Goal: Check status: Check status

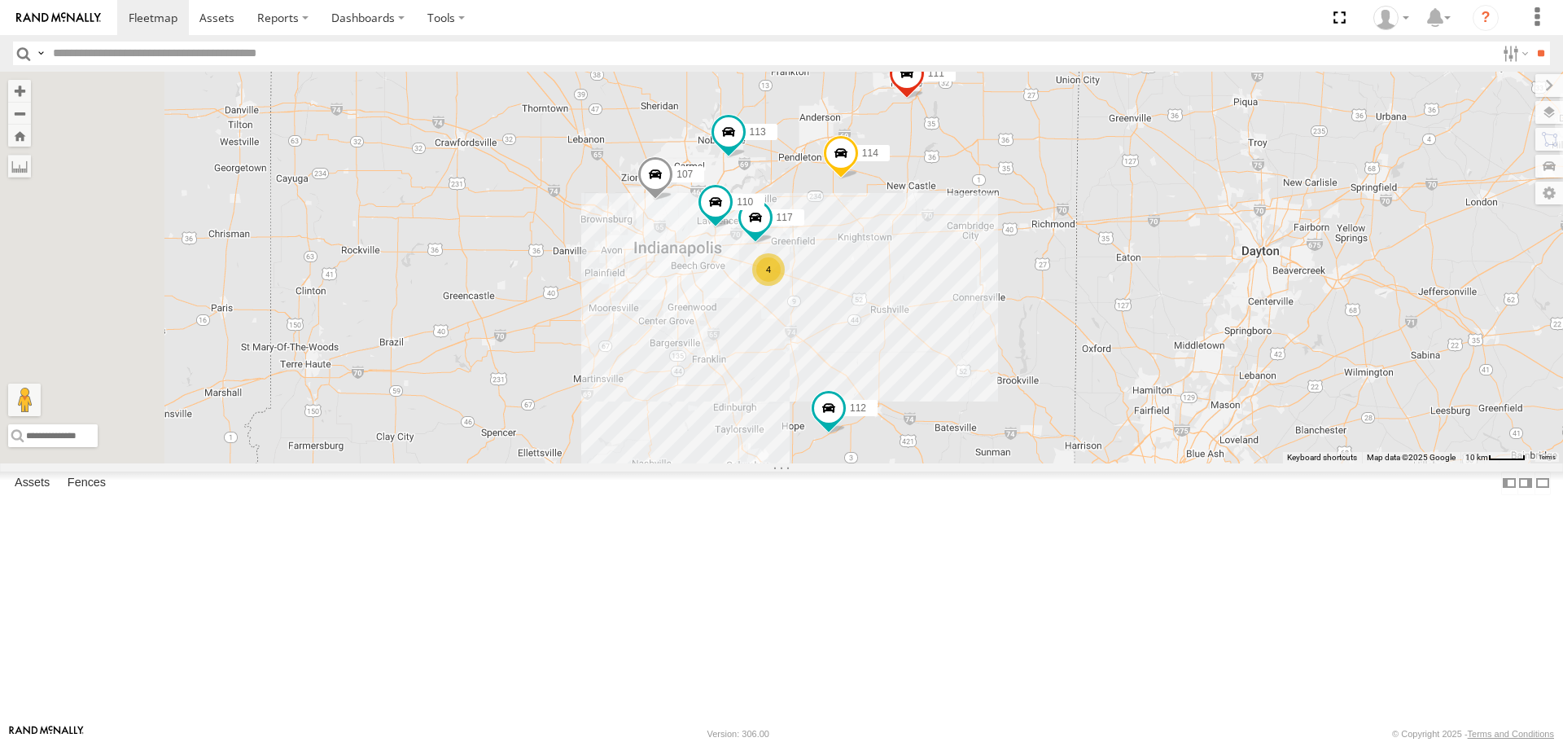
select select "**********"
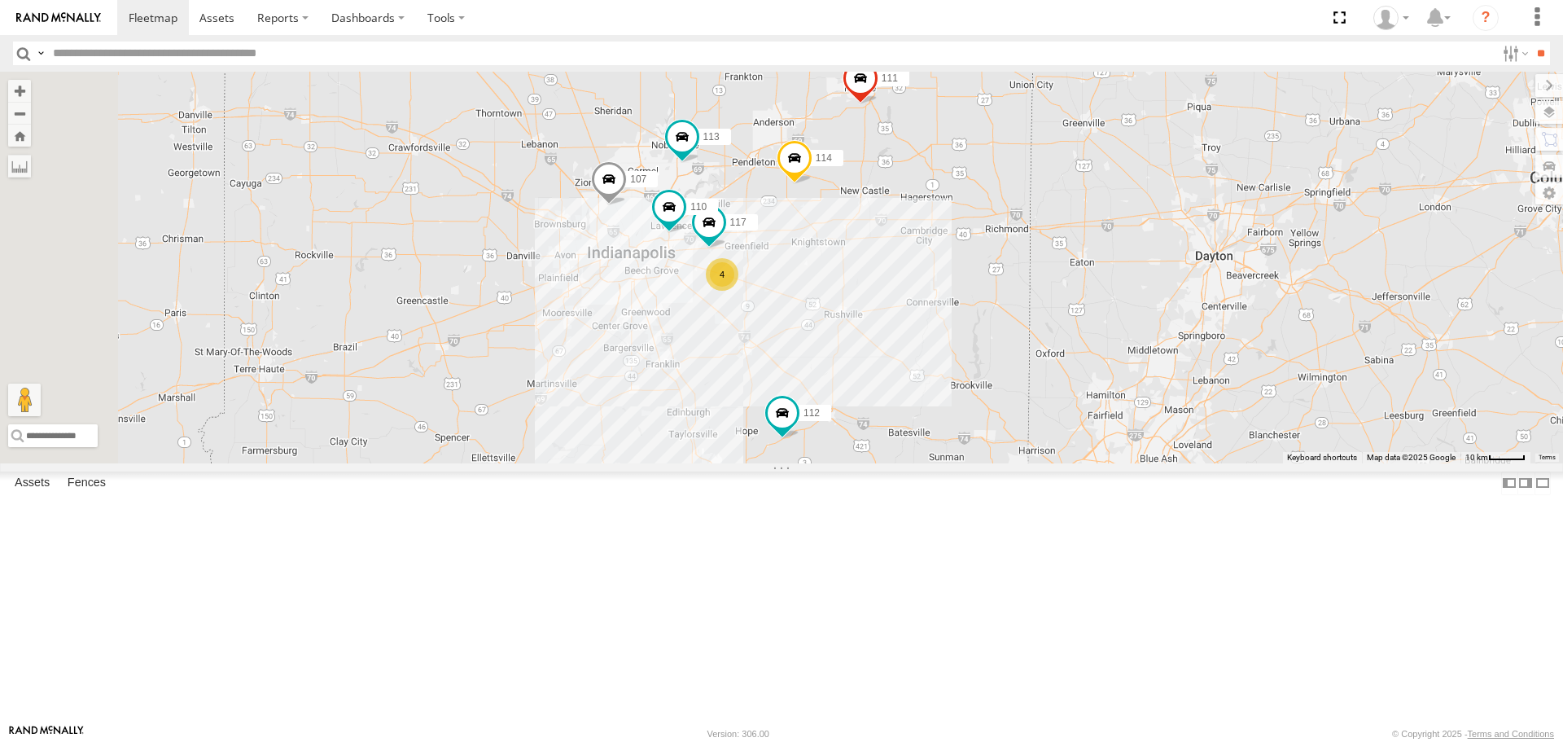
drag, startPoint x: 982, startPoint y: 515, endPoint x: 931, endPoint y: 520, distance: 50.8
click at [931, 462] on div "114 4 110 107 117 111 112 113" at bounding box center [781, 267] width 1563 height 391
click at [795, 429] on span at bounding box center [779, 414] width 29 height 29
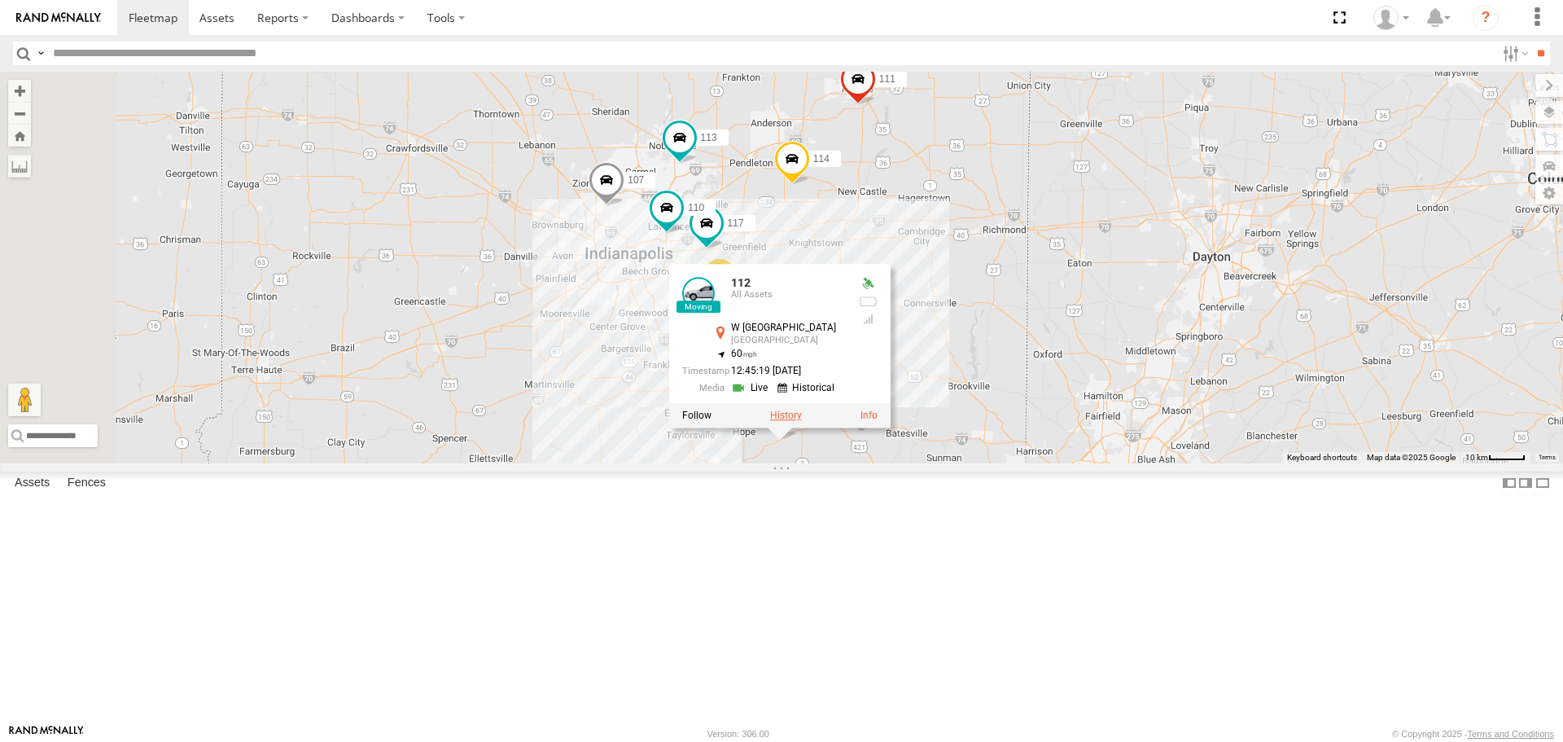
click at [802, 422] on label at bounding box center [786, 415] width 32 height 11
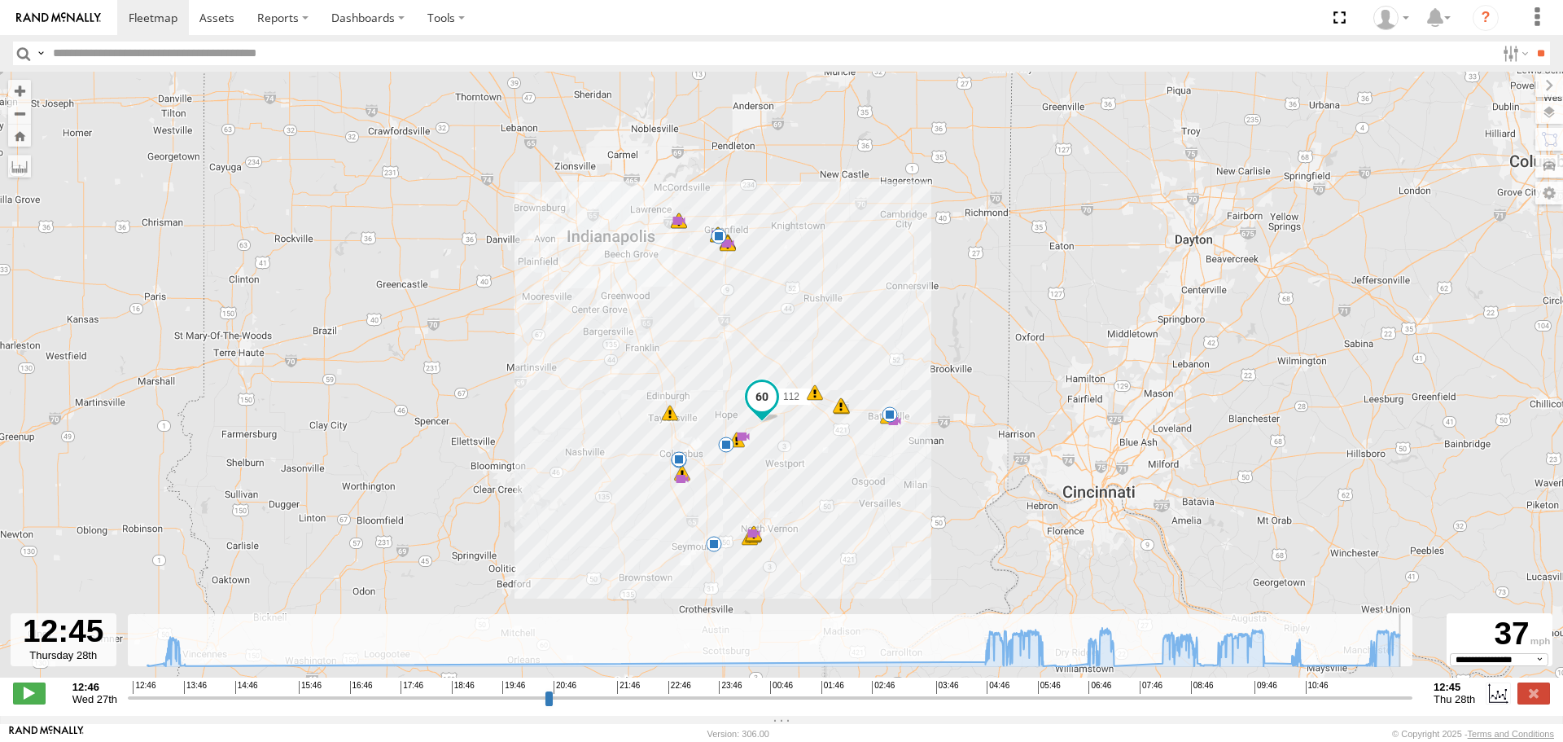
drag, startPoint x: 134, startPoint y: 712, endPoint x: 1413, endPoint y: 676, distance: 1280.3
click at [1412, 690] on input "range" at bounding box center [770, 697] width 1285 height 15
click at [1531, 703] on label at bounding box center [1534, 692] width 33 height 21
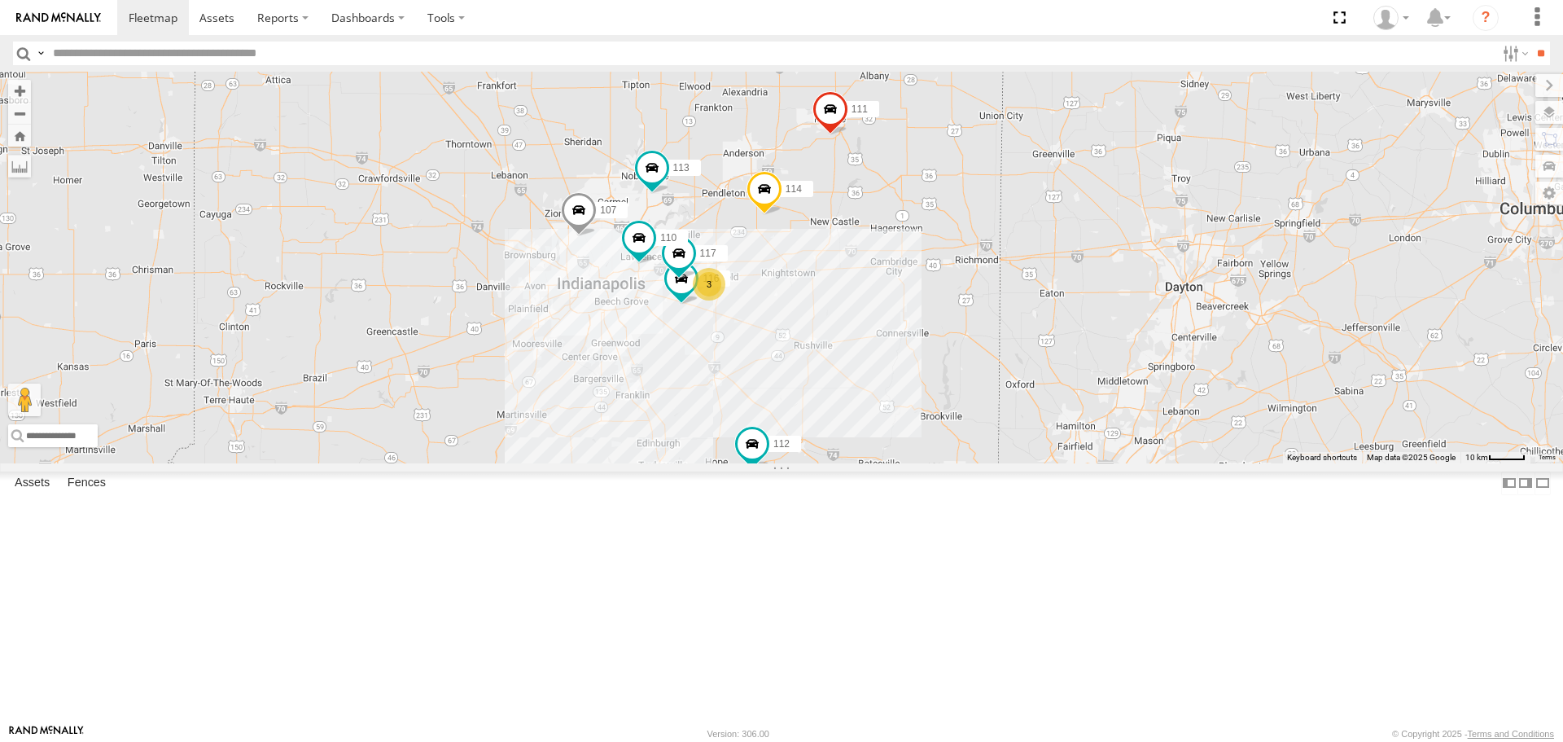
drag, startPoint x: 905, startPoint y: 462, endPoint x: 877, endPoint y: 493, distance: 42.7
click at [877, 462] on div "114 116 110 107 117 111 112 113 3" at bounding box center [781, 267] width 1563 height 391
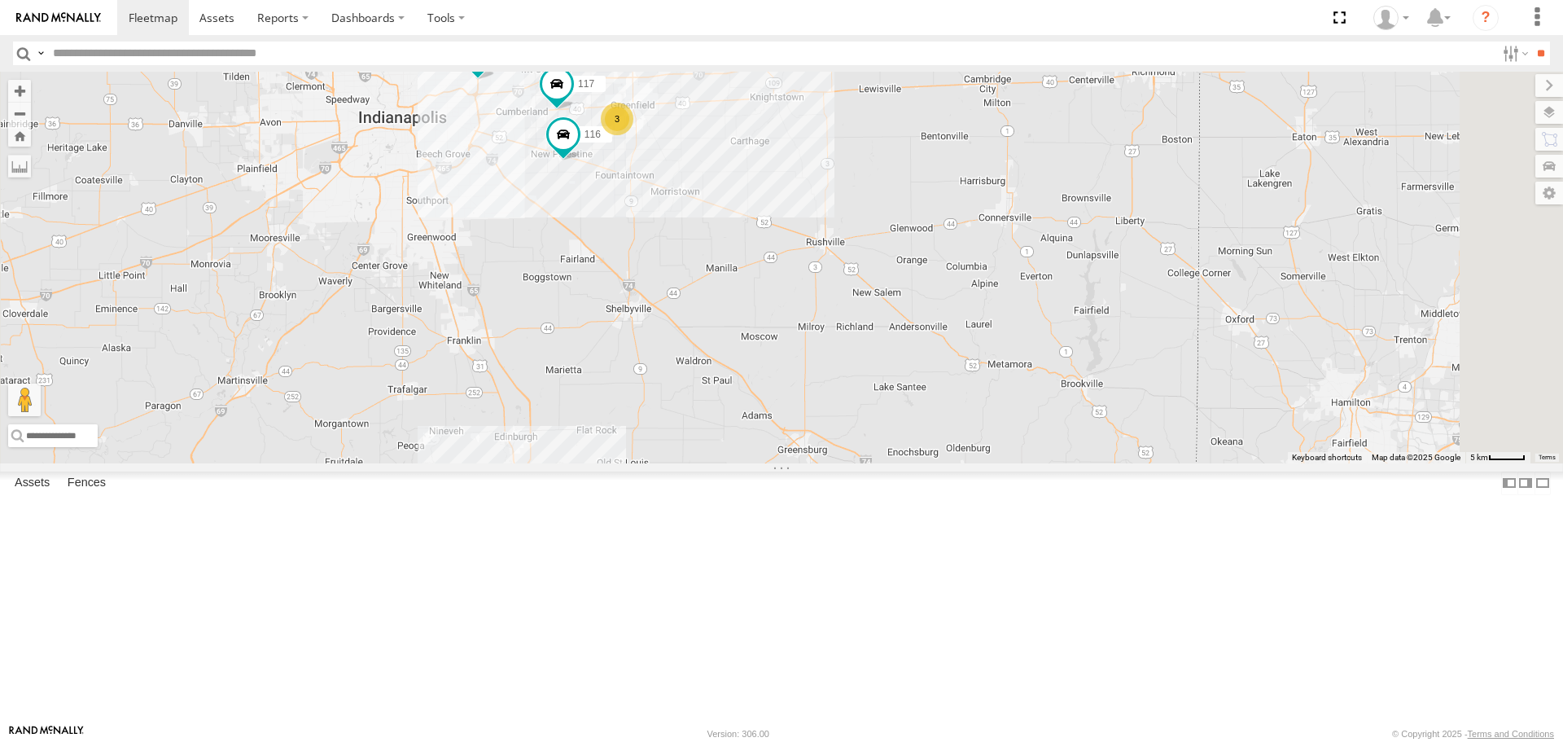
click at [971, 462] on div "114 116 110 107 117 111 112 113 3" at bounding box center [781, 267] width 1563 height 391
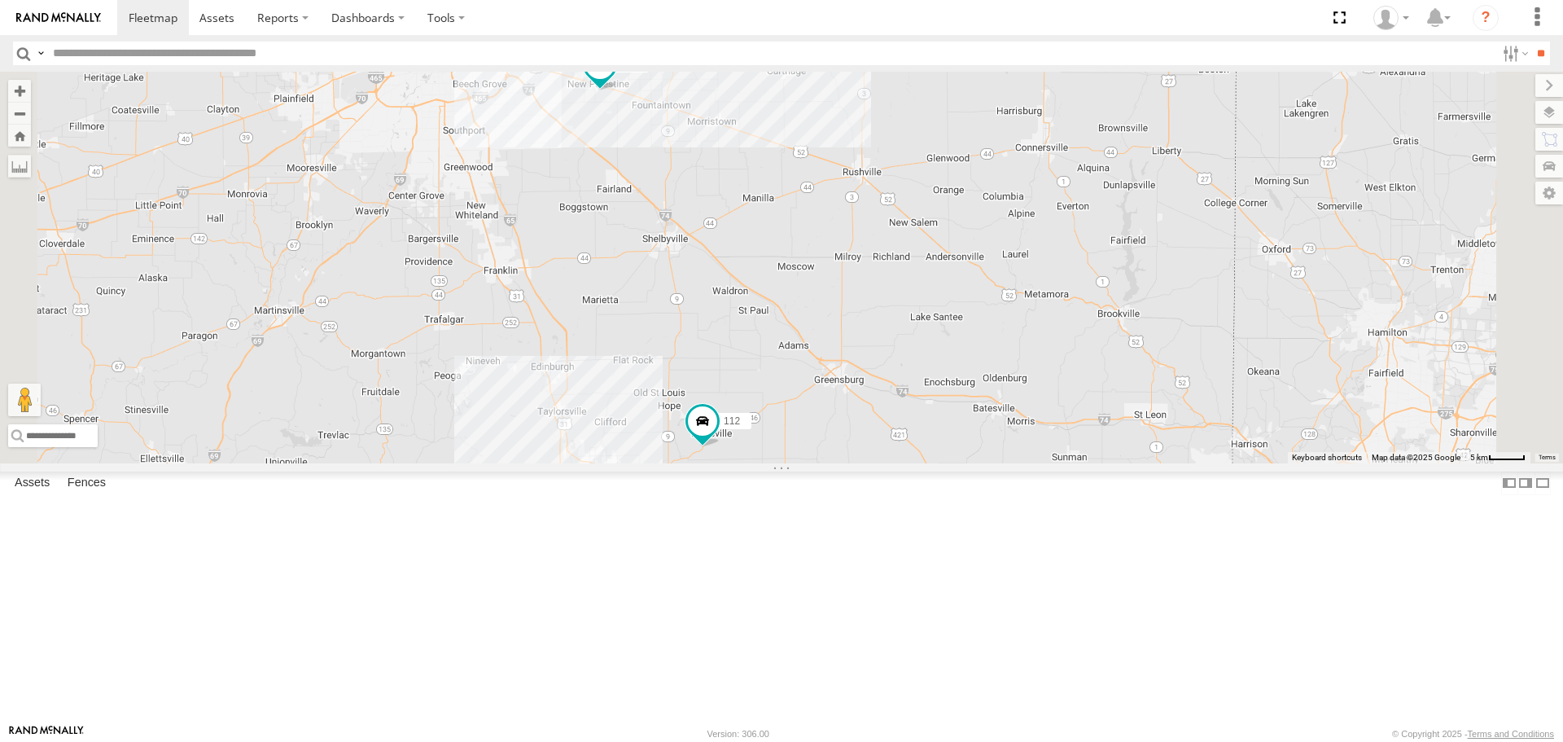
drag, startPoint x: 901, startPoint y: 568, endPoint x: 938, endPoint y: 496, distance: 81.2
click at [938, 462] on div "114 116 110 107 117 111 112 113 3" at bounding box center [781, 267] width 1563 height 391
click at [721, 445] on span at bounding box center [703, 423] width 36 height 44
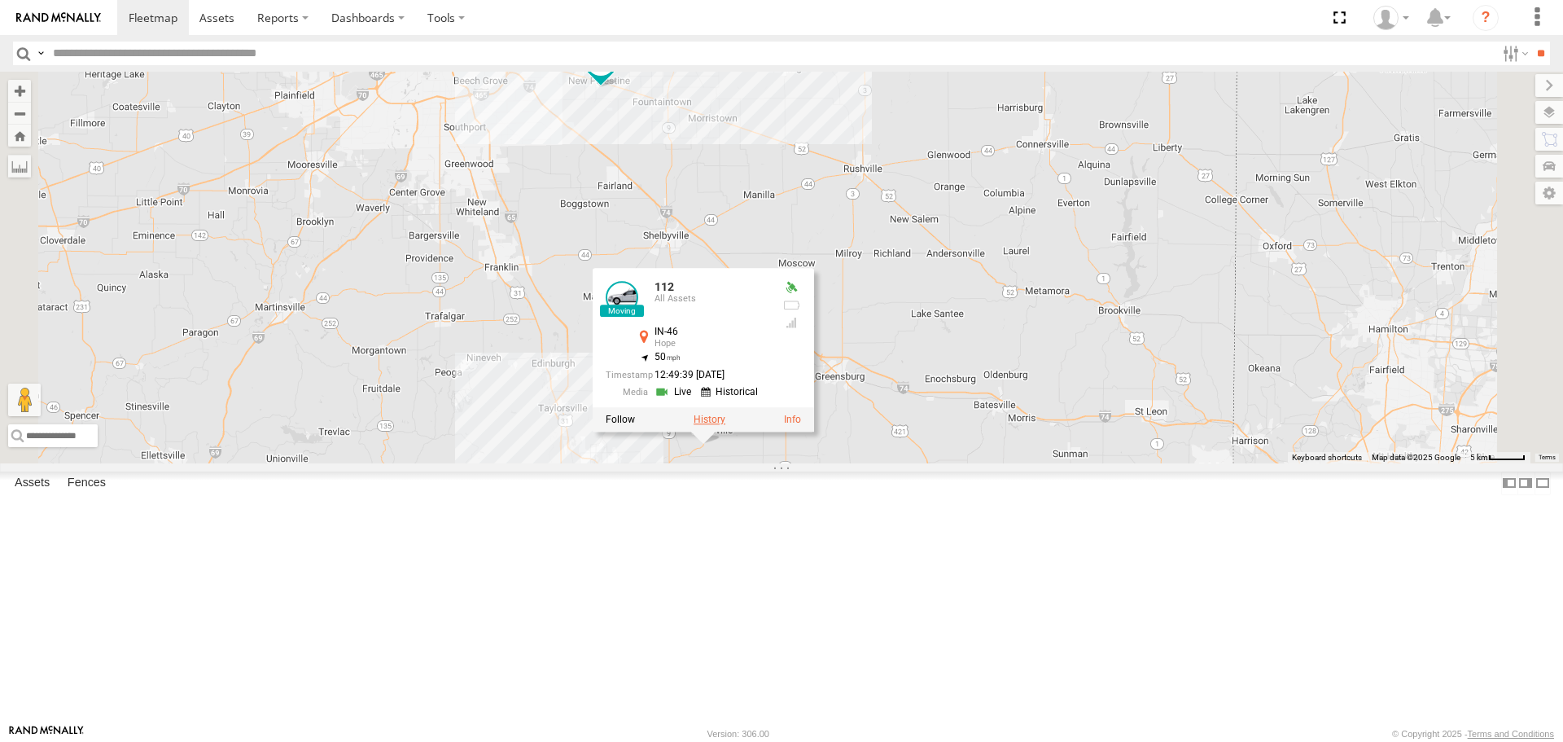
click at [725, 426] on label at bounding box center [710, 419] width 32 height 11
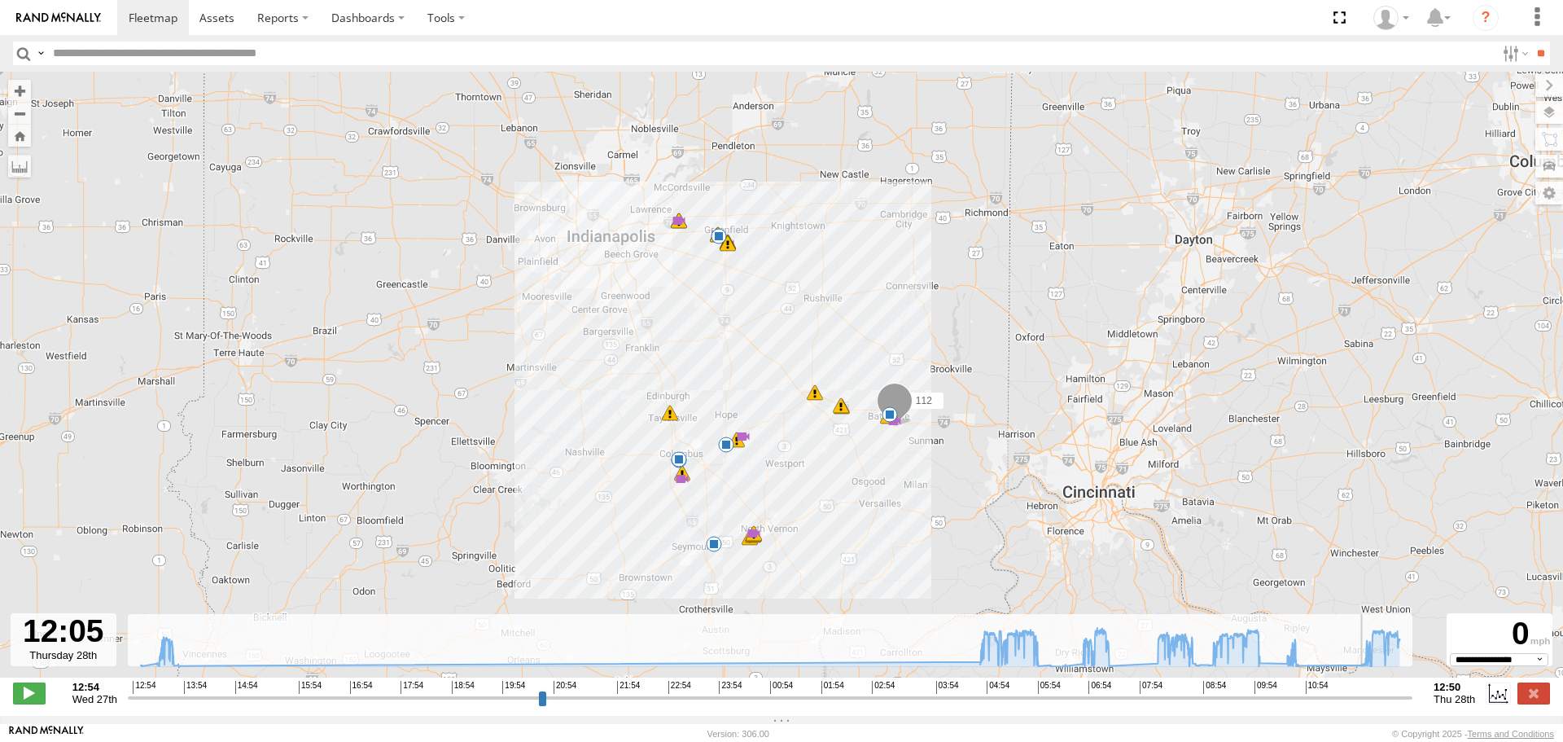
drag, startPoint x: 133, startPoint y: 709, endPoint x: 1368, endPoint y: 717, distance: 1235.0
click at [1368, 705] on input "range" at bounding box center [770, 697] width 1285 height 15
click at [1527, 700] on label at bounding box center [1534, 692] width 33 height 21
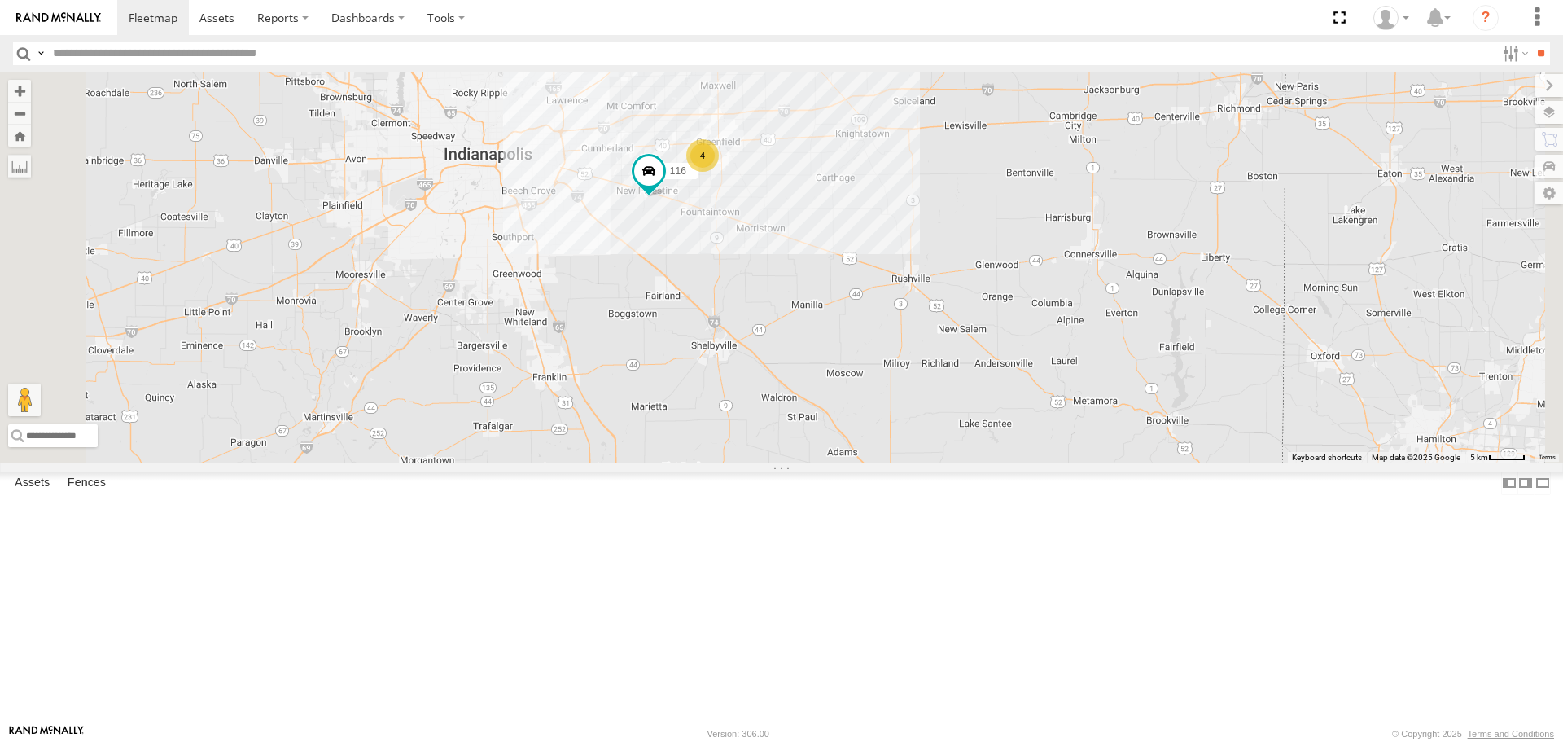
drag, startPoint x: 953, startPoint y: 408, endPoint x: 1005, endPoint y: 529, distance: 132.3
click at [1005, 462] on div "114 116 110 107 112 113 4" at bounding box center [781, 267] width 1563 height 391
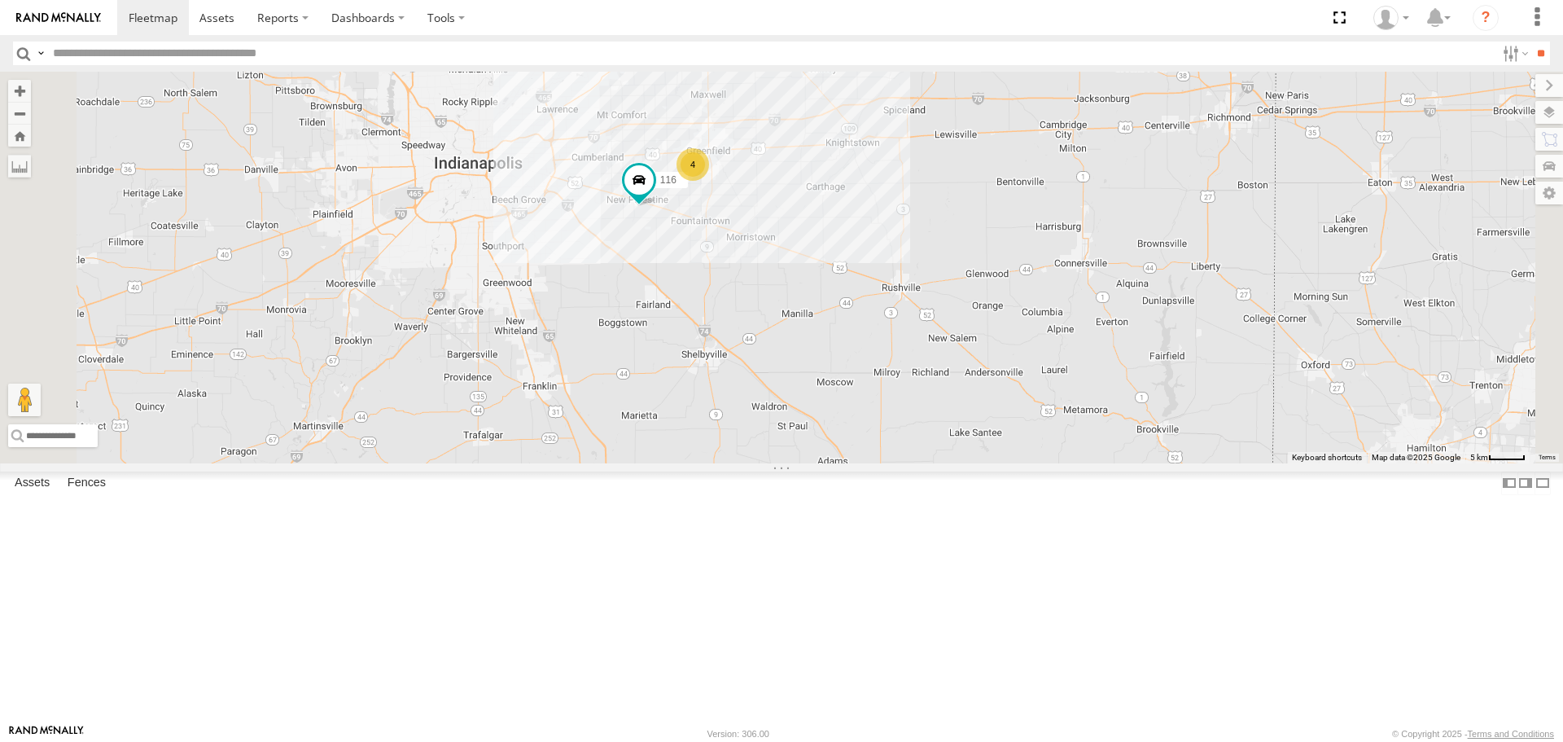
drag, startPoint x: 1010, startPoint y: 360, endPoint x: 996, endPoint y: 367, distance: 15.7
click at [996, 367] on div "114 116 110 107 112 113 4" at bounding box center [781, 267] width 1563 height 391
click at [708, 181] on div "4" at bounding box center [692, 164] width 33 height 33
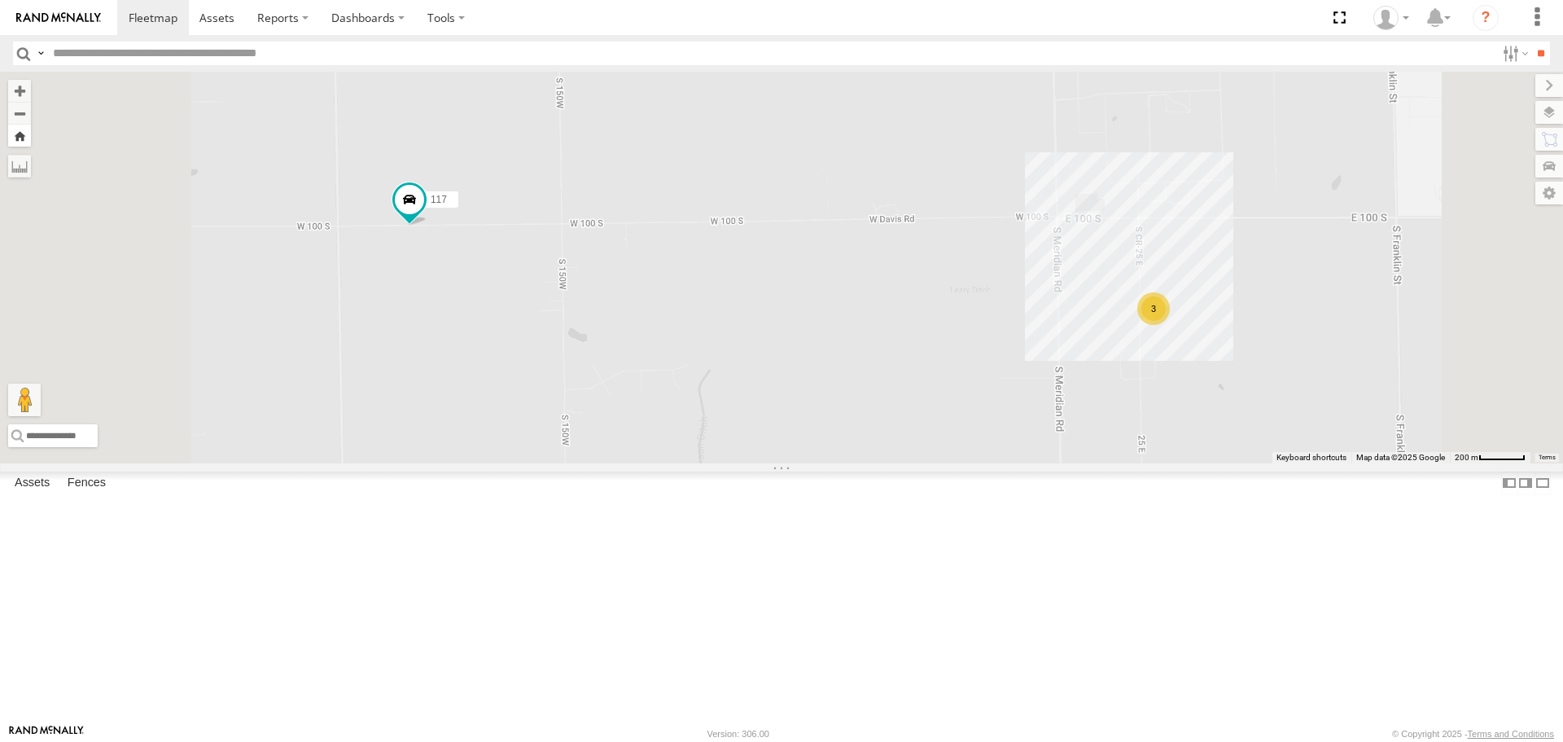
click at [31, 138] on button "Zoom Home" at bounding box center [19, 136] width 23 height 22
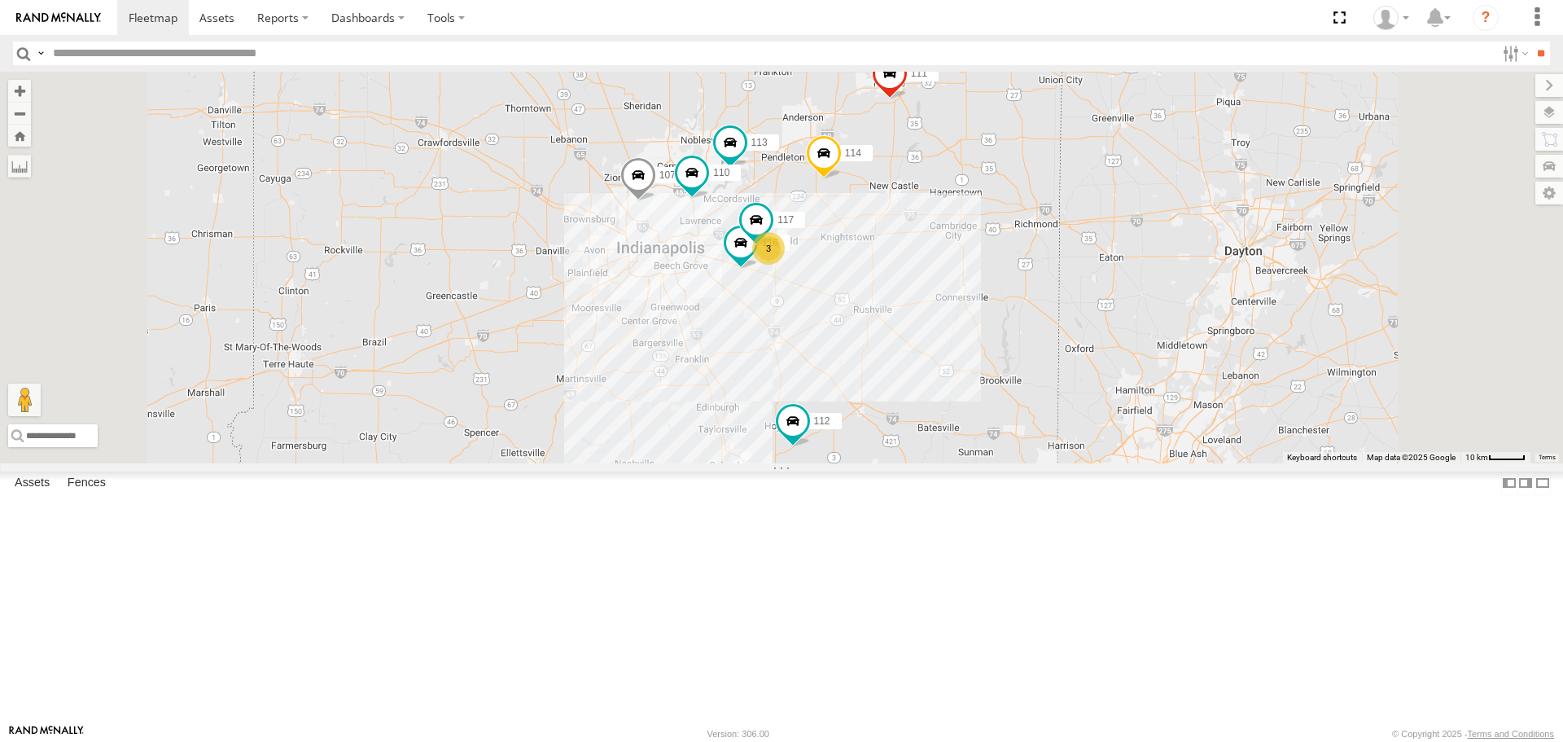
drag, startPoint x: 1023, startPoint y: 438, endPoint x: 1001, endPoint y: 446, distance: 23.4
click at [1001, 446] on div "114 116 110 3 107 117 111 112 113" at bounding box center [781, 267] width 1563 height 391
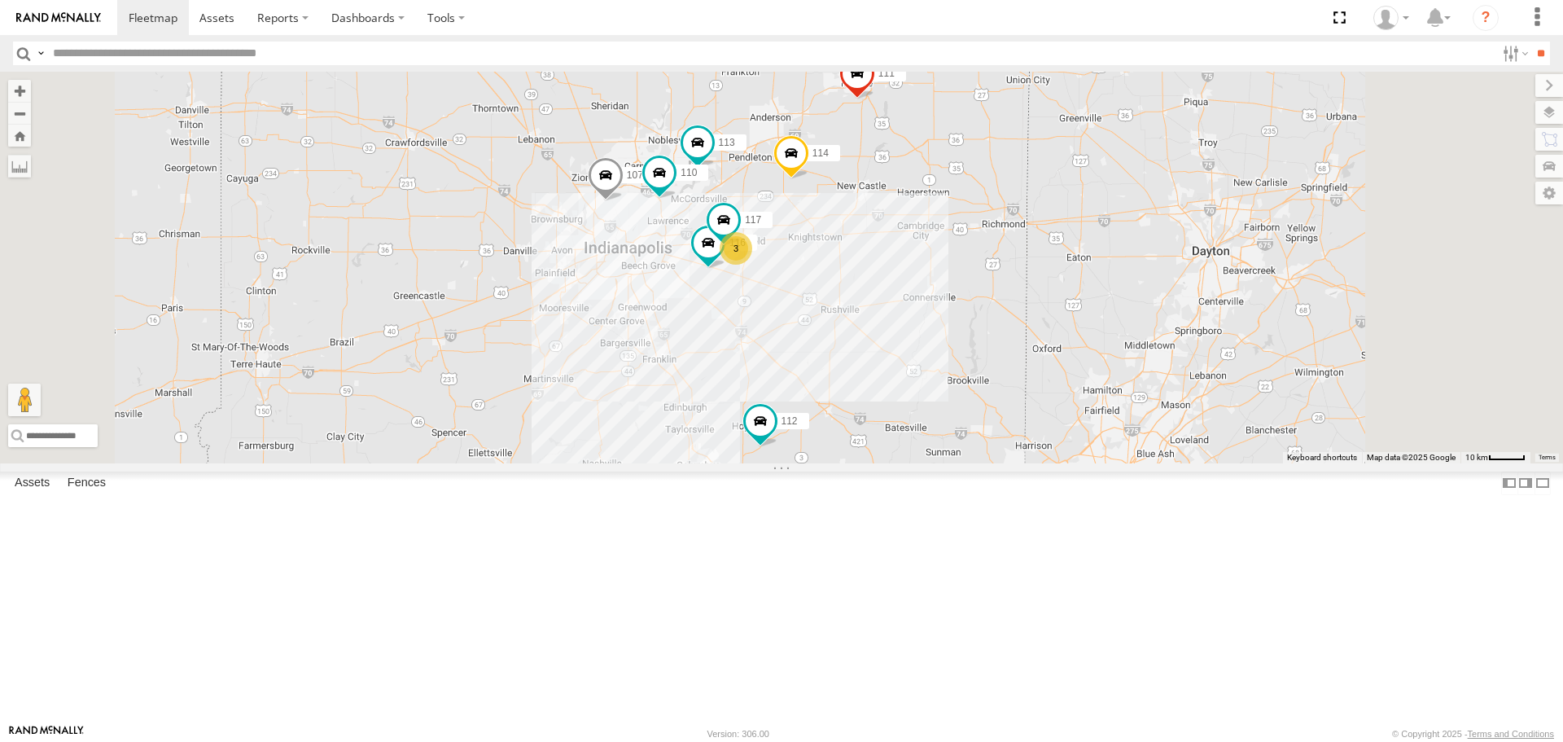
drag, startPoint x: 949, startPoint y: 416, endPoint x: 912, endPoint y: 416, distance: 37.4
click at [912, 416] on div "114 116 110 3 107 117 111 112 113" at bounding box center [781, 267] width 1563 height 391
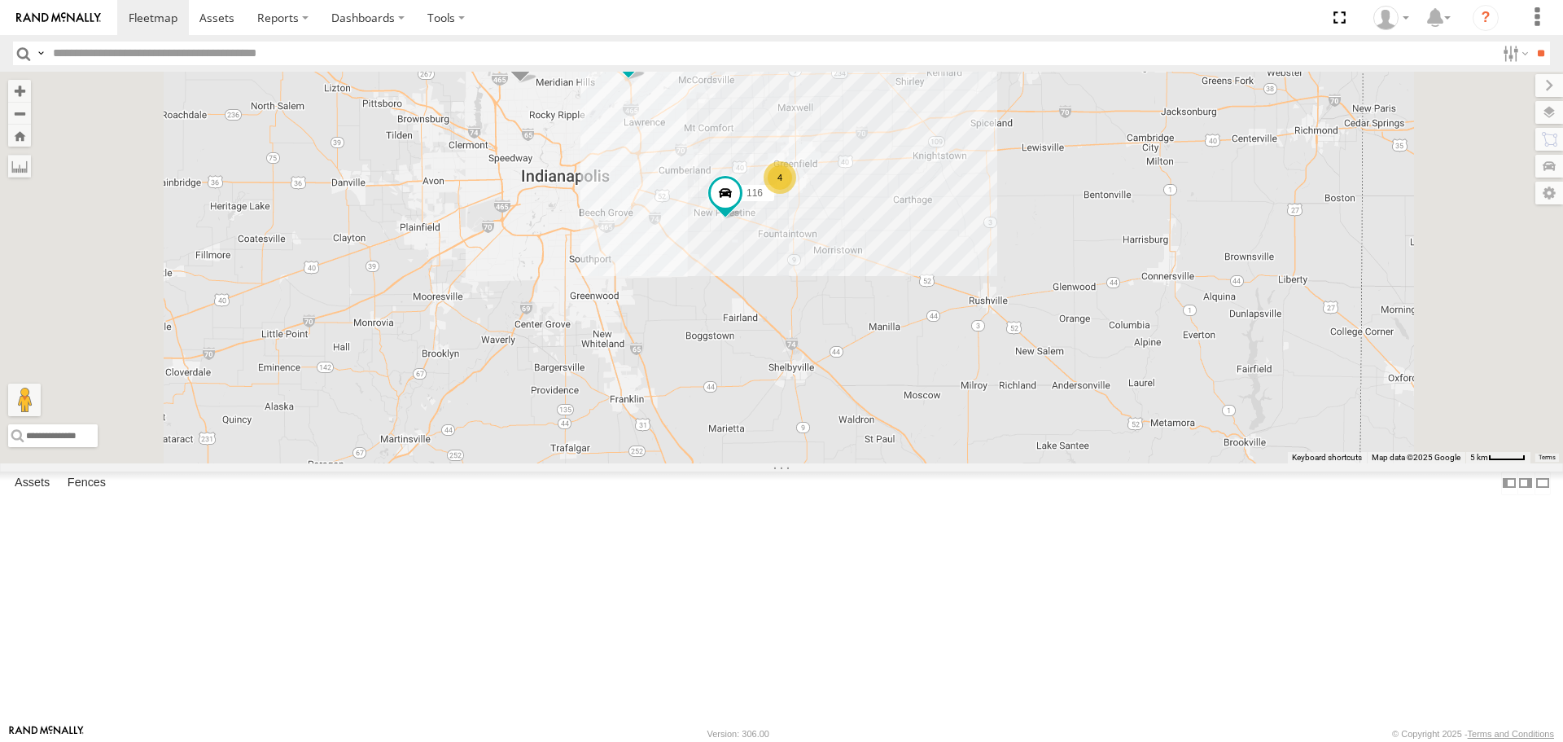
drag, startPoint x: 903, startPoint y: 418, endPoint x: 926, endPoint y: 381, distance: 43.8
click at [926, 381] on div "114 116 110 107 111 112 113 4" at bounding box center [781, 267] width 1563 height 391
click at [808, 293] on div "114 116 110 107 111 112 113 4" at bounding box center [781, 267] width 1563 height 391
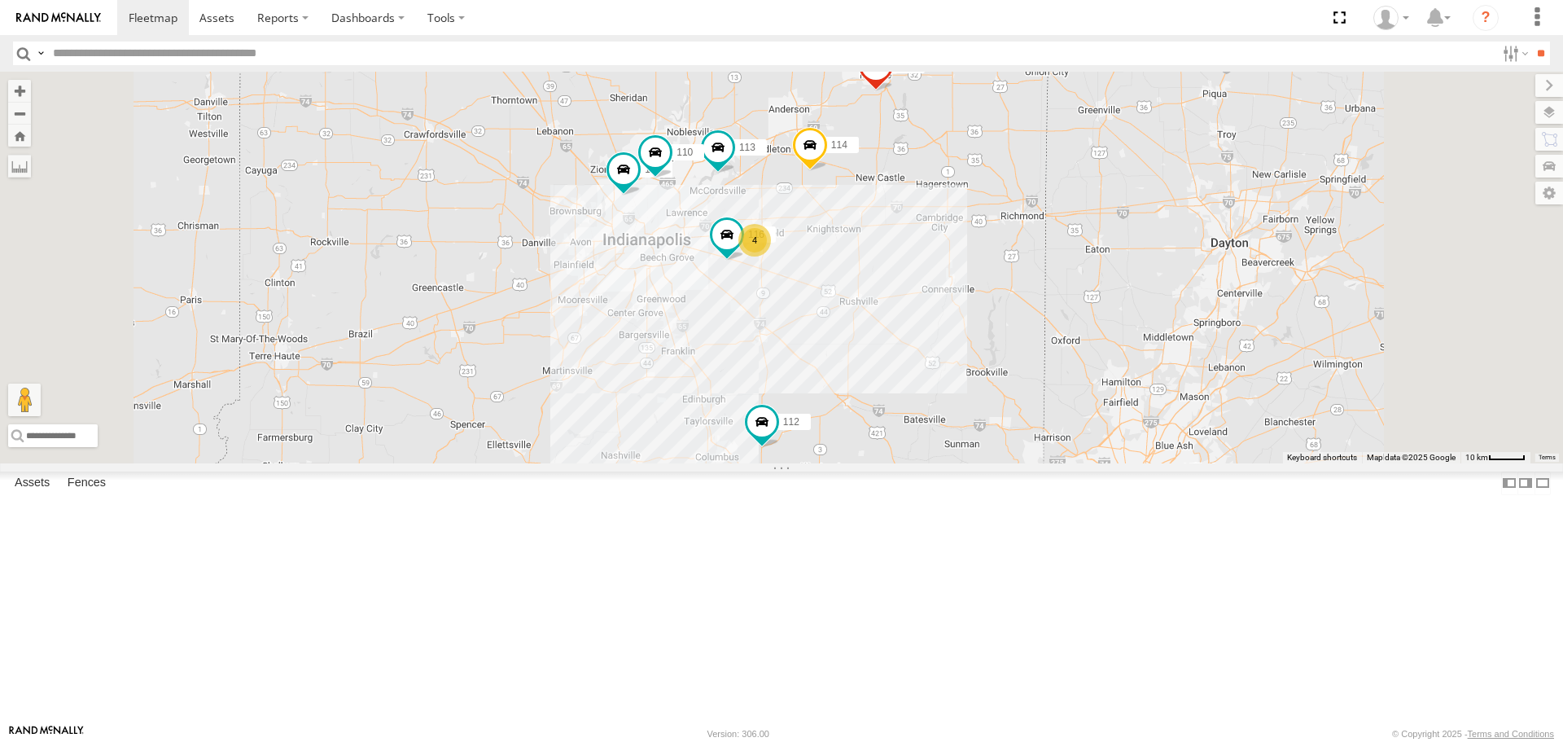
drag, startPoint x: 946, startPoint y: 439, endPoint x: 912, endPoint y: 441, distance: 34.3
click at [912, 441] on div "114 116 110 4 107 111 112 113" at bounding box center [781, 267] width 1563 height 391
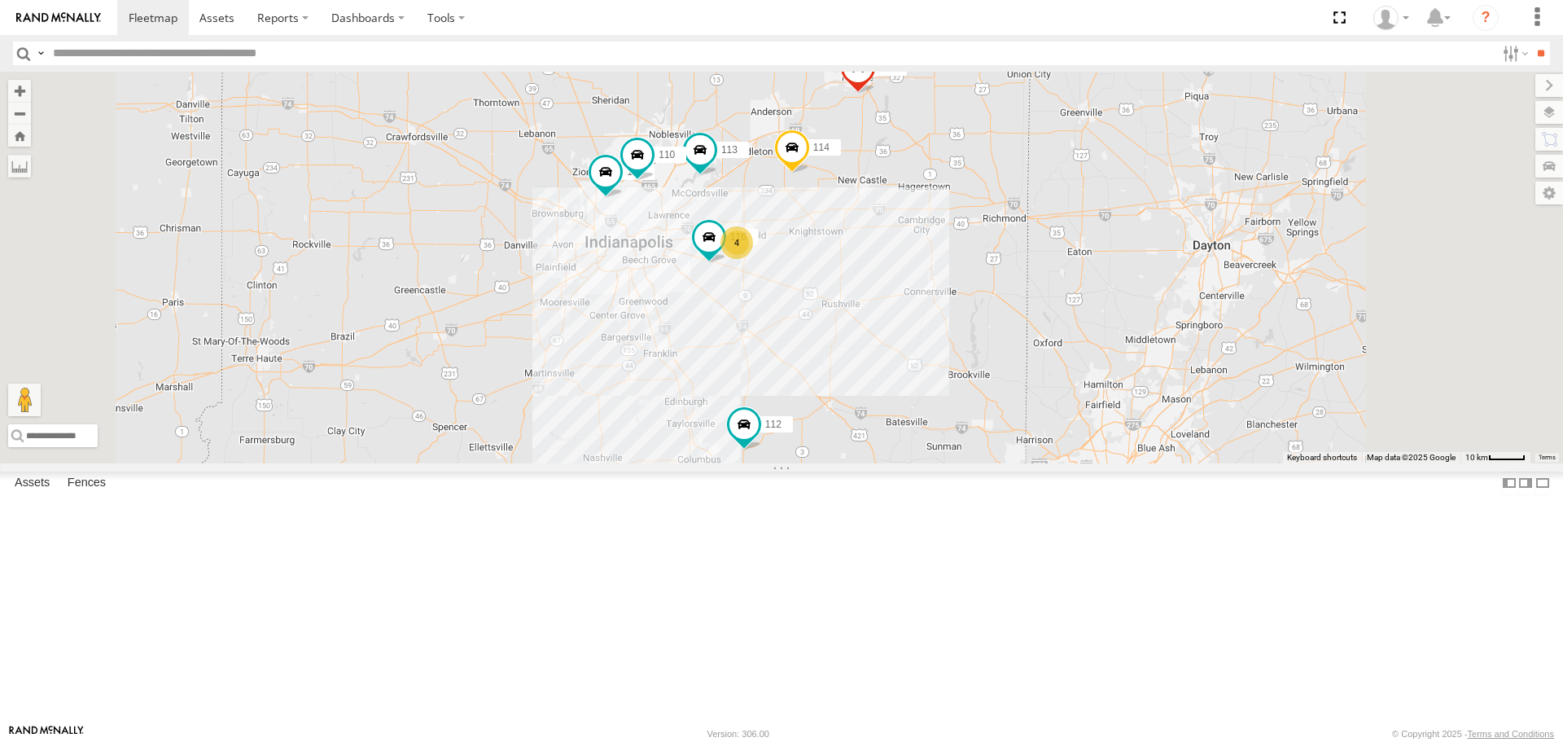
drag, startPoint x: 987, startPoint y: 440, endPoint x: 954, endPoint y: 443, distance: 32.7
click at [954, 443] on div "114 116 110 4 107 111 112 113" at bounding box center [781, 267] width 1563 height 391
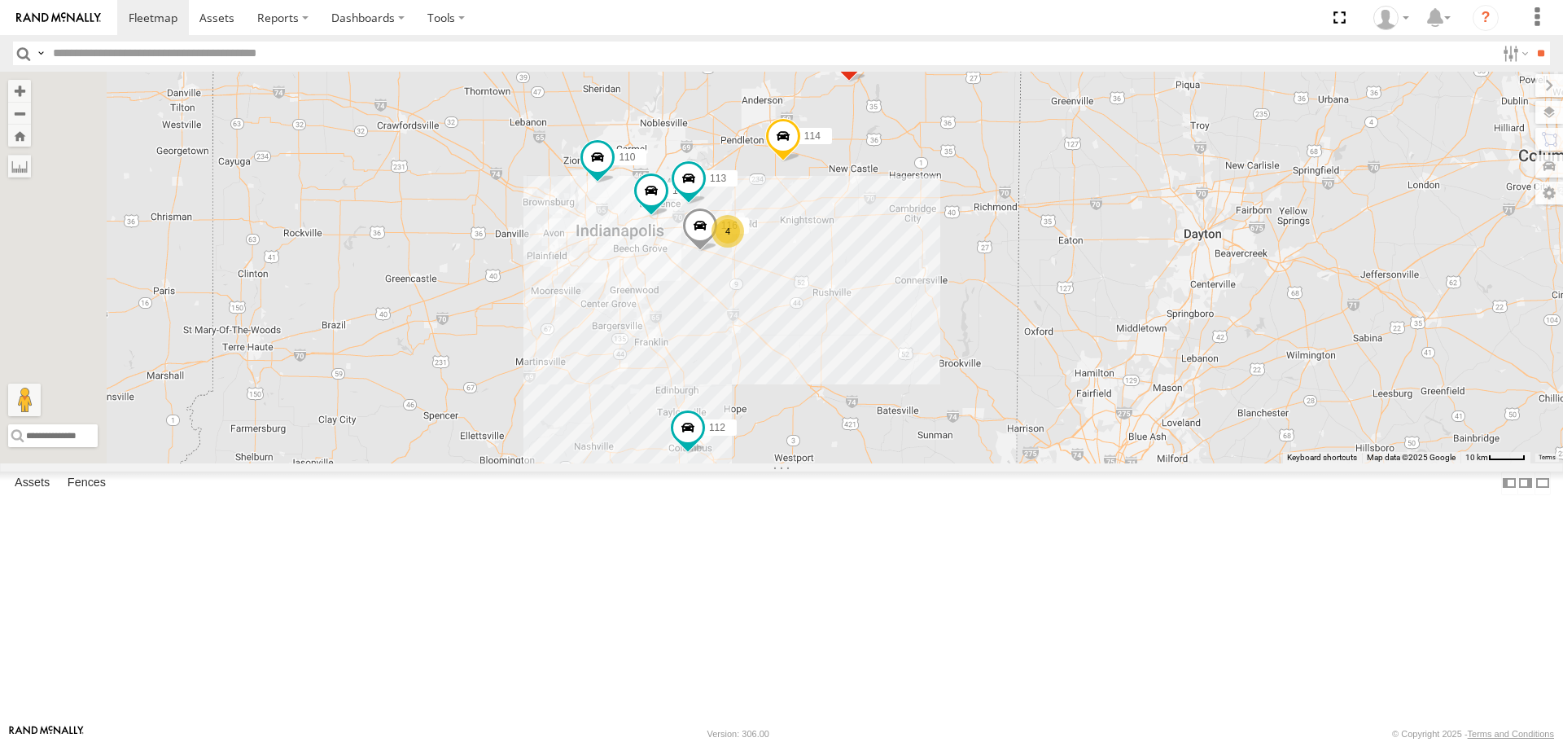
drag, startPoint x: 847, startPoint y: 358, endPoint x: 787, endPoint y: 359, distance: 60.2
click at [787, 359] on div "114 116 110 4 107 111 112 113" at bounding box center [781, 267] width 1563 height 391
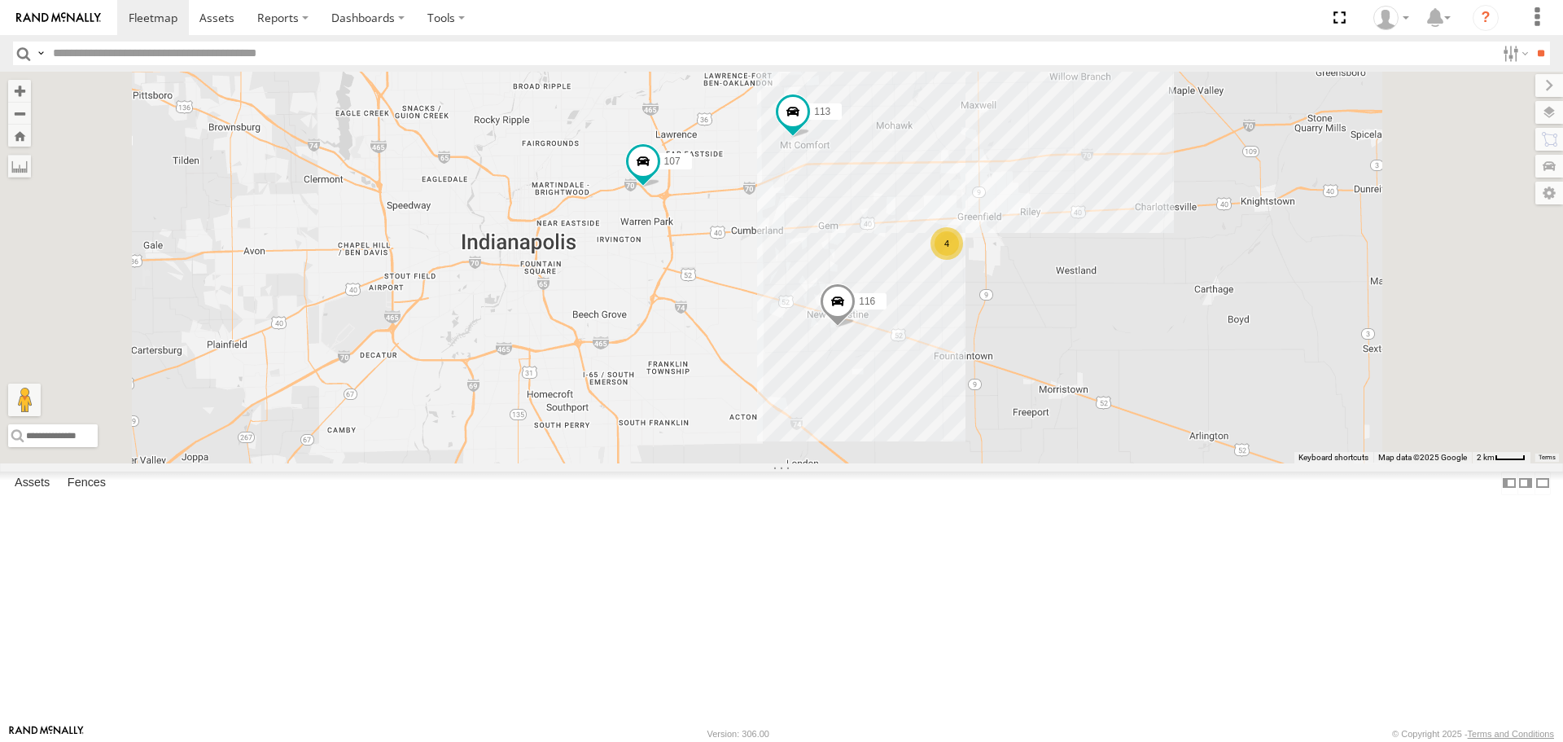
drag, startPoint x: 942, startPoint y: 363, endPoint x: 918, endPoint y: 391, distance: 36.4
click at [918, 391] on div "114 116 110 107 111 112 113 4" at bounding box center [781, 267] width 1563 height 391
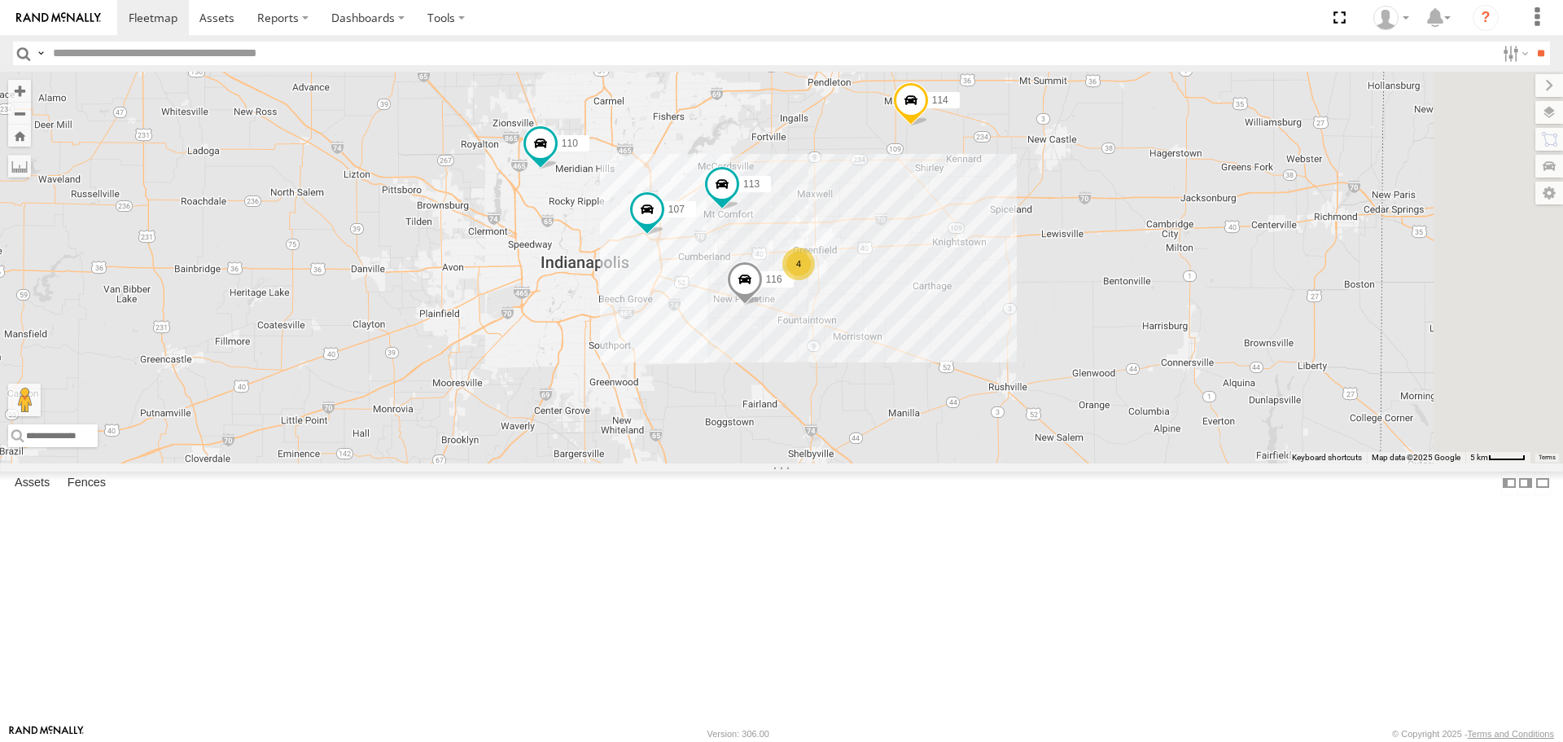
drag, startPoint x: 1139, startPoint y: 414, endPoint x: 1094, endPoint y: 440, distance: 51.4
click at [1094, 440] on div "114 116 110 107 111 112 113 4" at bounding box center [781, 267] width 1563 height 391
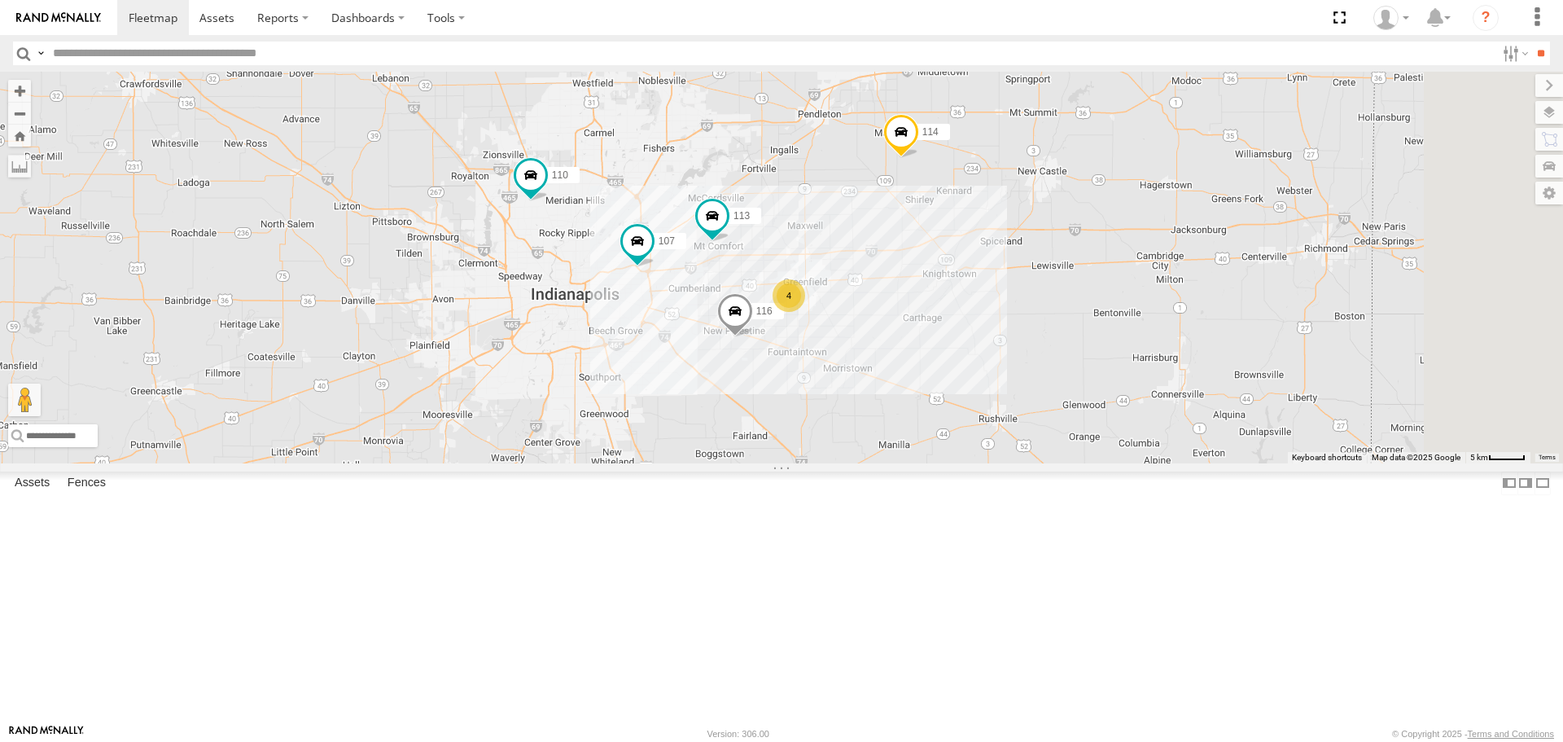
drag, startPoint x: 1094, startPoint y: 440, endPoint x: 1077, endPoint y: 495, distance: 57.9
click at [1077, 462] on div "114 116 110 107 111 112 113 4" at bounding box center [781, 267] width 1563 height 391
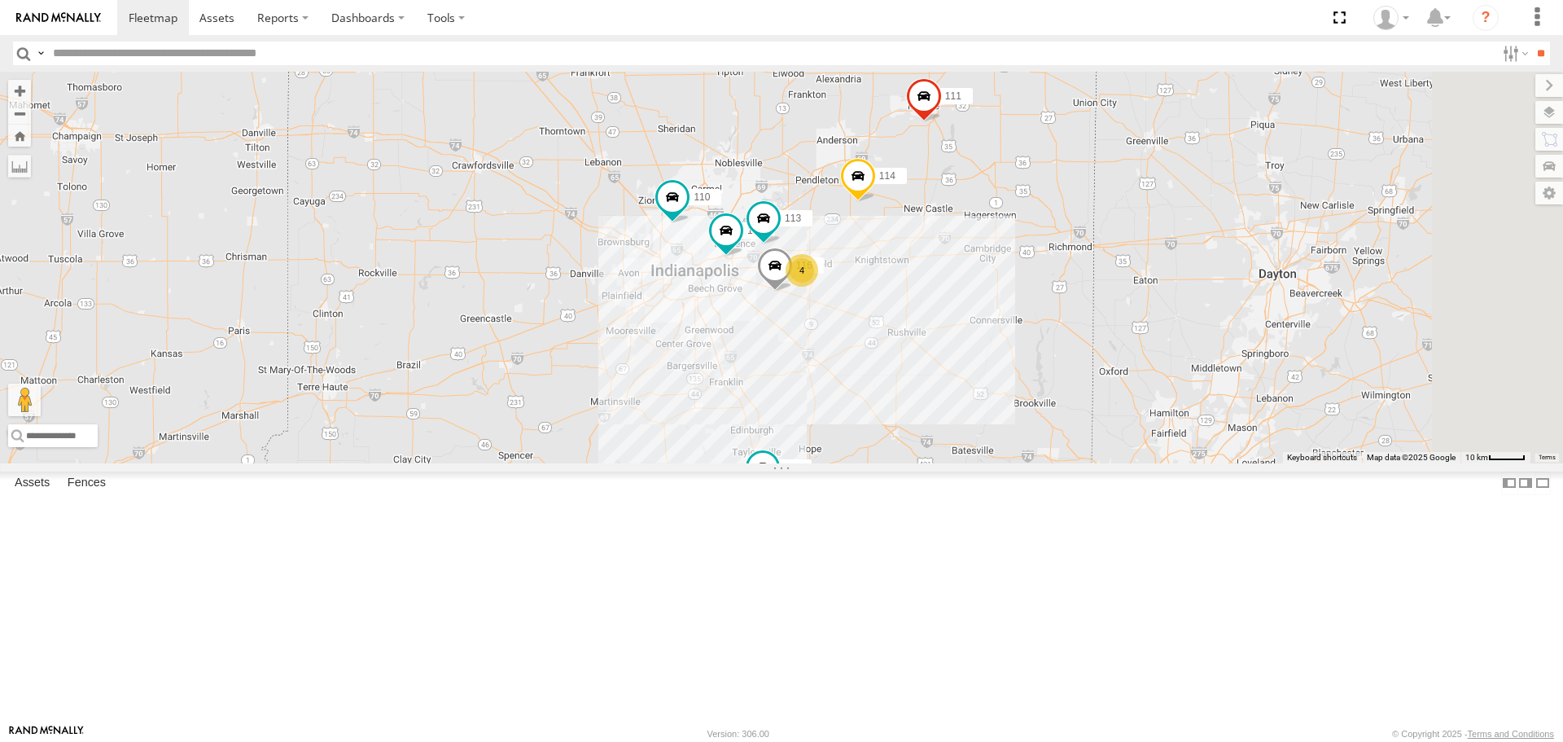
drag, startPoint x: 948, startPoint y: 335, endPoint x: 921, endPoint y: 261, distance: 78.8
click at [921, 261] on div "114 116 110 107 111 112 113 4" at bounding box center [781, 267] width 1563 height 391
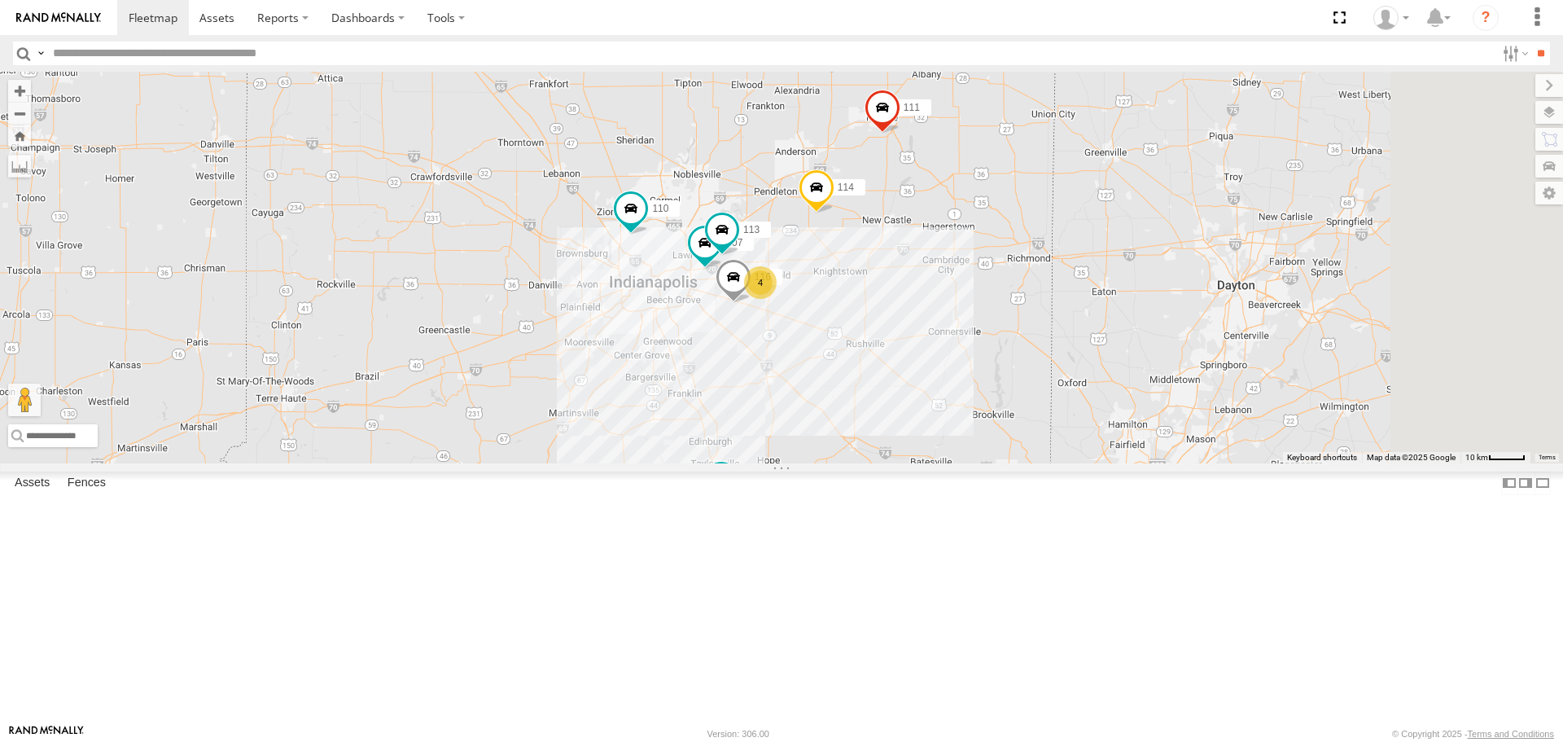
drag, startPoint x: 988, startPoint y: 441, endPoint x: 945, endPoint y: 456, distance: 45.6
click at [945, 456] on div "114 116 110 107 111 112 113 4" at bounding box center [781, 267] width 1563 height 391
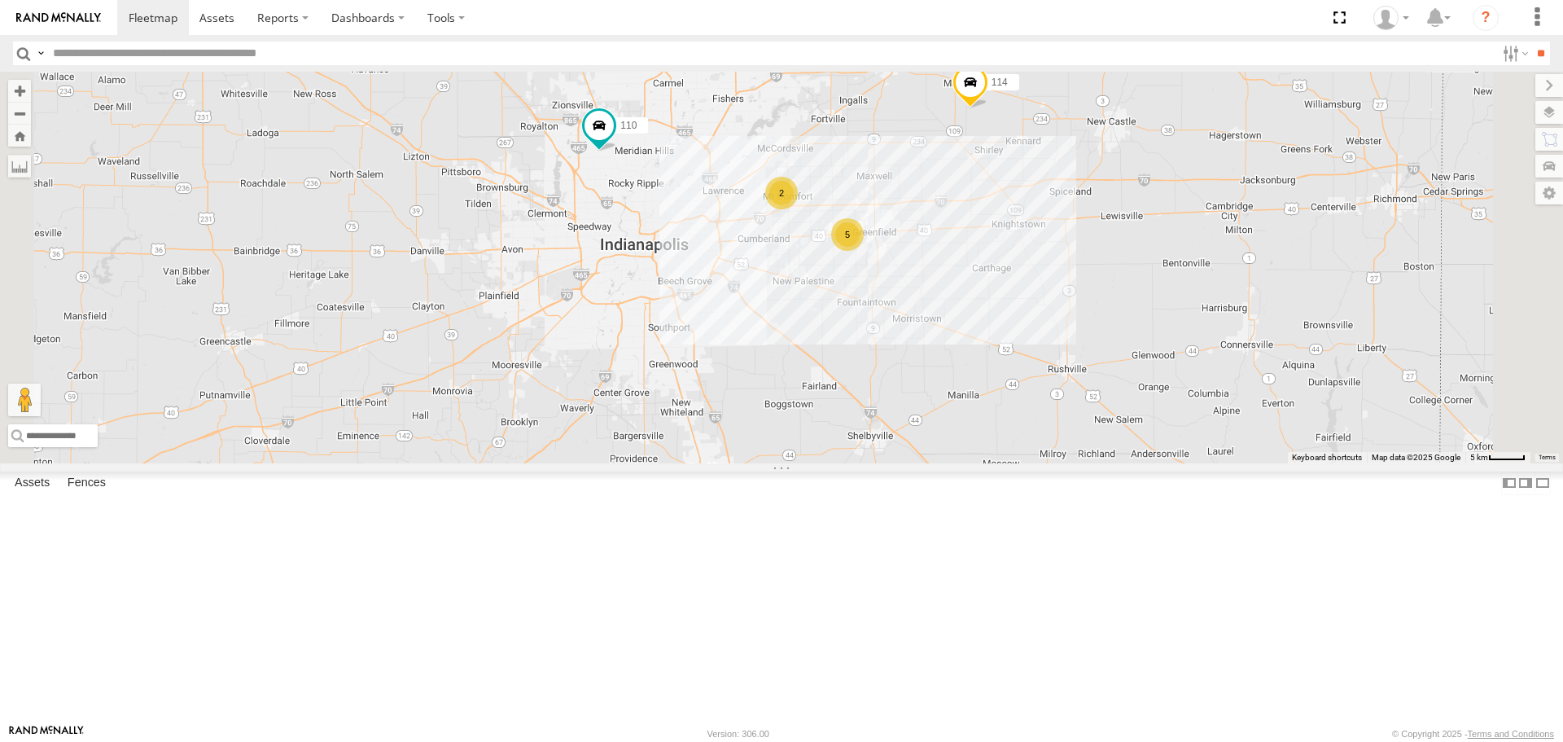
click at [798, 209] on div "2" at bounding box center [781, 193] width 33 height 33
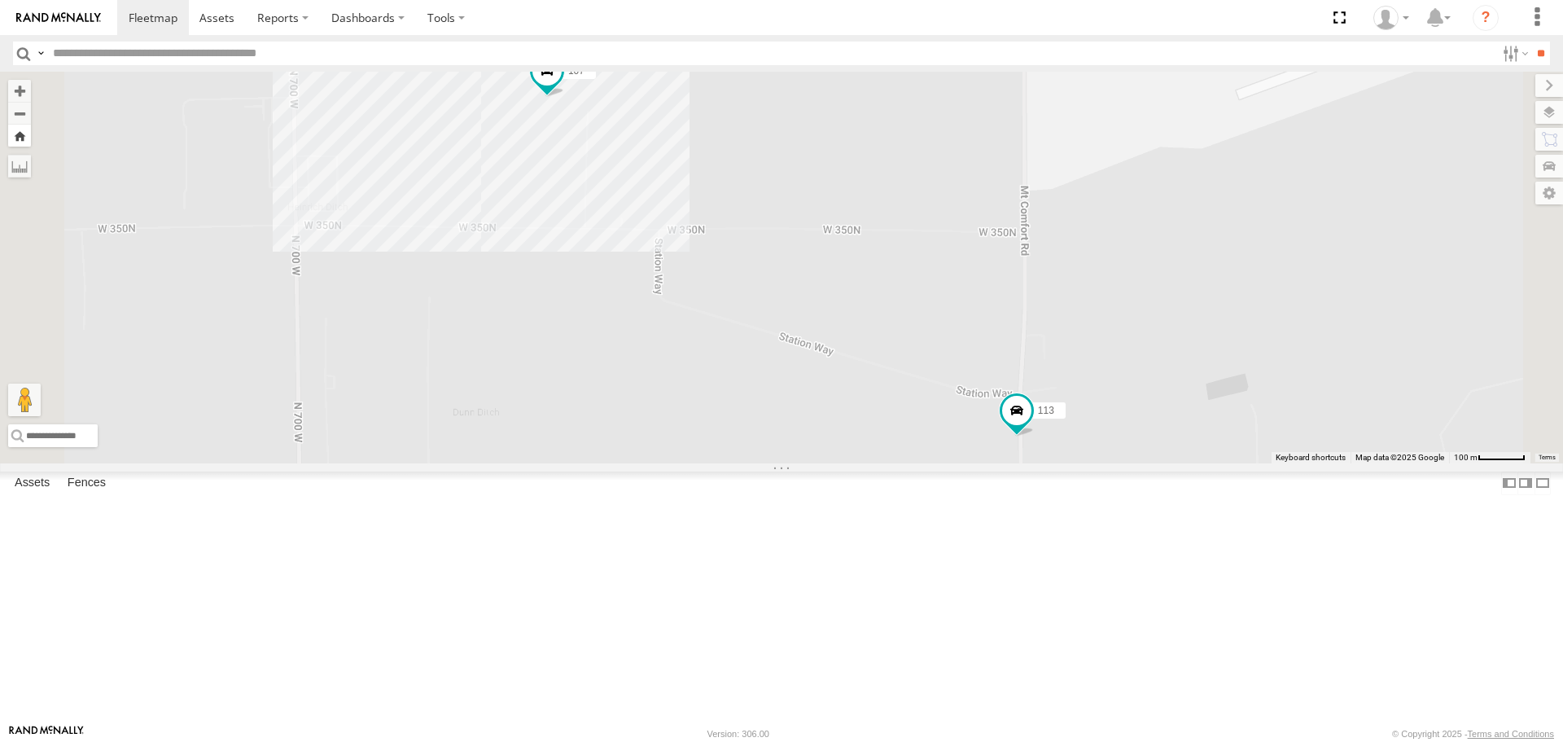
click at [31, 144] on button "Zoom Home" at bounding box center [19, 136] width 23 height 22
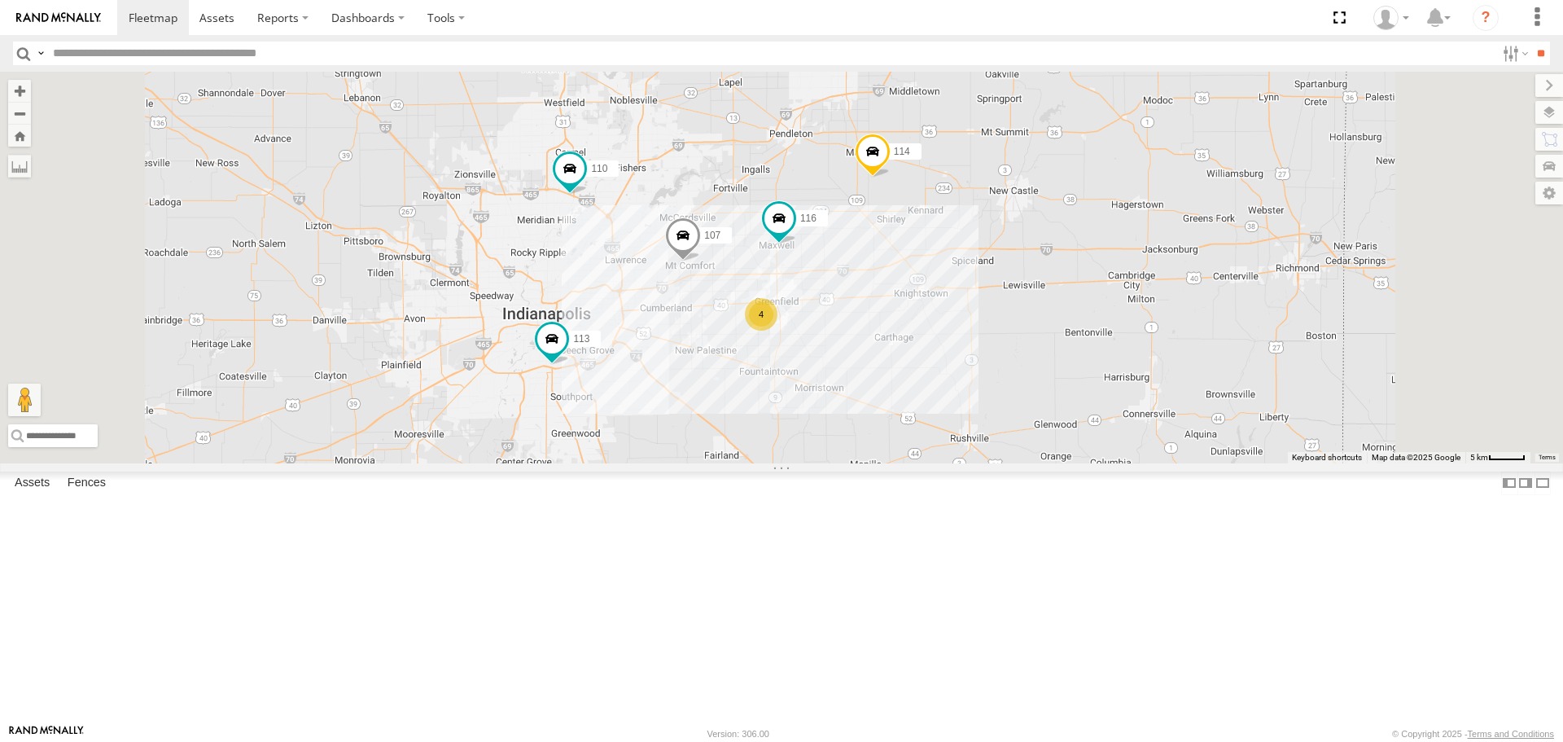
drag, startPoint x: 918, startPoint y: 531, endPoint x: 910, endPoint y: 542, distance: 13.5
click at [910, 462] on div "114 116 110 4 107 111 112 113" at bounding box center [781, 267] width 1563 height 391
click at [698, 267] on span at bounding box center [680, 245] width 36 height 44
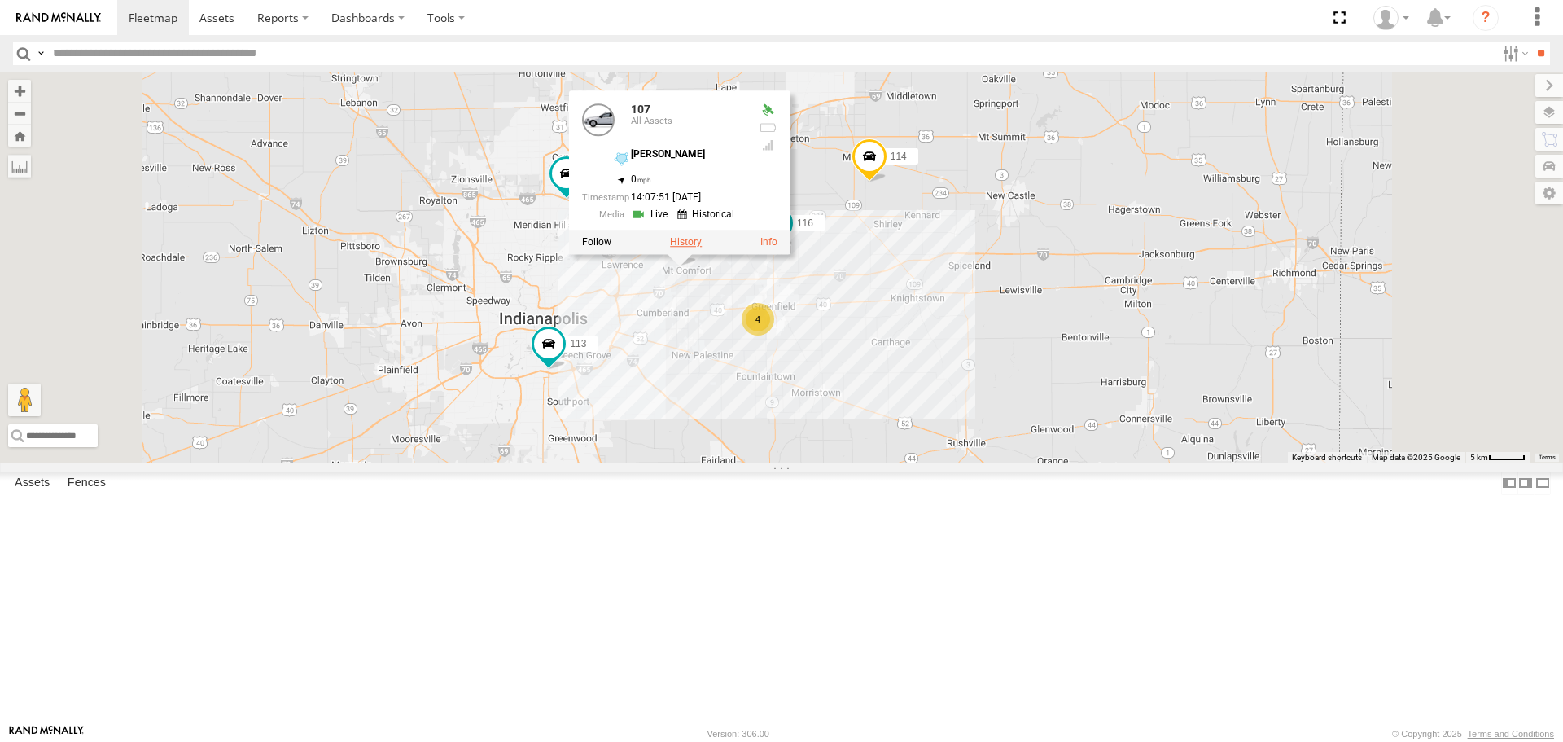
click at [702, 248] on label at bounding box center [686, 242] width 32 height 11
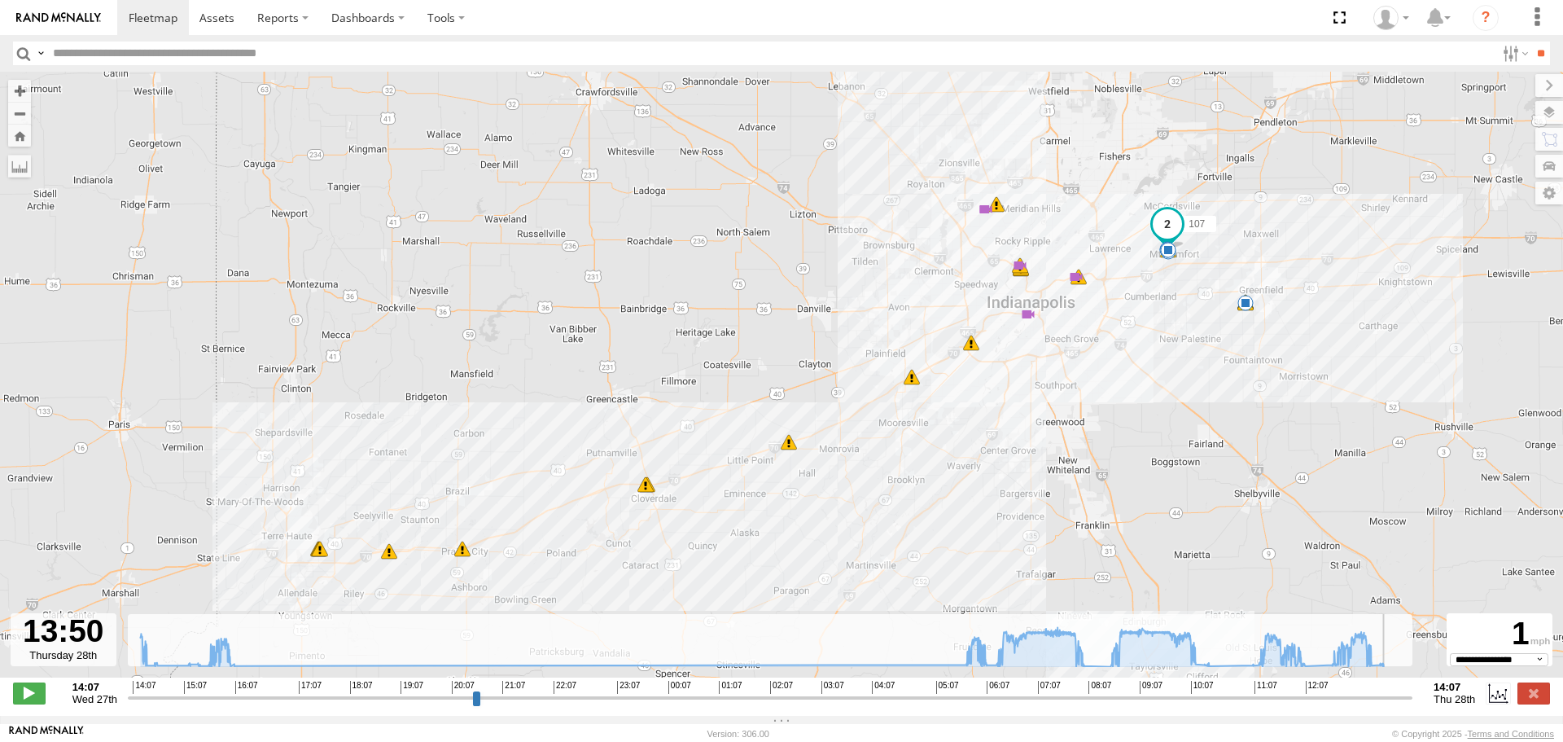
drag, startPoint x: 130, startPoint y: 706, endPoint x: 1393, endPoint y: 712, distance: 1262.7
click at [1393, 705] on input "range" at bounding box center [770, 697] width 1285 height 15
click at [1531, 703] on label at bounding box center [1534, 692] width 33 height 21
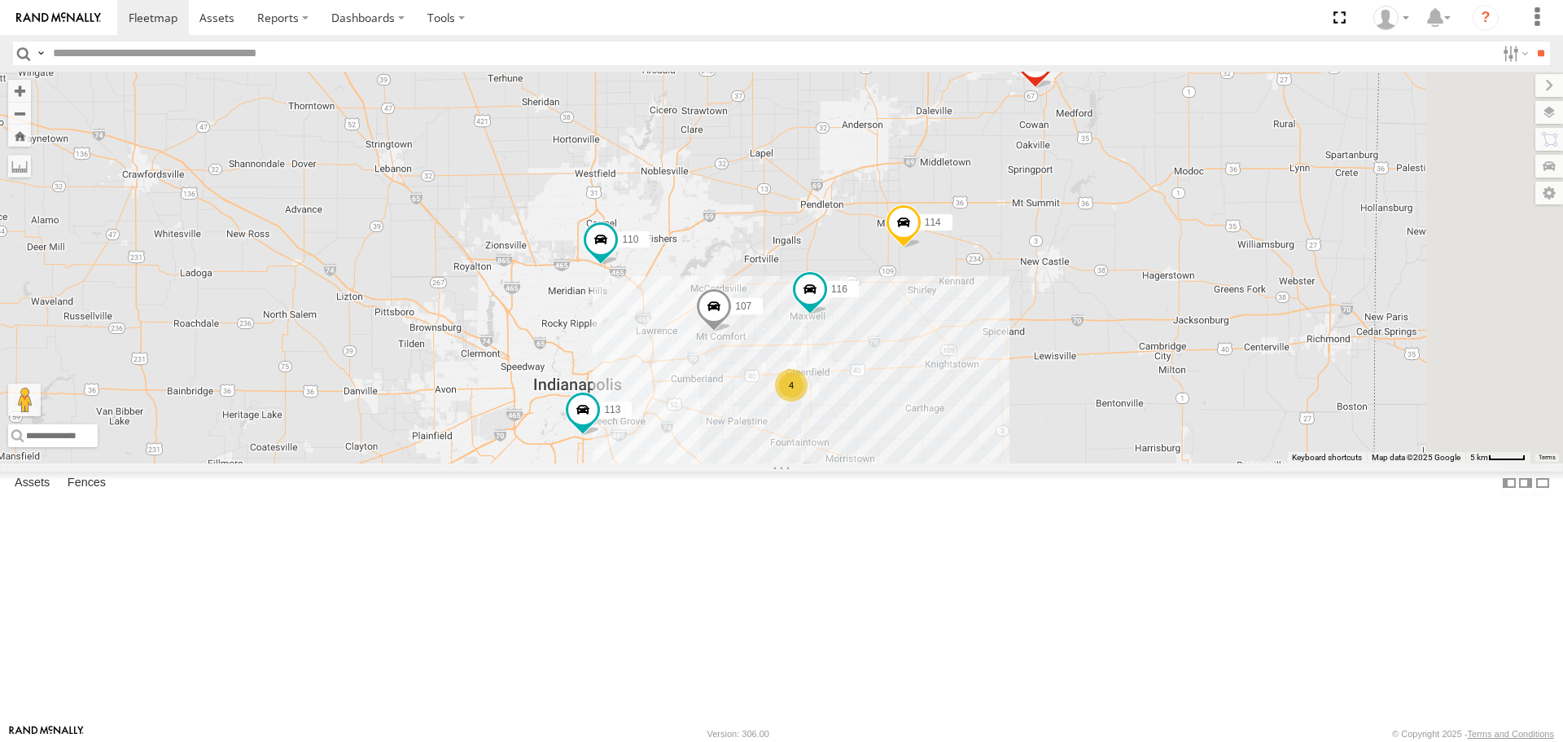
drag, startPoint x: 1012, startPoint y: 396, endPoint x: 982, endPoint y: 355, distance: 50.6
click at [982, 355] on div "114 116 110 107 112 113 111 4" at bounding box center [781, 267] width 1563 height 391
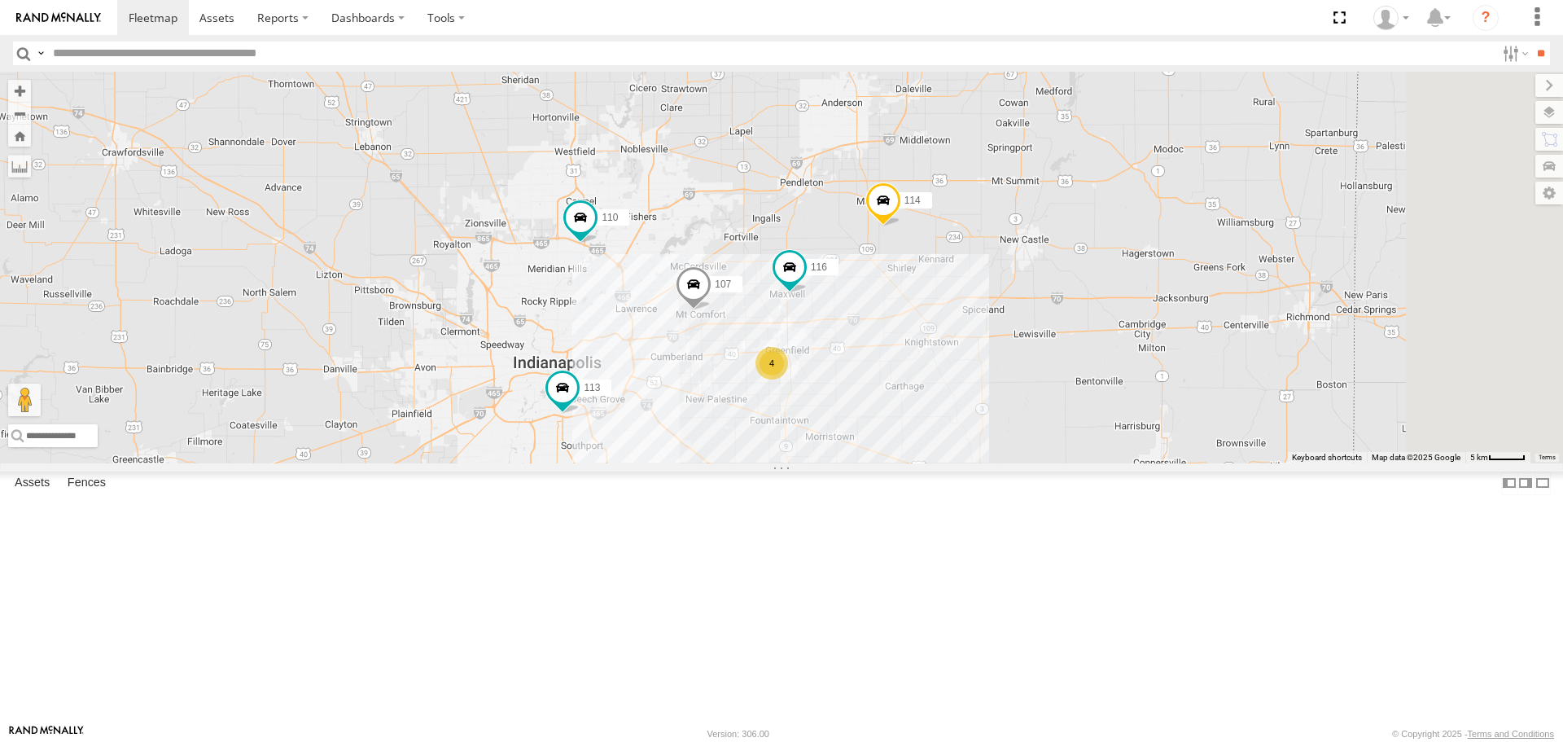
drag, startPoint x: 1088, startPoint y: 550, endPoint x: 1071, endPoint y: 532, distance: 24.8
click at [1071, 462] on div "114 116 110 107 112 113 111 4" at bounding box center [781, 267] width 1563 height 391
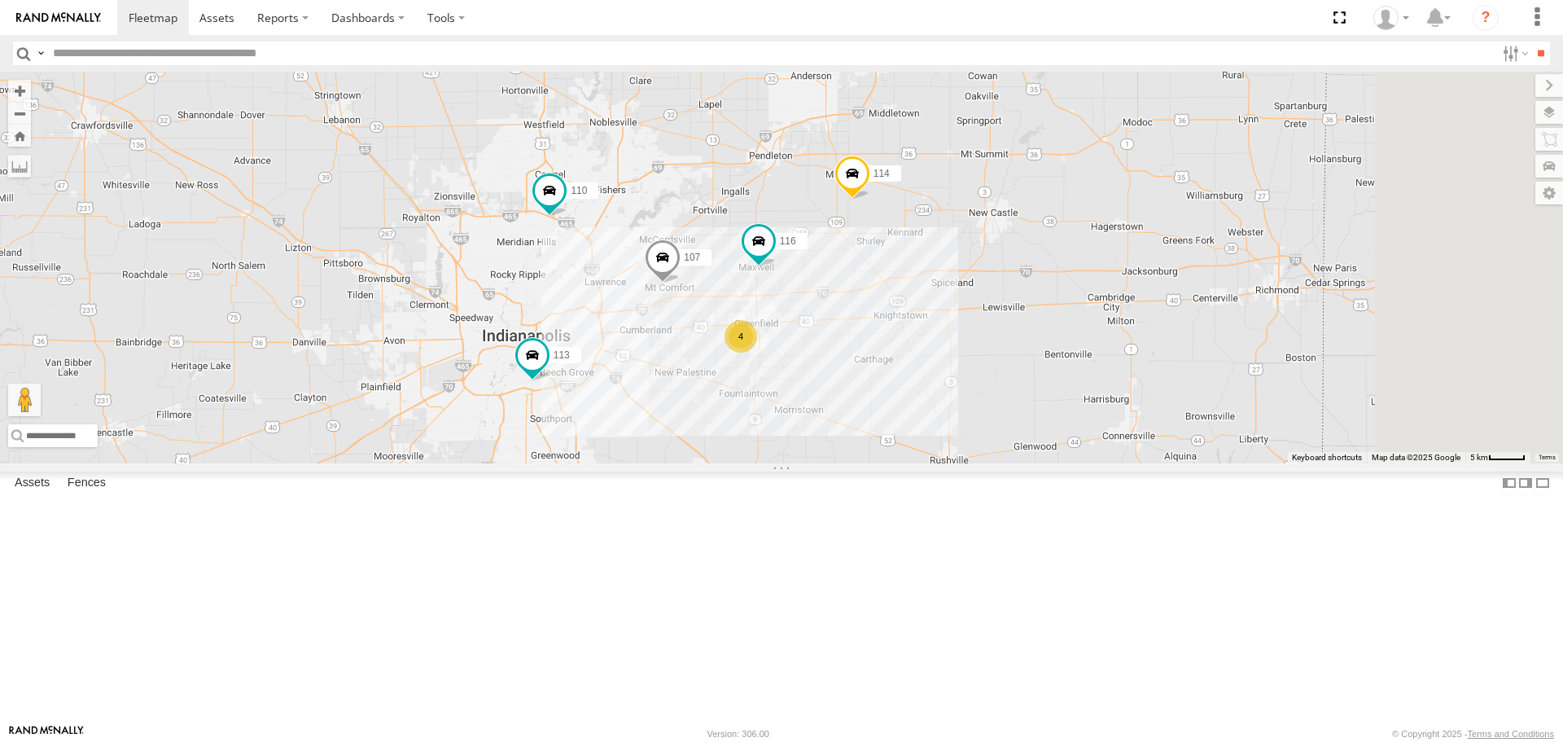
drag, startPoint x: 926, startPoint y: 569, endPoint x: 893, endPoint y: 541, distance: 43.3
click at [893, 462] on div "114 116 110 107 112 113 111 4" at bounding box center [781, 267] width 1563 height 391
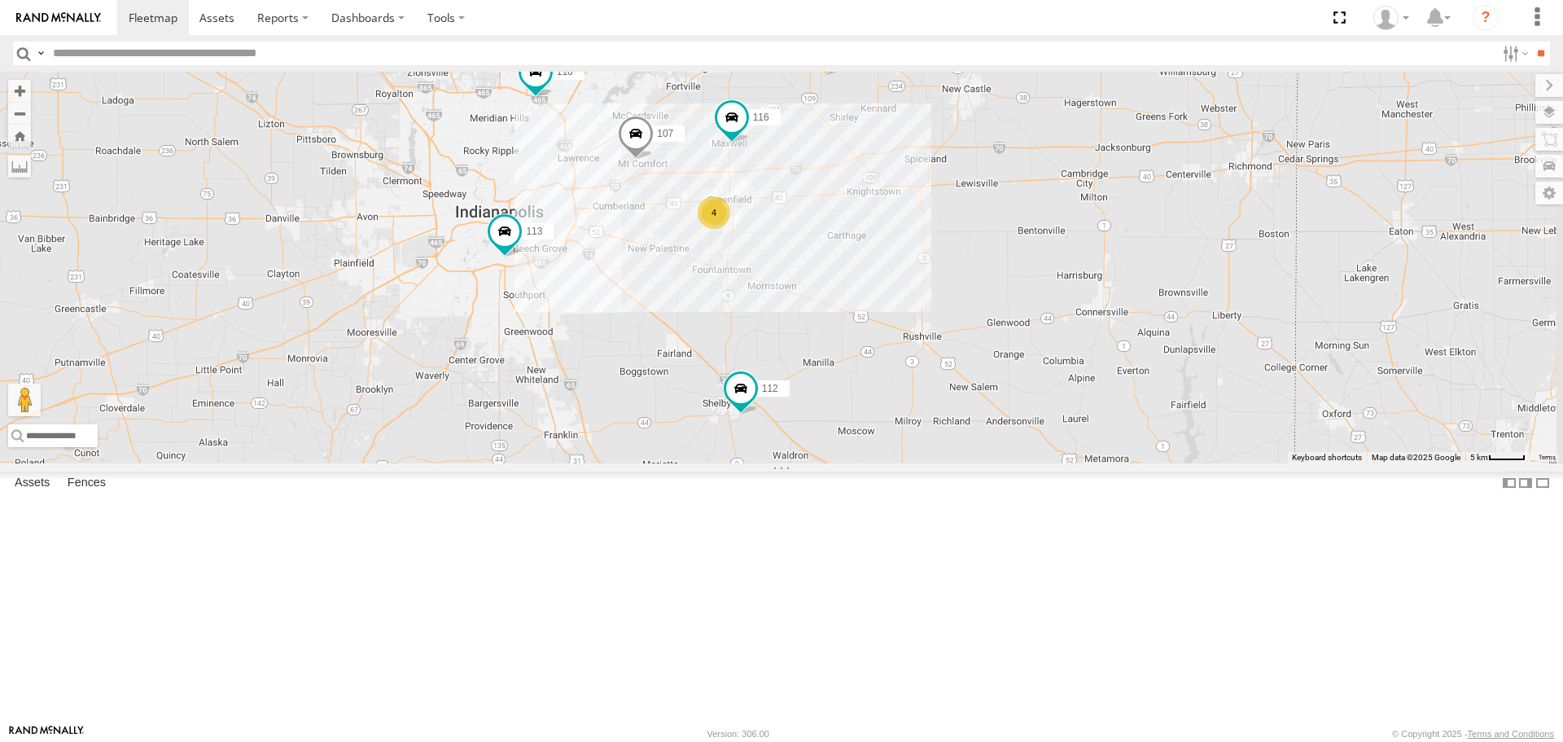
drag, startPoint x: 914, startPoint y: 518, endPoint x: 857, endPoint y: 401, distance: 130.3
click at [857, 401] on div "114 116 110 4 107 111 112 113" at bounding box center [781, 267] width 1563 height 391
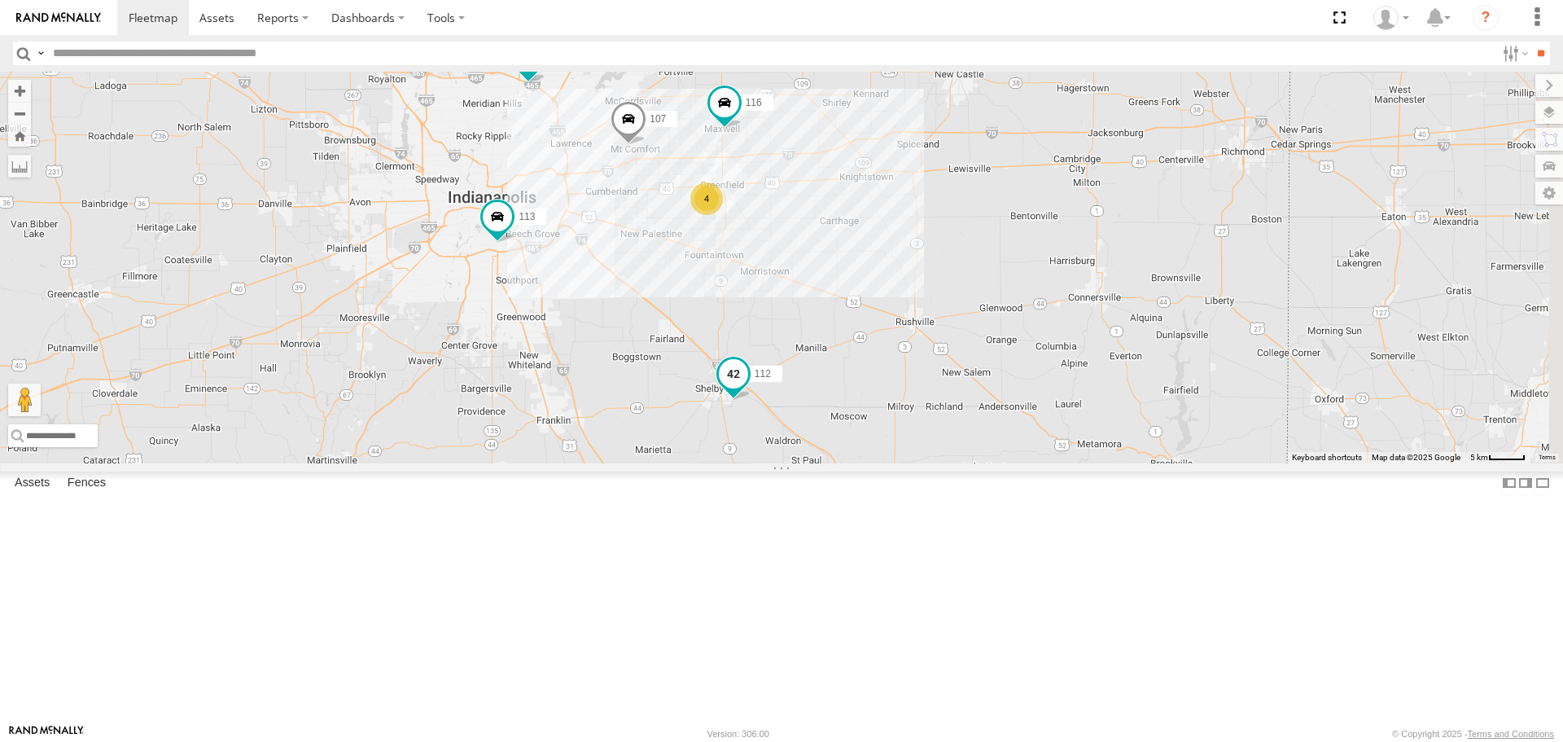
click at [748, 388] on span at bounding box center [733, 373] width 29 height 29
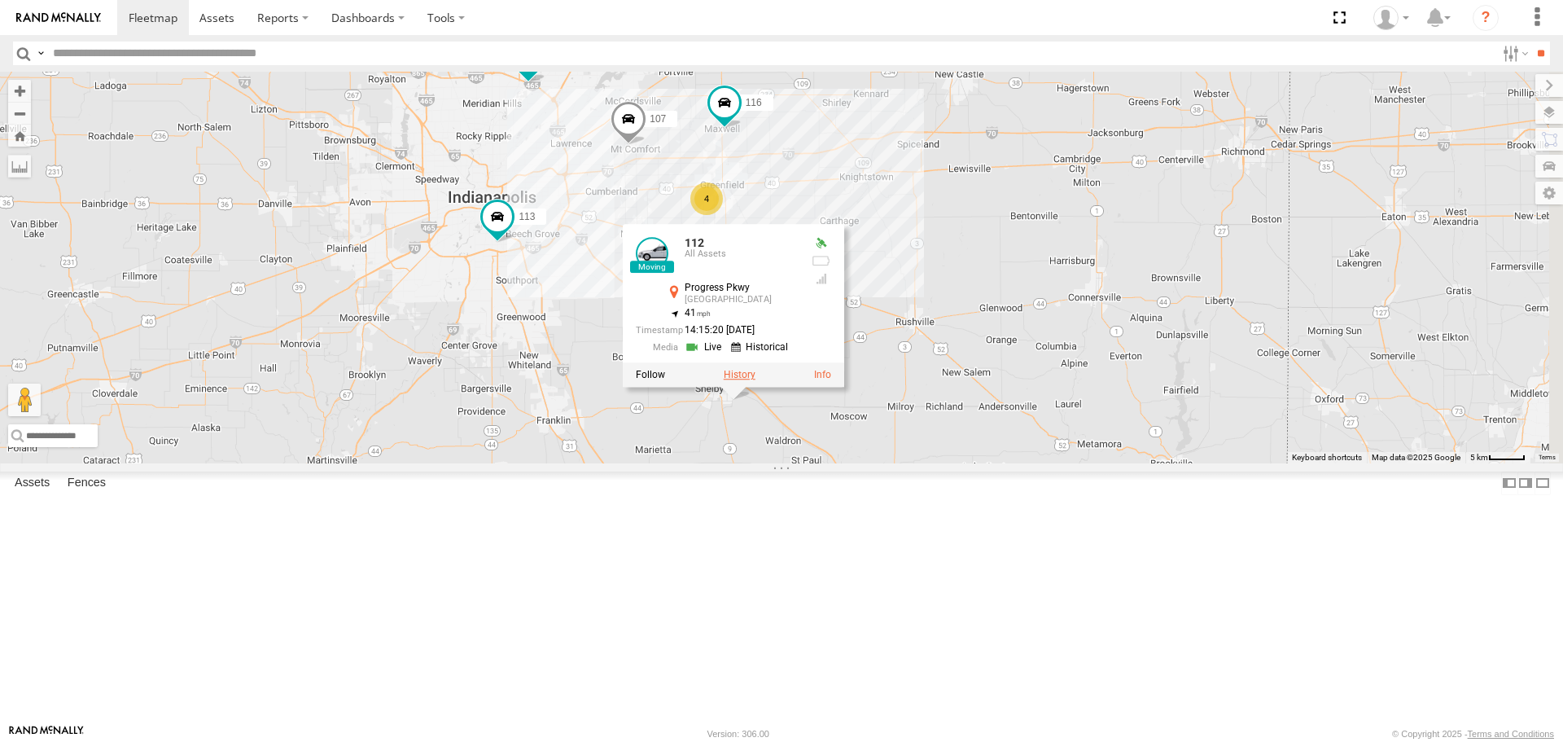
click at [755, 381] on label at bounding box center [740, 375] width 32 height 11
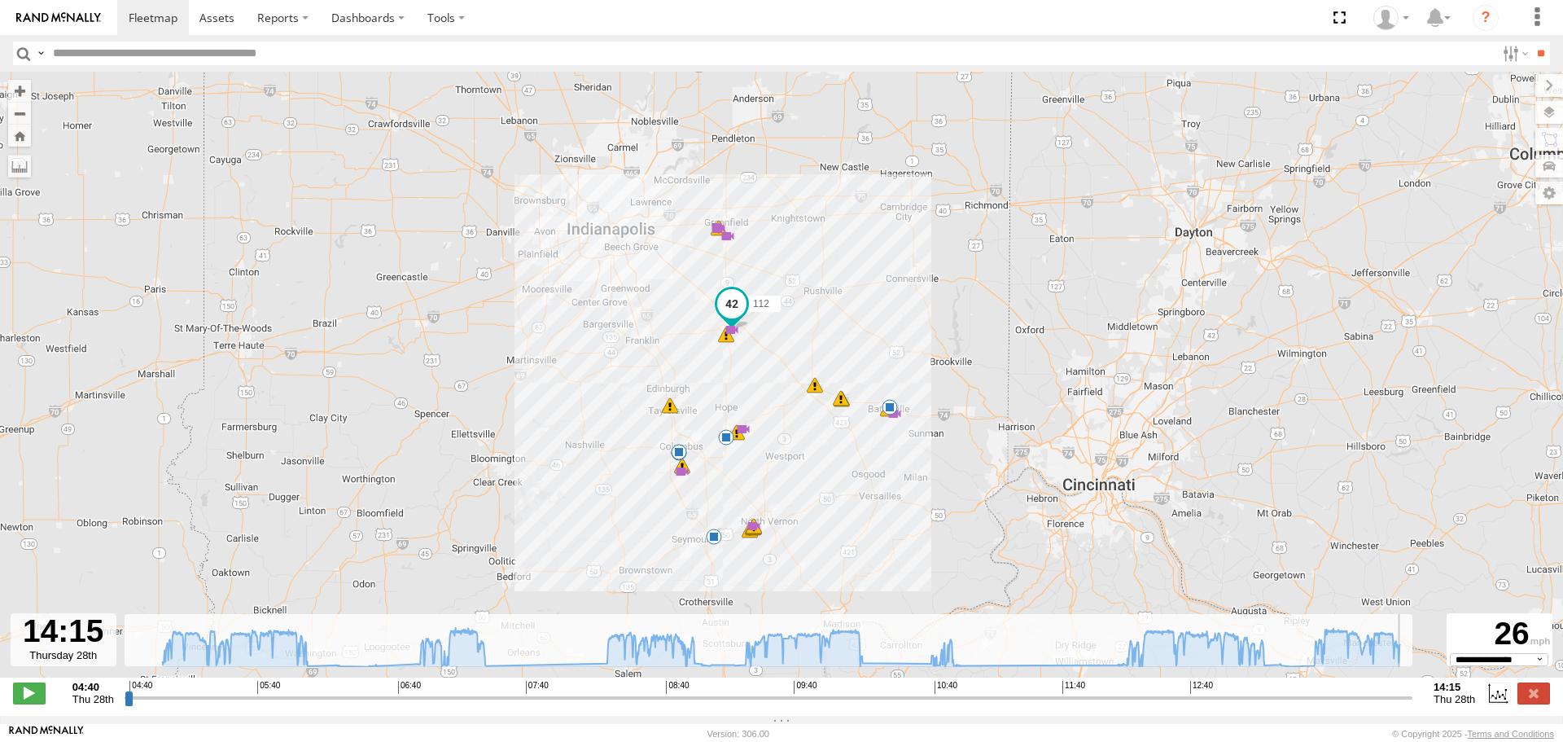
drag, startPoint x: 132, startPoint y: 707, endPoint x: 1415, endPoint y: 737, distance: 1283.4
click at [1412, 705] on input "range" at bounding box center [769, 697] width 1288 height 15
click at [1535, 703] on label at bounding box center [1534, 692] width 33 height 21
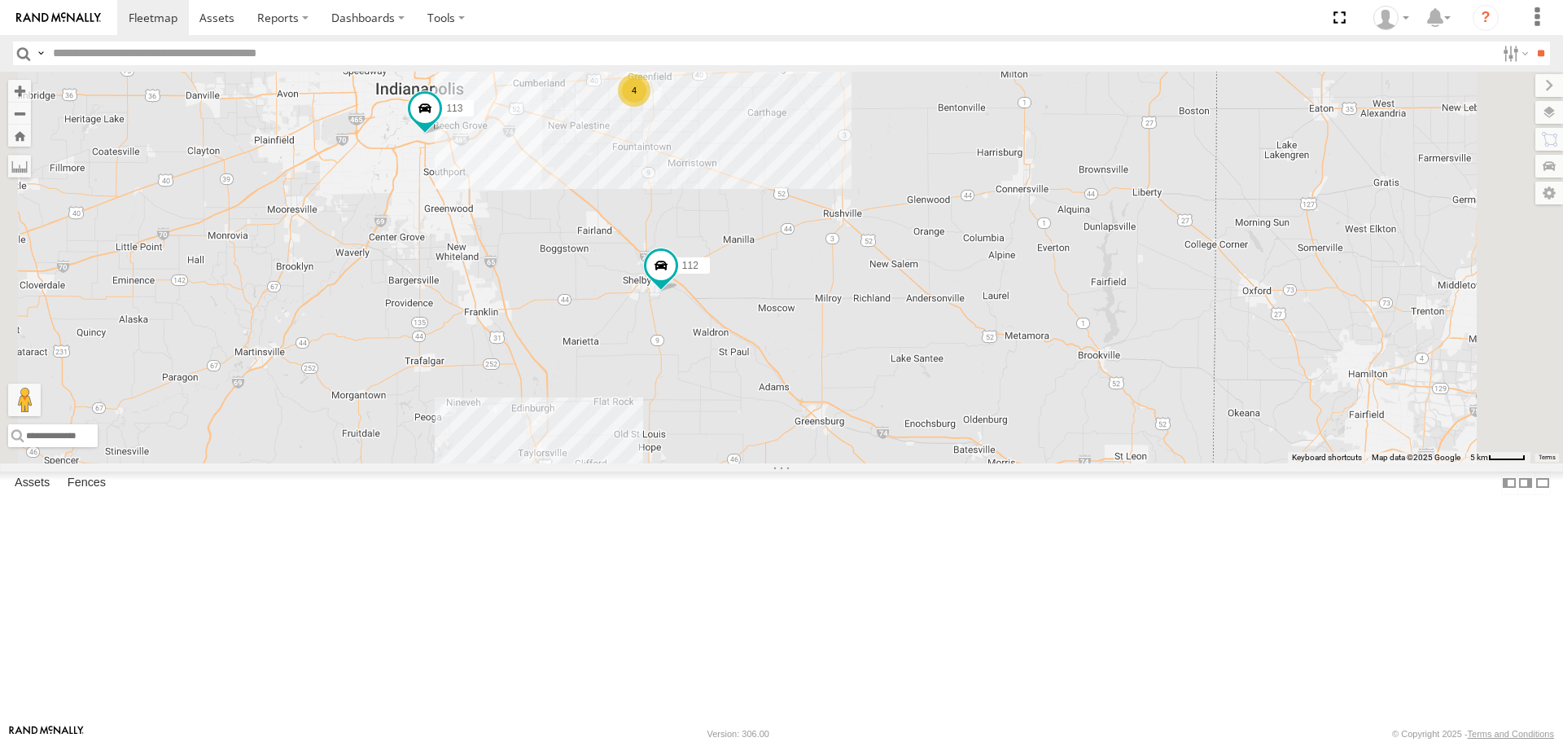
drag, startPoint x: 1075, startPoint y: 510, endPoint x: 1001, endPoint y: 396, distance: 135.9
click at [1002, 396] on div "114 116 110 107 112 113 4" at bounding box center [781, 267] width 1563 height 391
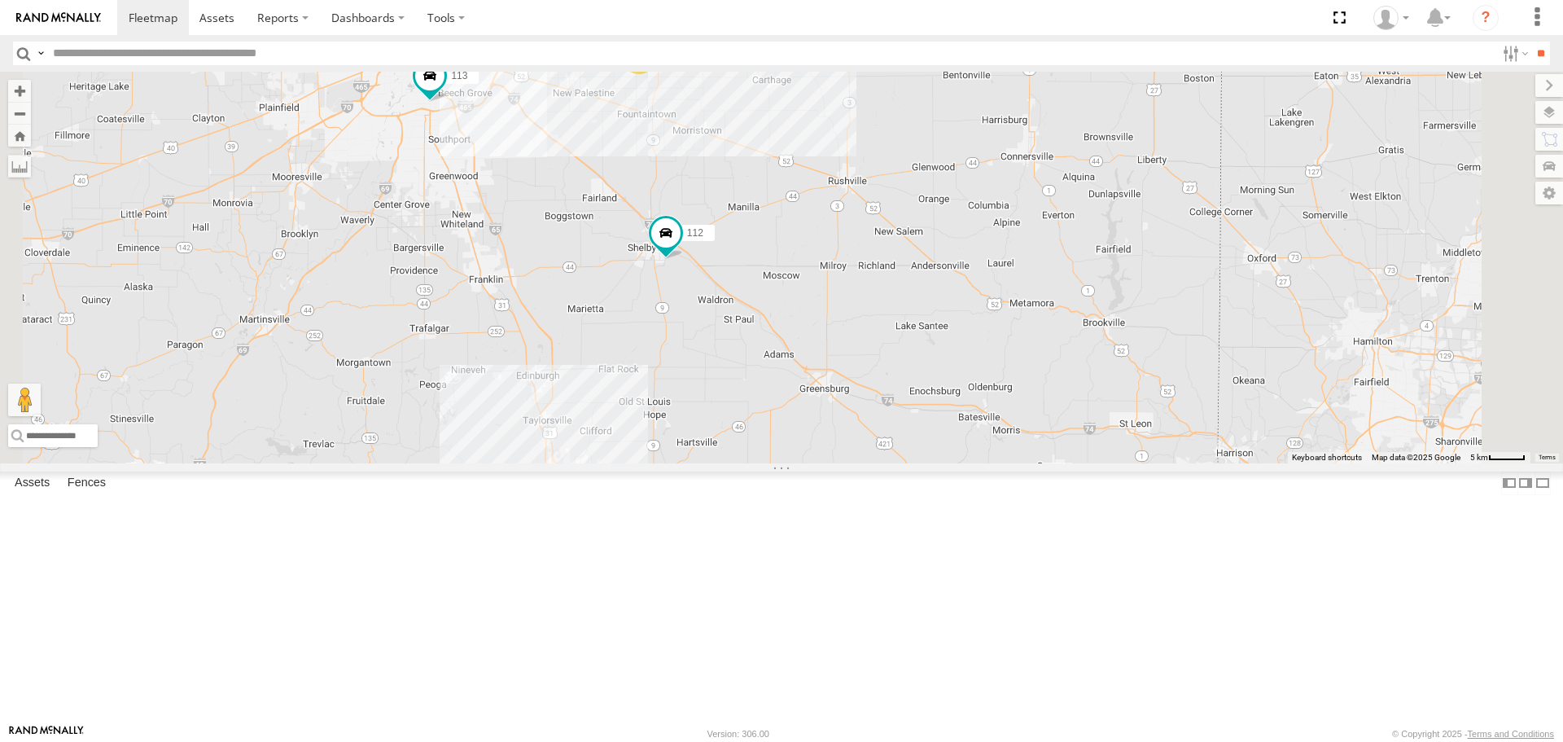
drag, startPoint x: 1058, startPoint y: 517, endPoint x: 1066, endPoint y: 489, distance: 28.9
click at [1066, 462] on div "114 116 110 107 112 113 4" at bounding box center [781, 267] width 1563 height 391
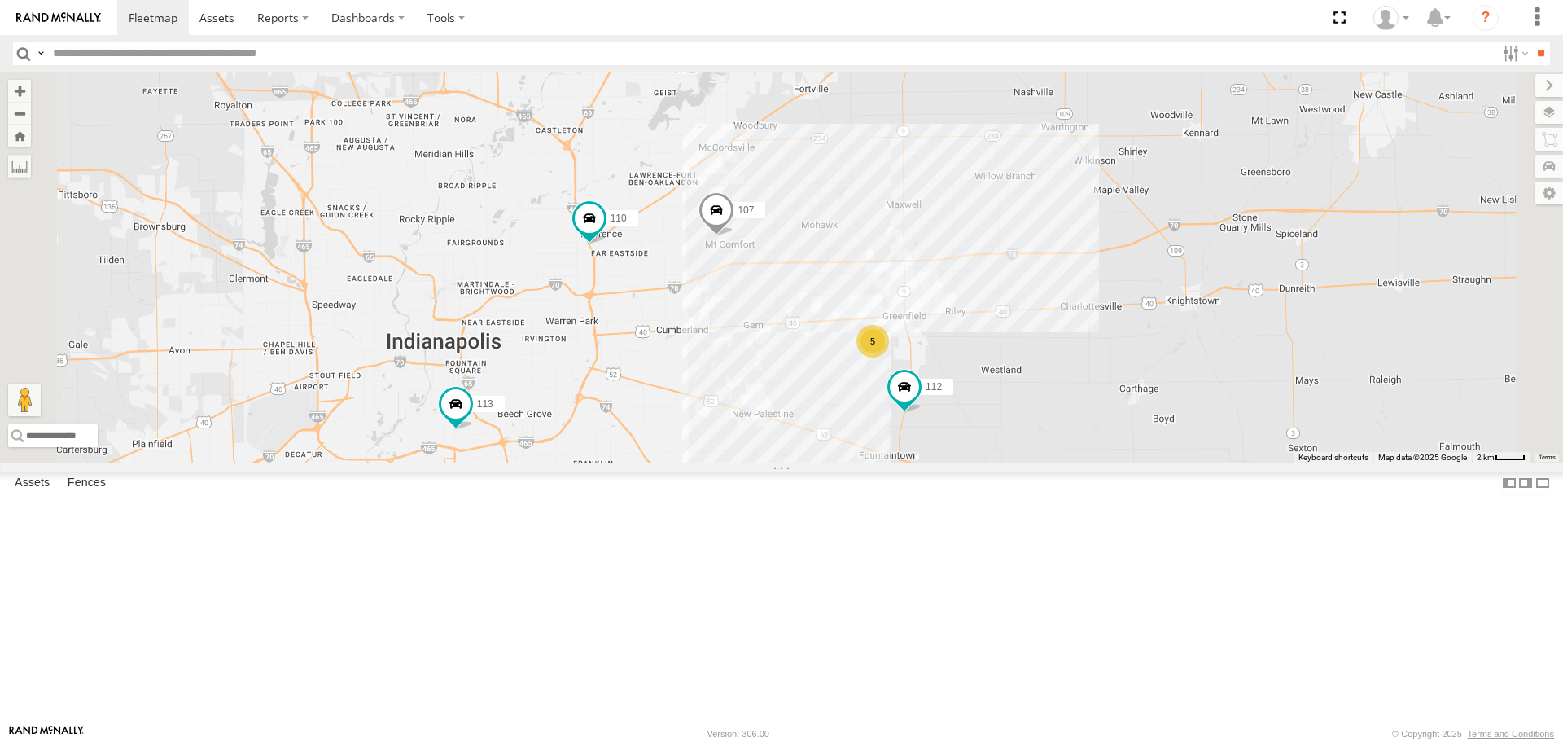
drag, startPoint x: 844, startPoint y: 432, endPoint x: 939, endPoint y: 421, distance: 95.1
click at [939, 421] on div "114 110 107 111 112 113 5" at bounding box center [781, 267] width 1563 height 391
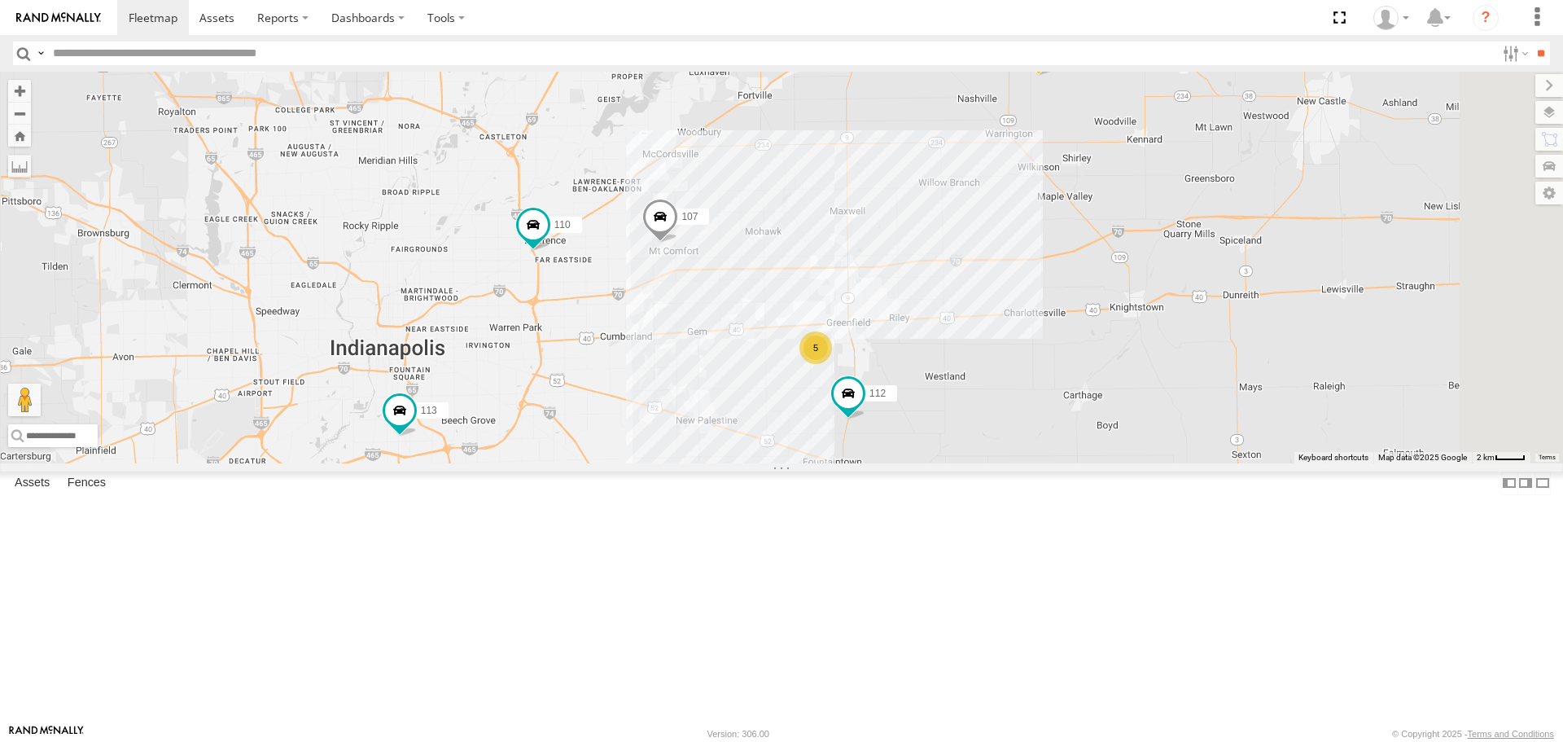
drag, startPoint x: 960, startPoint y: 417, endPoint x: 902, endPoint y: 423, distance: 58.2
click at [902, 423] on div "114 110 107 111 112 113 5" at bounding box center [781, 267] width 1563 height 391
click at [1057, 76] on span at bounding box center [1039, 54] width 36 height 44
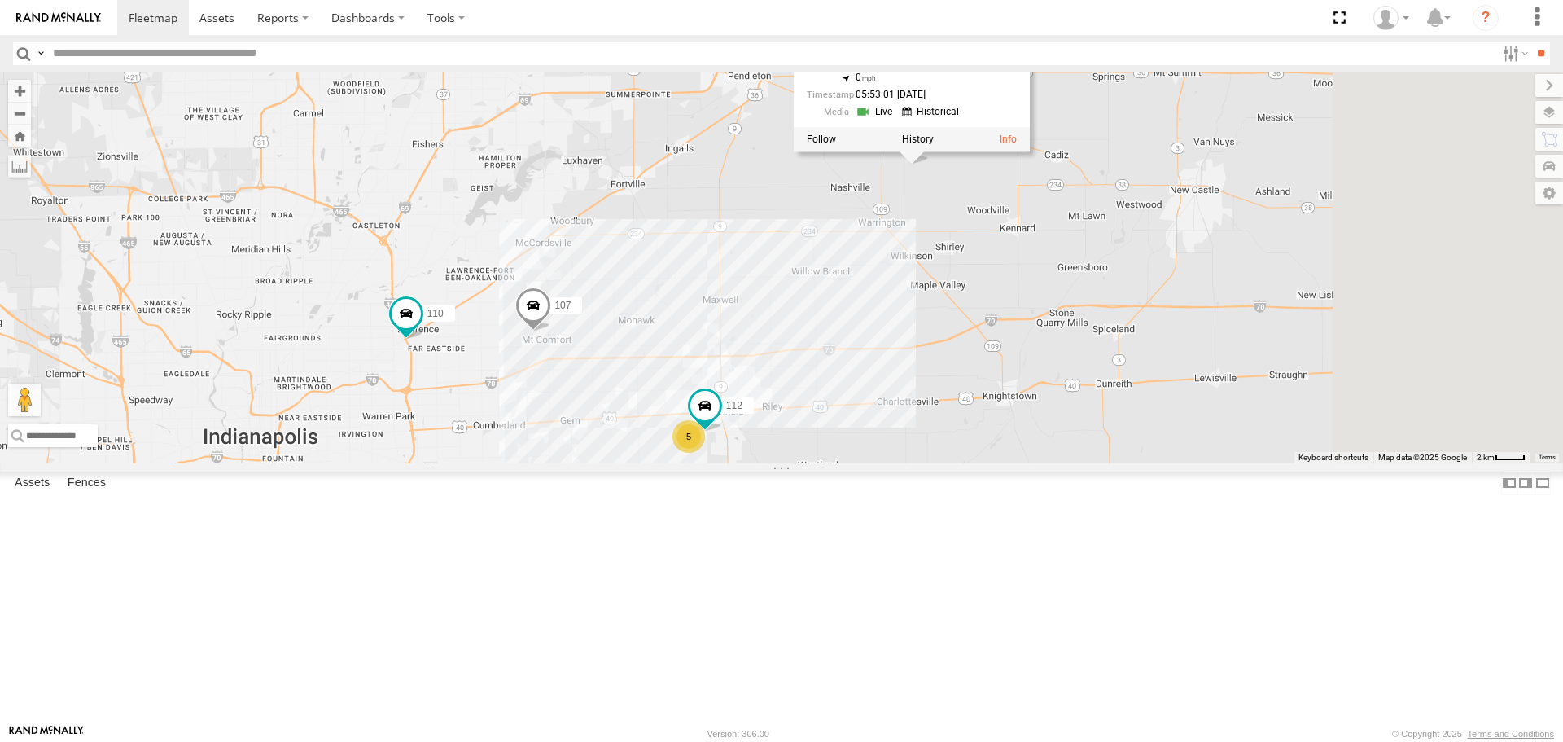
drag, startPoint x: 1180, startPoint y: 224, endPoint x: 1031, endPoint y: 339, distance: 188.1
click at [1031, 339] on div "114 110 107 111 112 113 5 114 All Assets [STREET_ADDRESS] 39.94527 , -85.6086 0…" at bounding box center [781, 267] width 1563 height 391
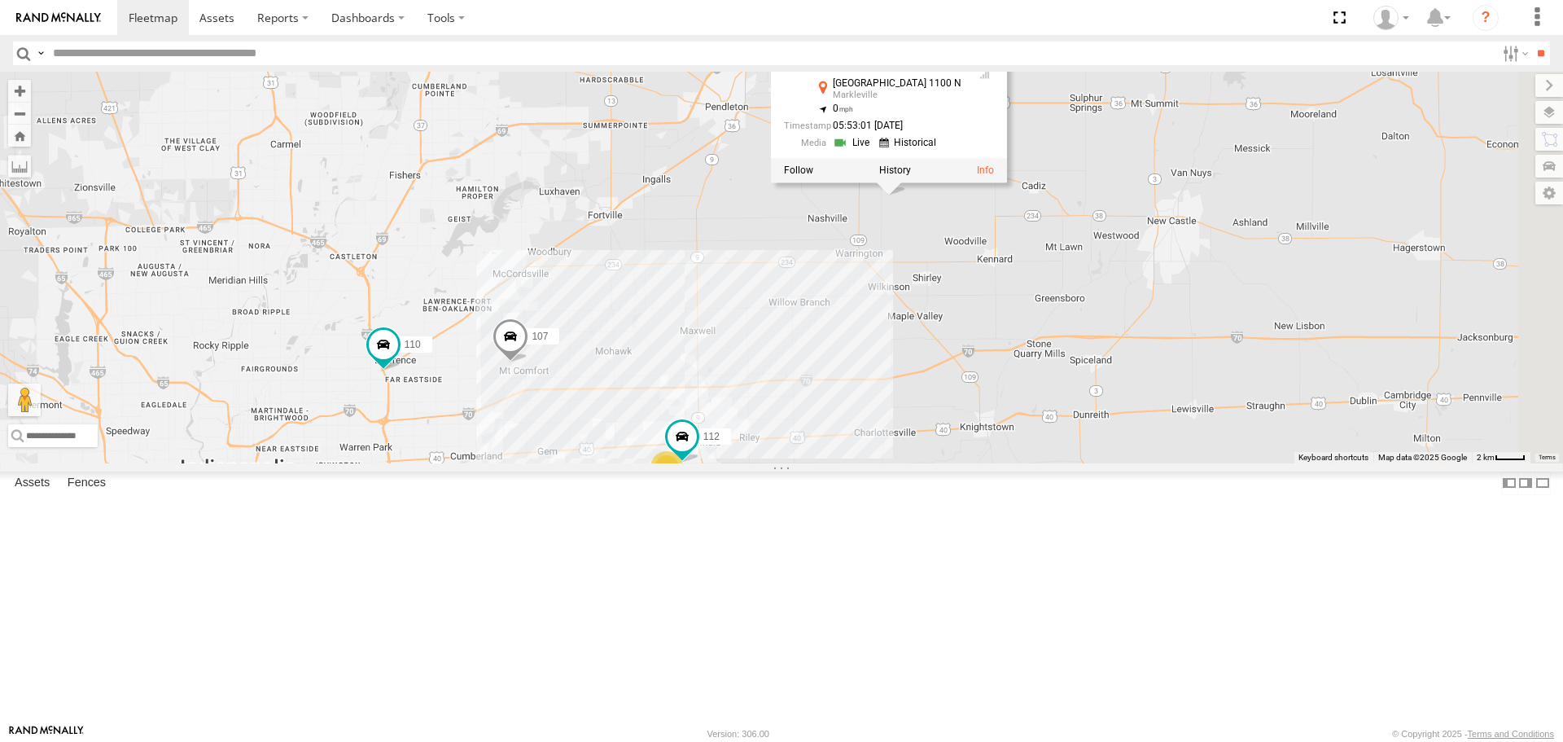
click at [1003, 339] on div "114 110 107 111 112 113 5 114 All Assets [STREET_ADDRESS] 39.94527 , -85.6086 0…" at bounding box center [781, 267] width 1563 height 391
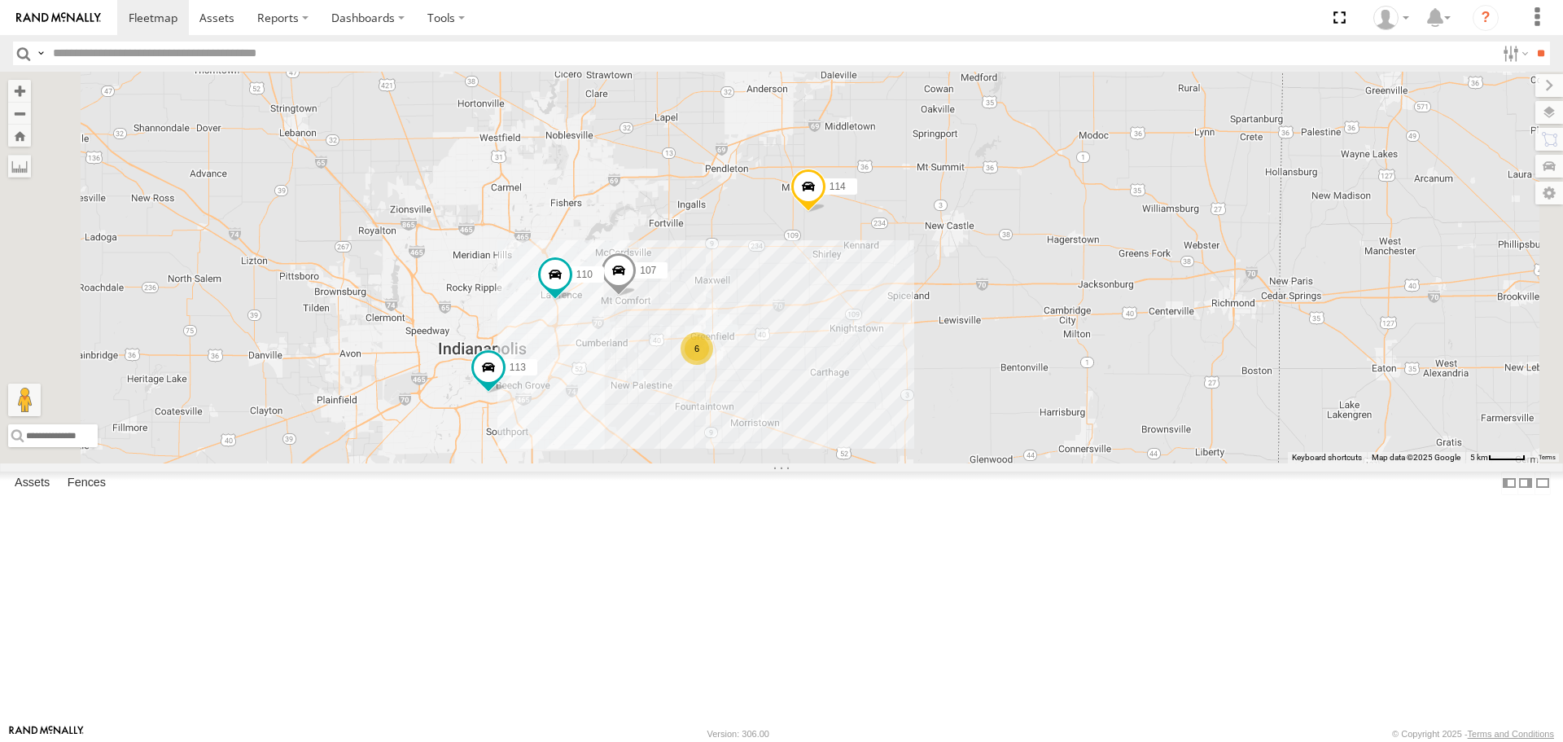
drag, startPoint x: 857, startPoint y: 330, endPoint x: 897, endPoint y: 312, distance: 43.7
click at [897, 312] on div "114 110 107 111 113 6" at bounding box center [781, 267] width 1563 height 391
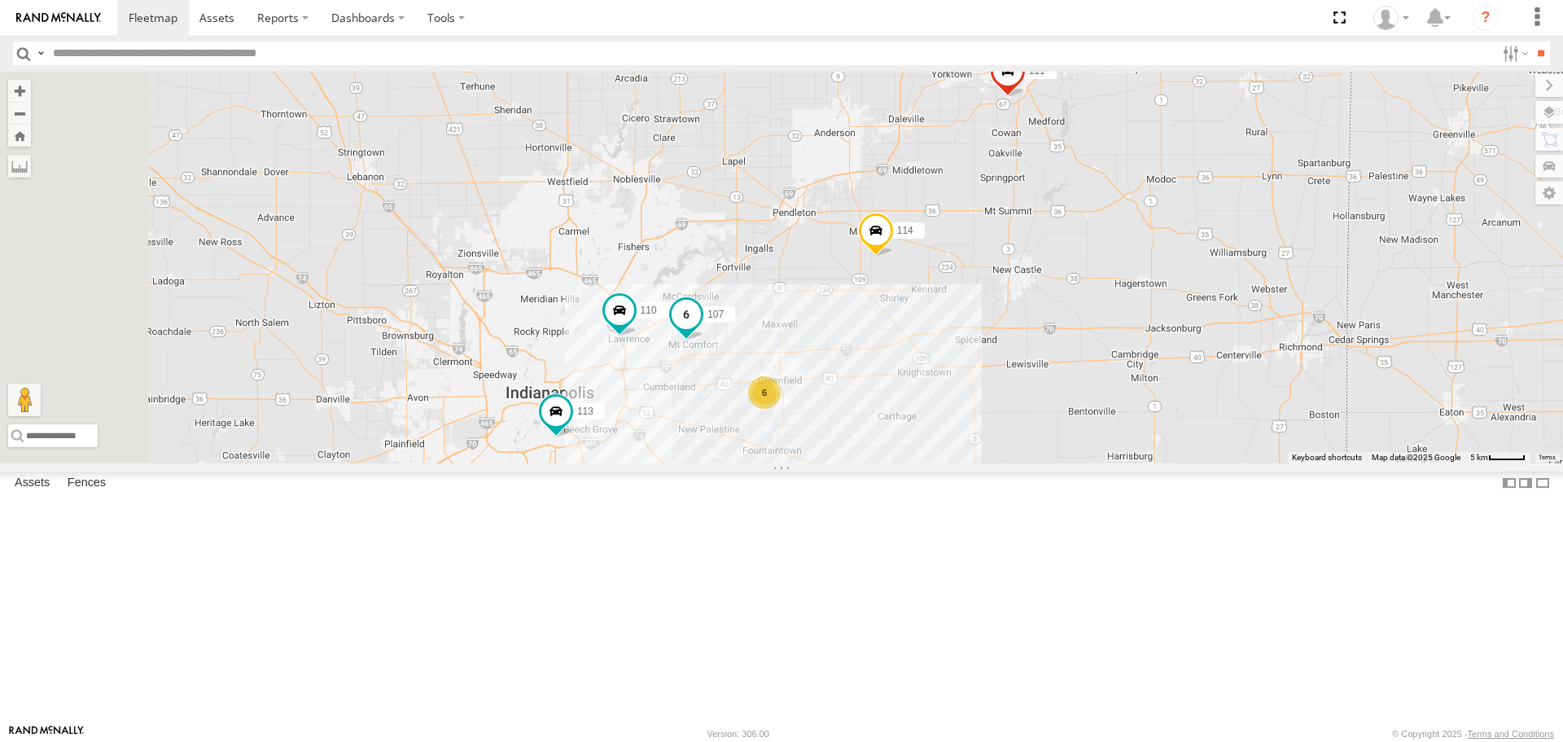
click at [701, 329] on span at bounding box center [686, 314] width 29 height 29
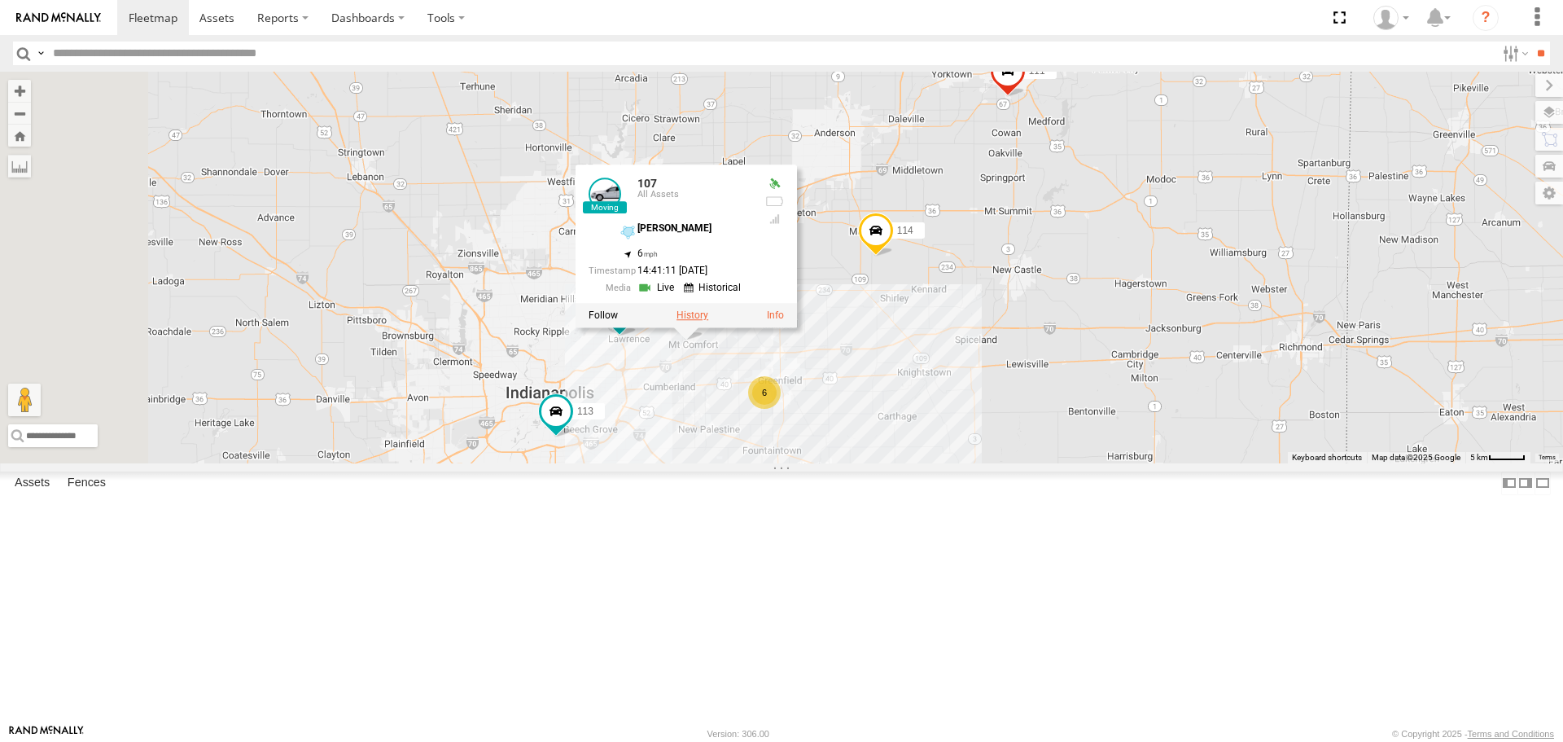
click at [708, 322] on label at bounding box center [693, 315] width 32 height 11
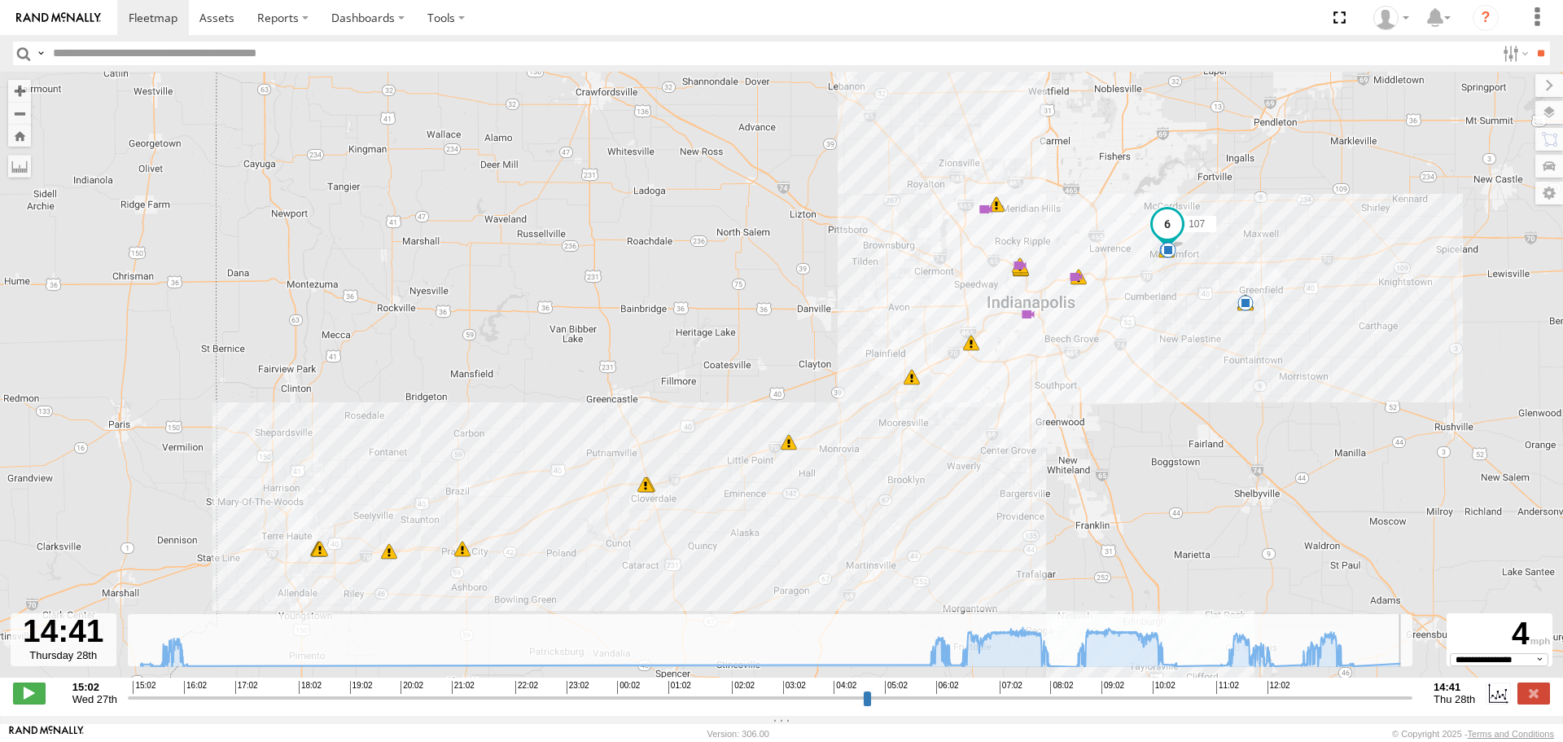
drag, startPoint x: 132, startPoint y: 706, endPoint x: 1423, endPoint y: 703, distance: 1291.2
type input "**********"
click at [1412, 703] on input "range" at bounding box center [770, 697] width 1285 height 15
click at [1526, 701] on label at bounding box center [1534, 692] width 33 height 21
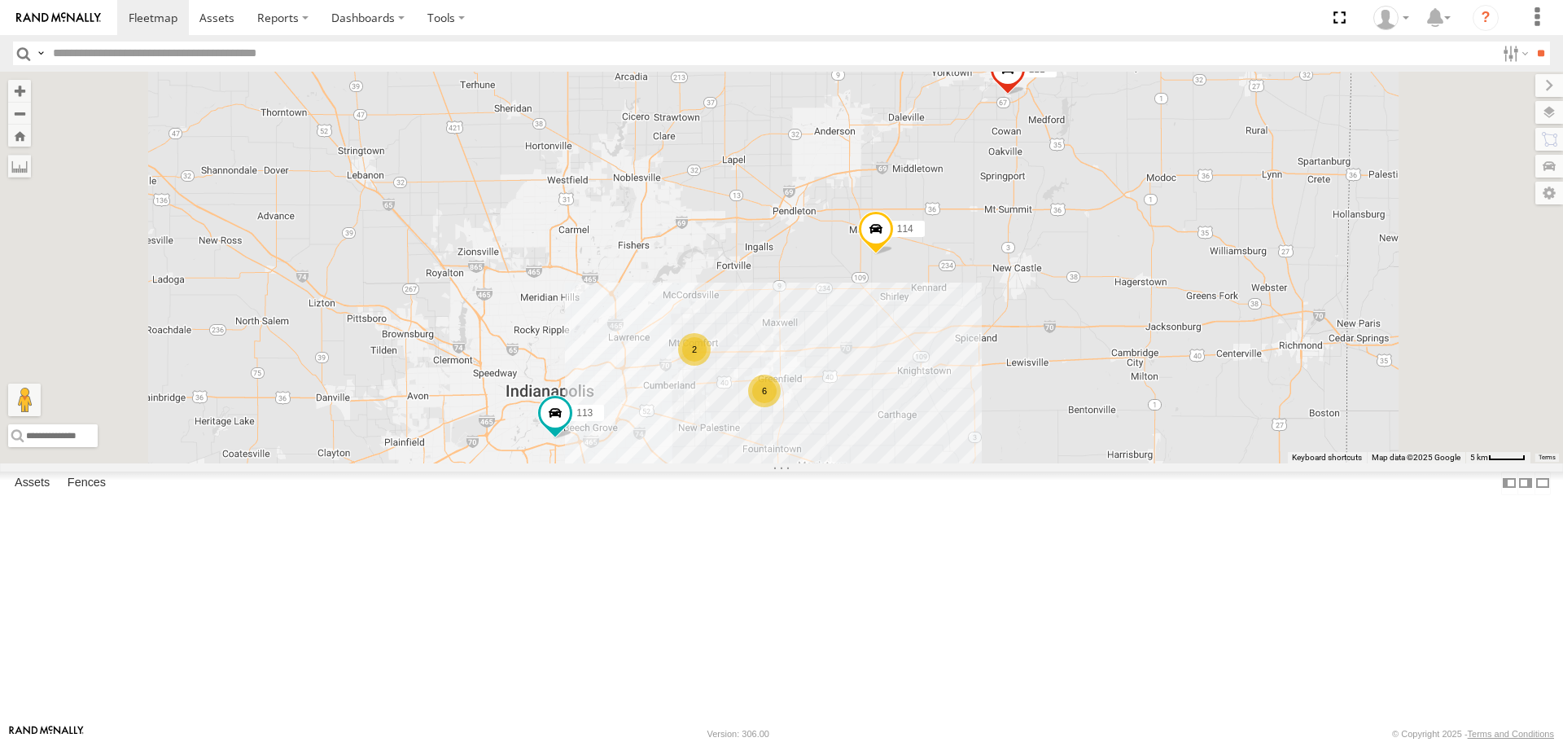
click at [711, 366] on div "2" at bounding box center [694, 349] width 33 height 33
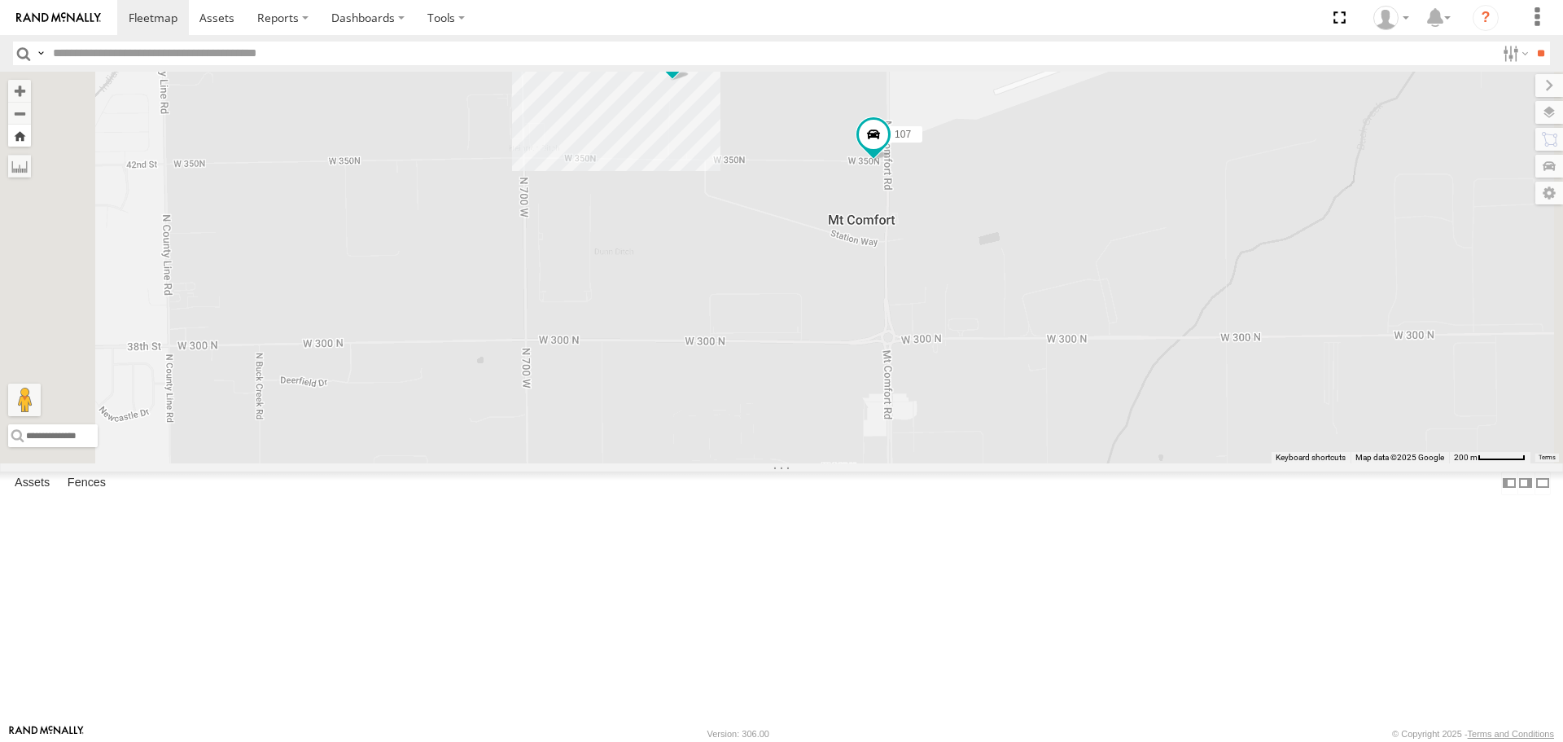
click at [31, 142] on button "Zoom Home" at bounding box center [19, 136] width 23 height 22
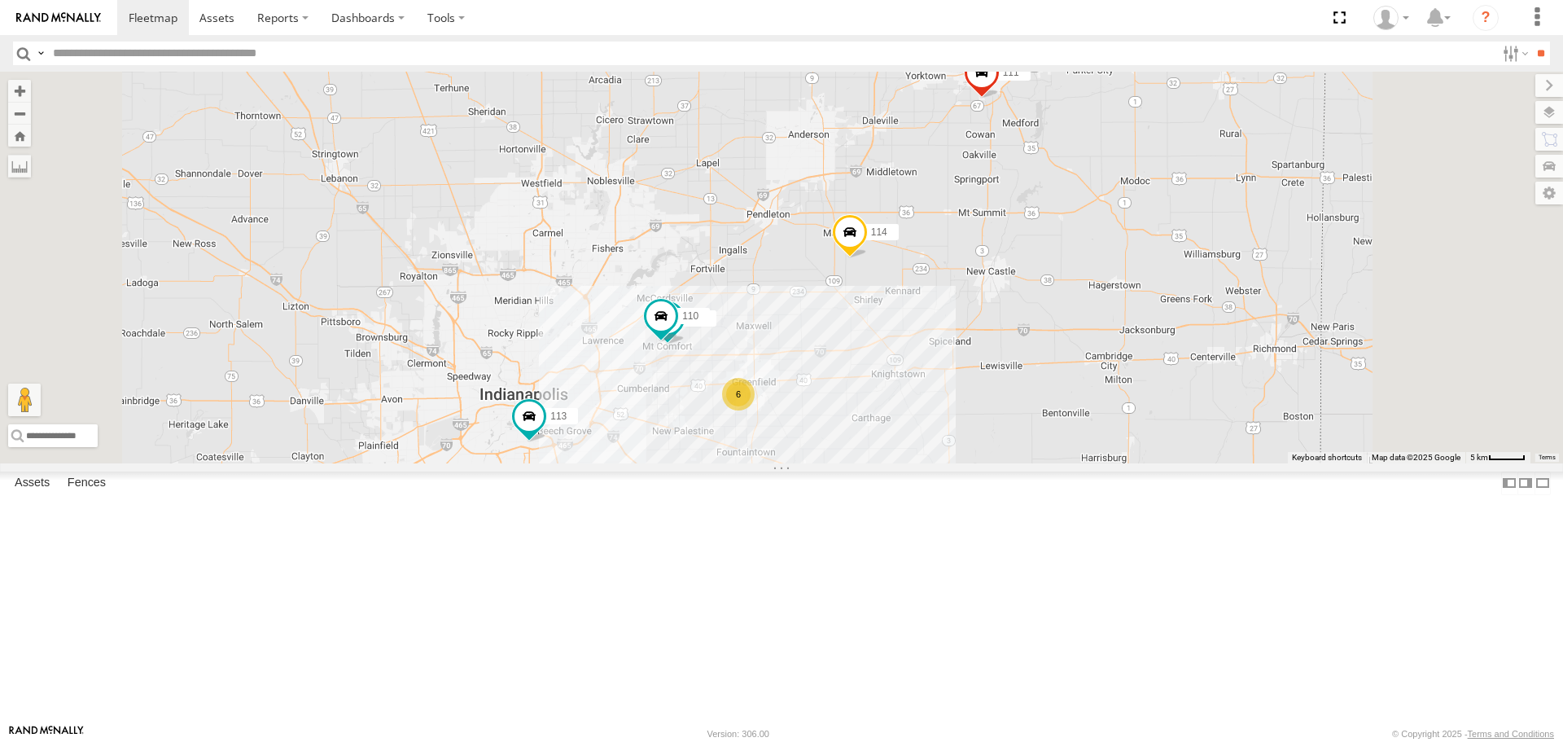
drag, startPoint x: 1010, startPoint y: 378, endPoint x: 979, endPoint y: 381, distance: 31.1
click at [979, 381] on div "114 6 110 107 111 113" at bounding box center [781, 267] width 1563 height 391
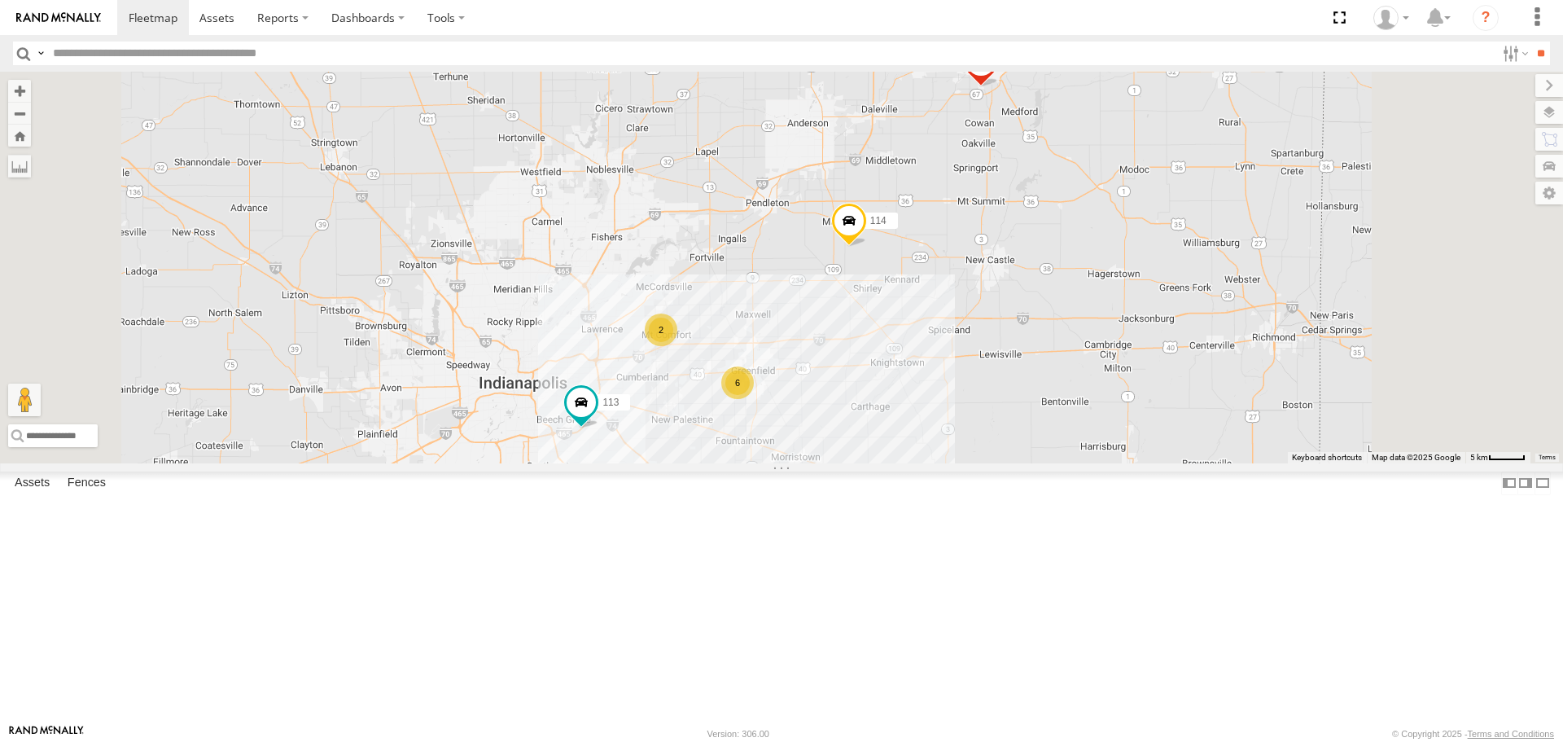
drag, startPoint x: 859, startPoint y: 362, endPoint x: 862, endPoint y: 333, distance: 29.5
click at [862, 334] on div "114 111 113 6 2" at bounding box center [781, 267] width 1563 height 391
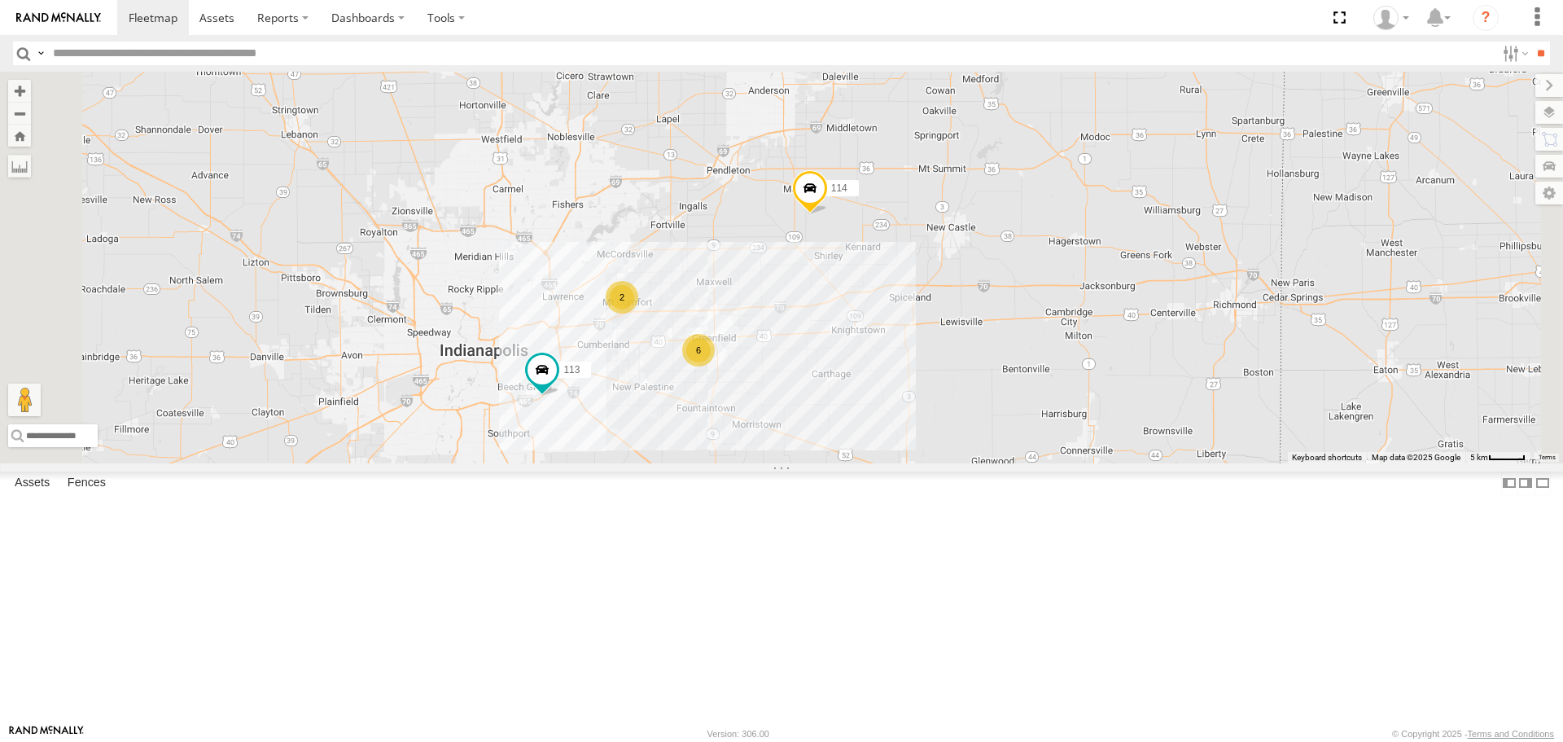
drag, startPoint x: 998, startPoint y: 339, endPoint x: 951, endPoint y: 341, distance: 47.2
click at [951, 341] on div "114 111 113 6 2" at bounding box center [781, 267] width 1563 height 391
drag, startPoint x: 989, startPoint y: 489, endPoint x: 982, endPoint y: 494, distance: 8.8
click at [982, 462] on div "114 111 113 6 2" at bounding box center [781, 267] width 1563 height 391
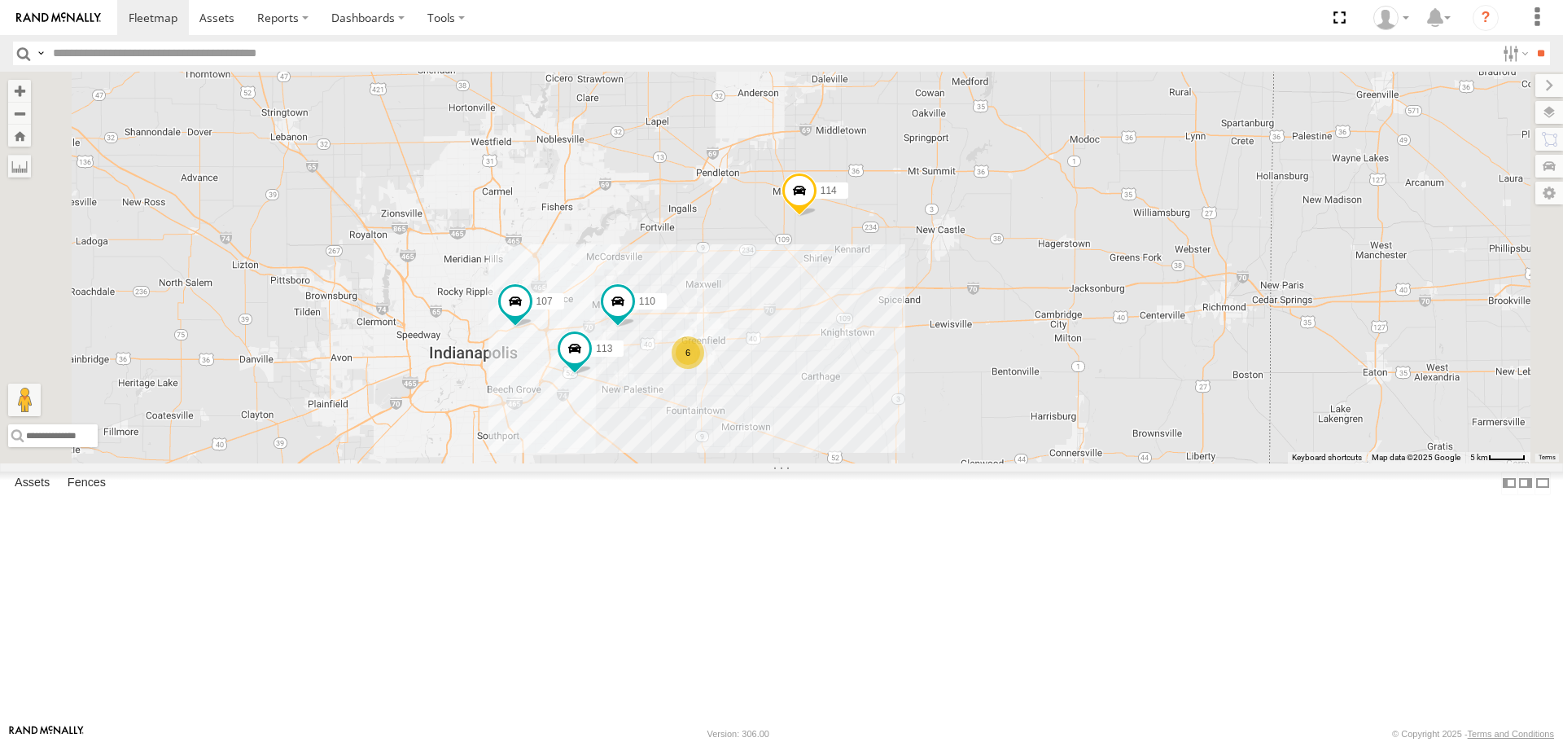
click at [762, 381] on div "114 110 107 111 113 6" at bounding box center [781, 267] width 1563 height 391
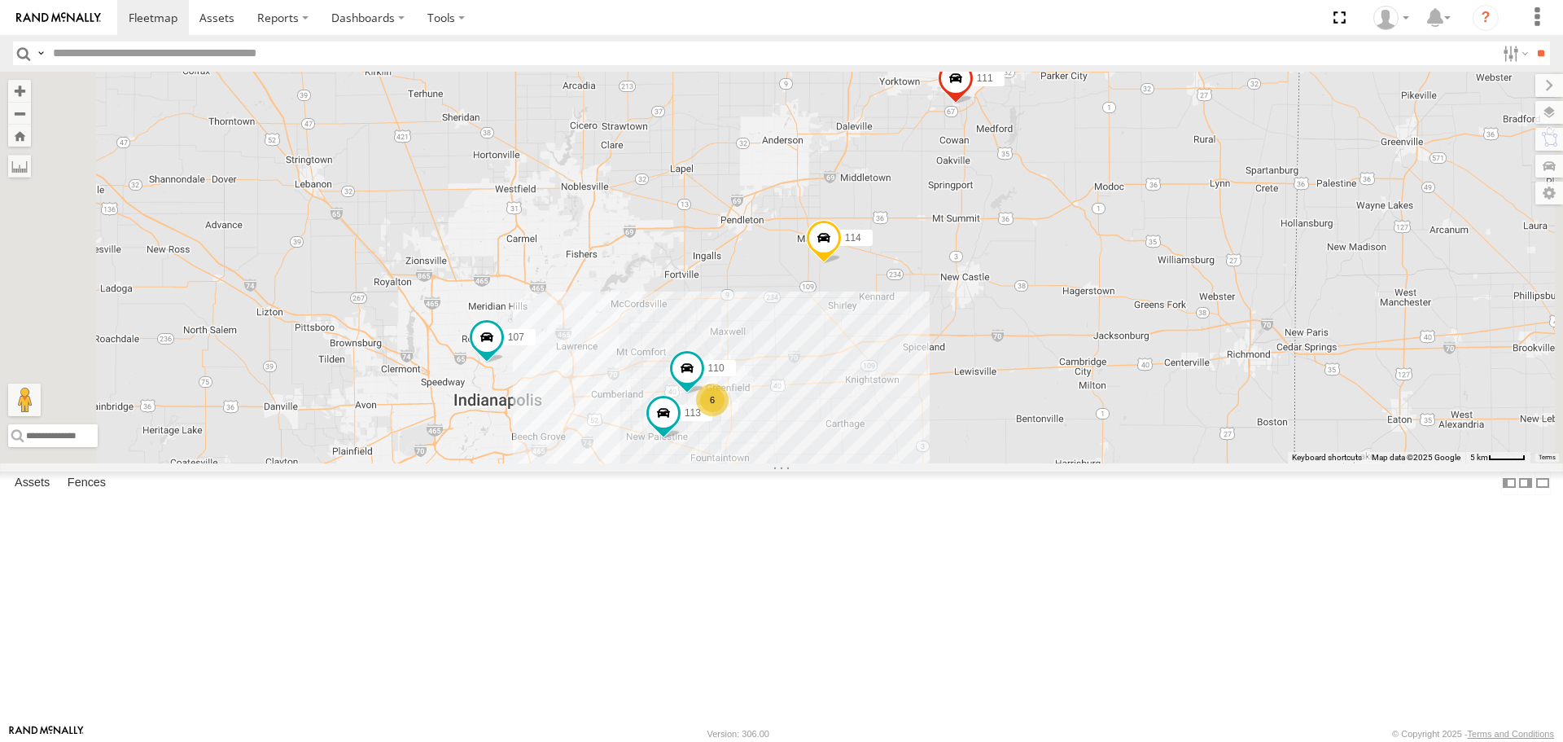
drag, startPoint x: 989, startPoint y: 387, endPoint x: 959, endPoint y: 387, distance: 30.1
click at [959, 387] on div "114 110 107 111 113 6" at bounding box center [781, 267] width 1563 height 391
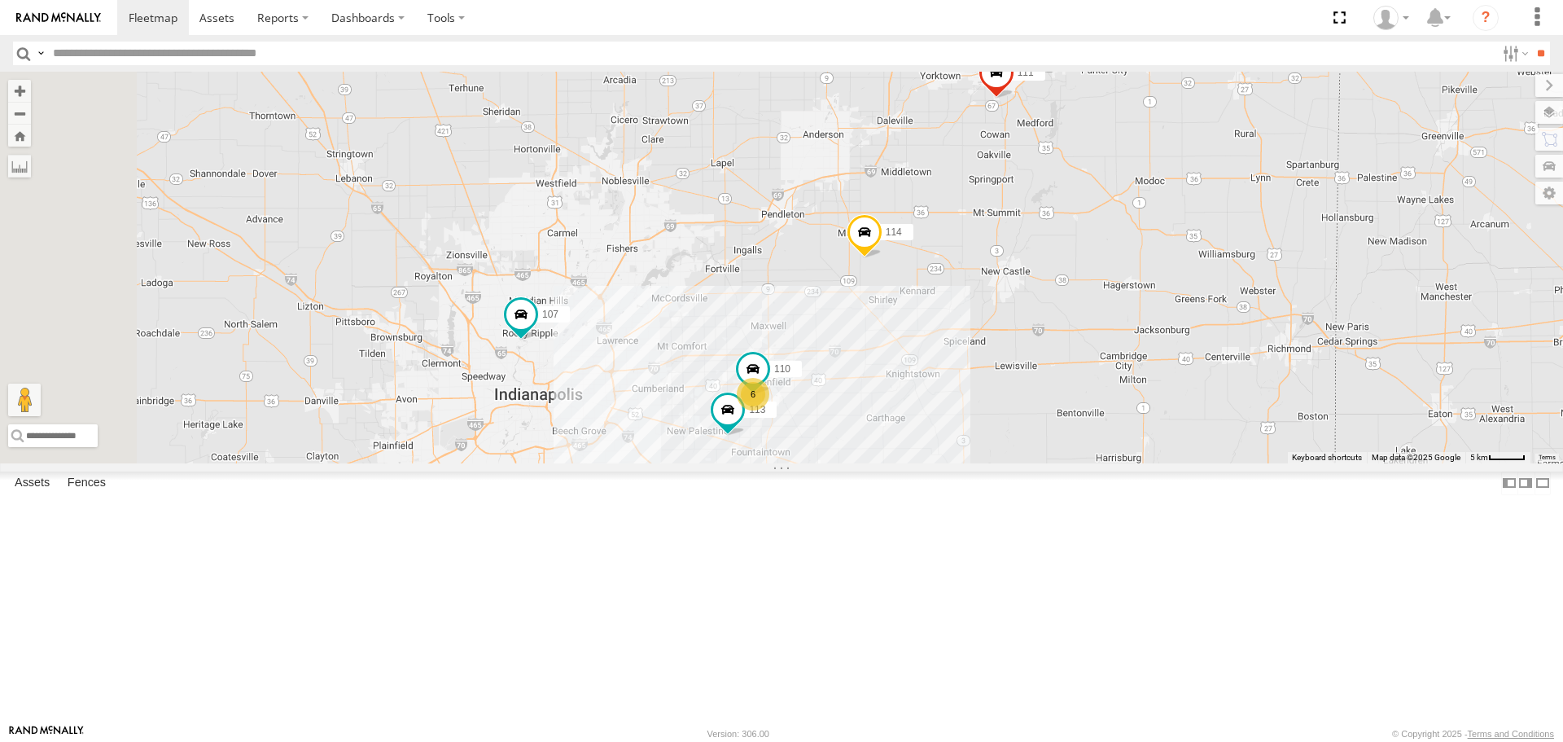
drag, startPoint x: 1065, startPoint y: 463, endPoint x: 1040, endPoint y: 462, distance: 24.4
click at [1040, 462] on div "114 6 110 107 111 113" at bounding box center [781, 267] width 1563 height 391
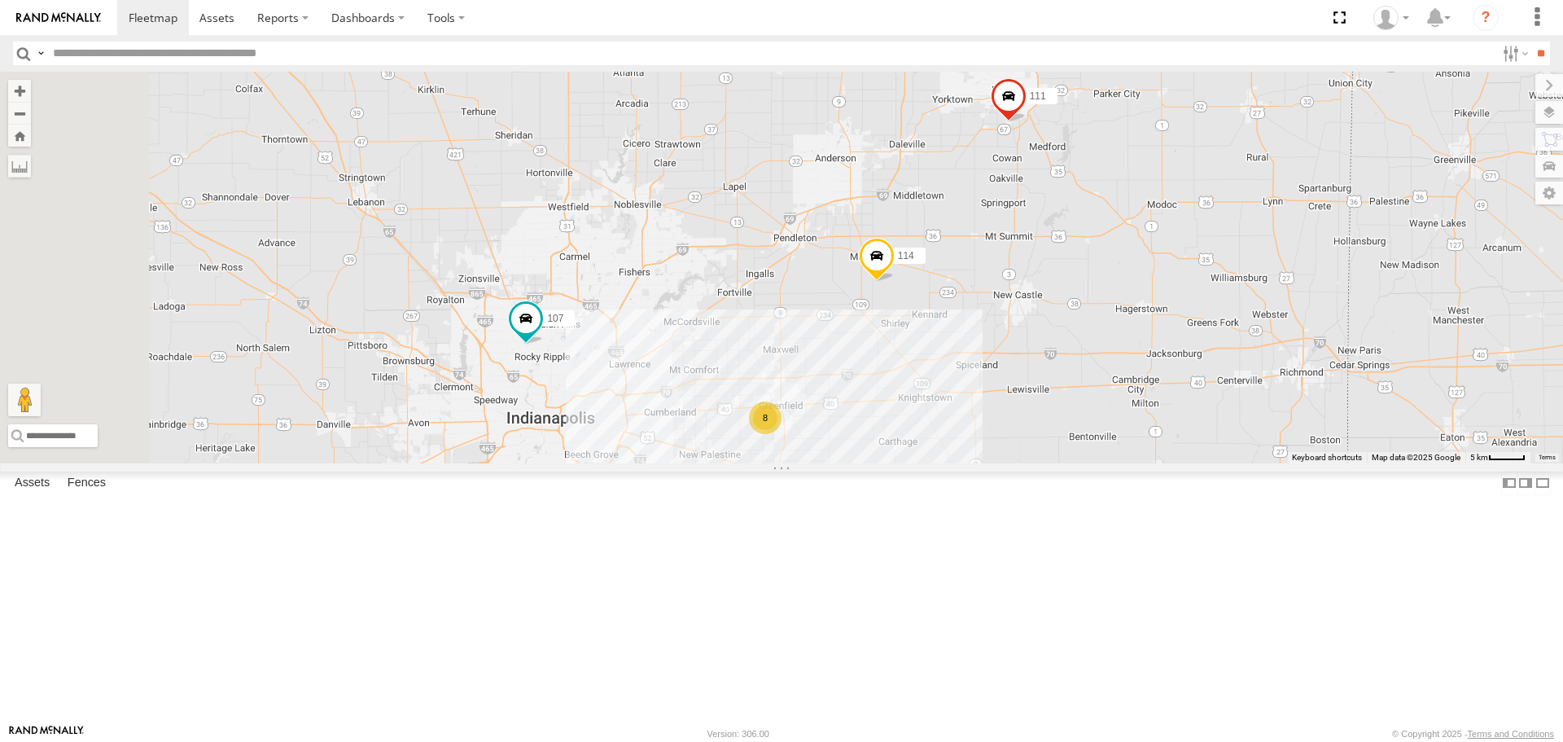
drag, startPoint x: 1068, startPoint y: 481, endPoint x: 1057, endPoint y: 484, distance: 11.9
click at [1057, 462] on div "114 8 107 111" at bounding box center [781, 267] width 1563 height 391
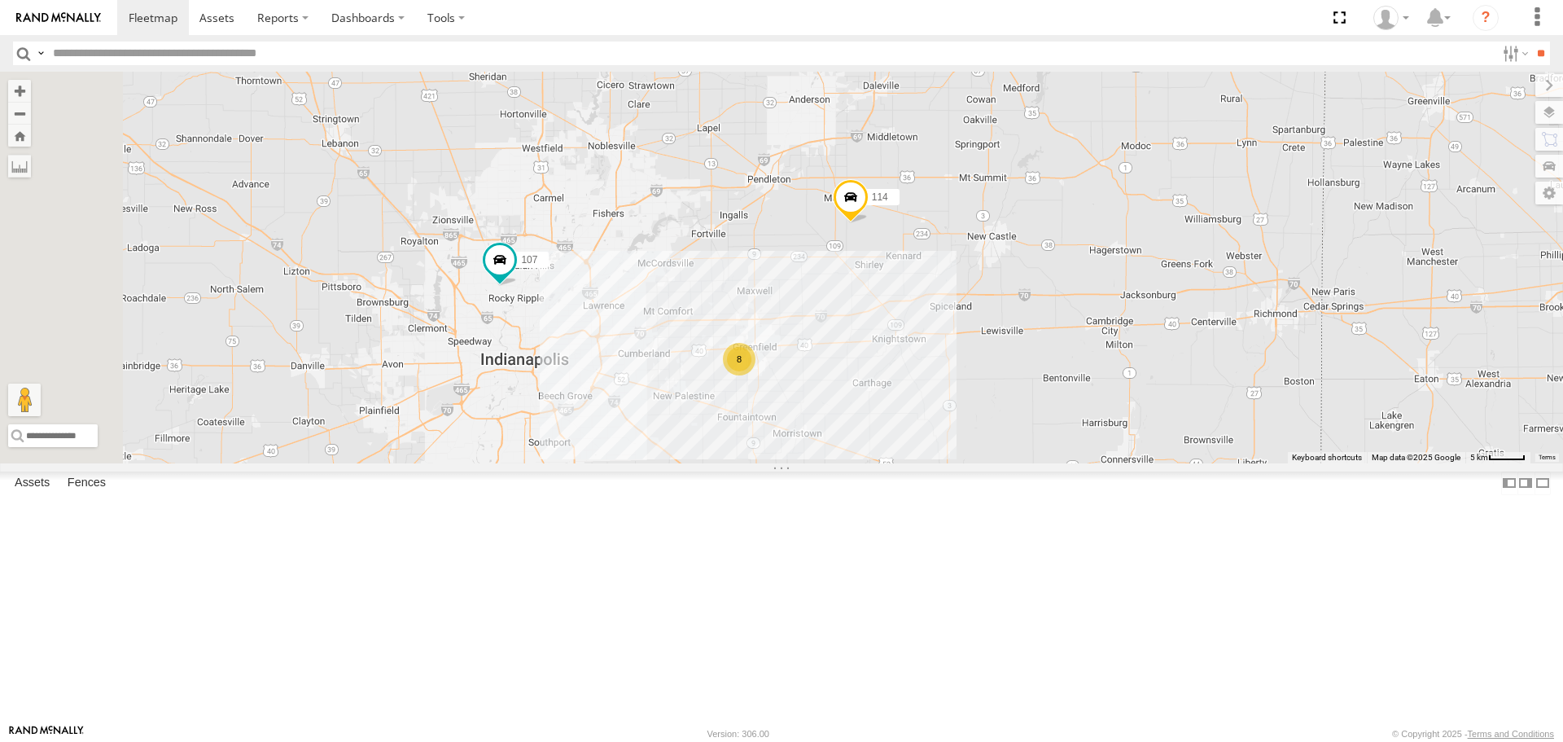
drag, startPoint x: 859, startPoint y: 436, endPoint x: 831, endPoint y: 375, distance: 66.3
click at [831, 375] on div "114 8 107 111" at bounding box center [781, 267] width 1563 height 391
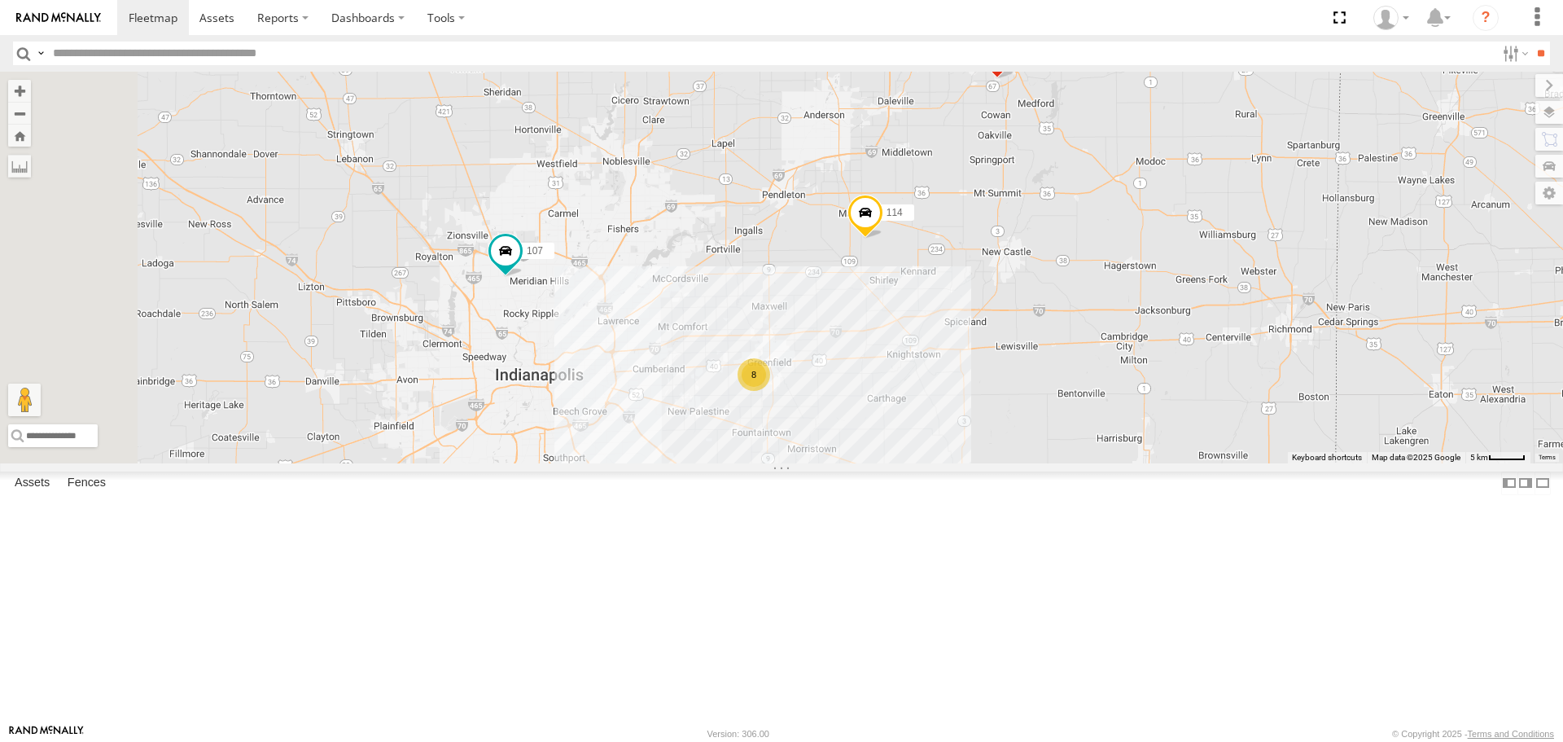
drag, startPoint x: 1069, startPoint y: 574, endPoint x: 1040, endPoint y: 525, distance: 57.0
click at [1040, 462] on div "114 8 107 111" at bounding box center [781, 267] width 1563 height 391
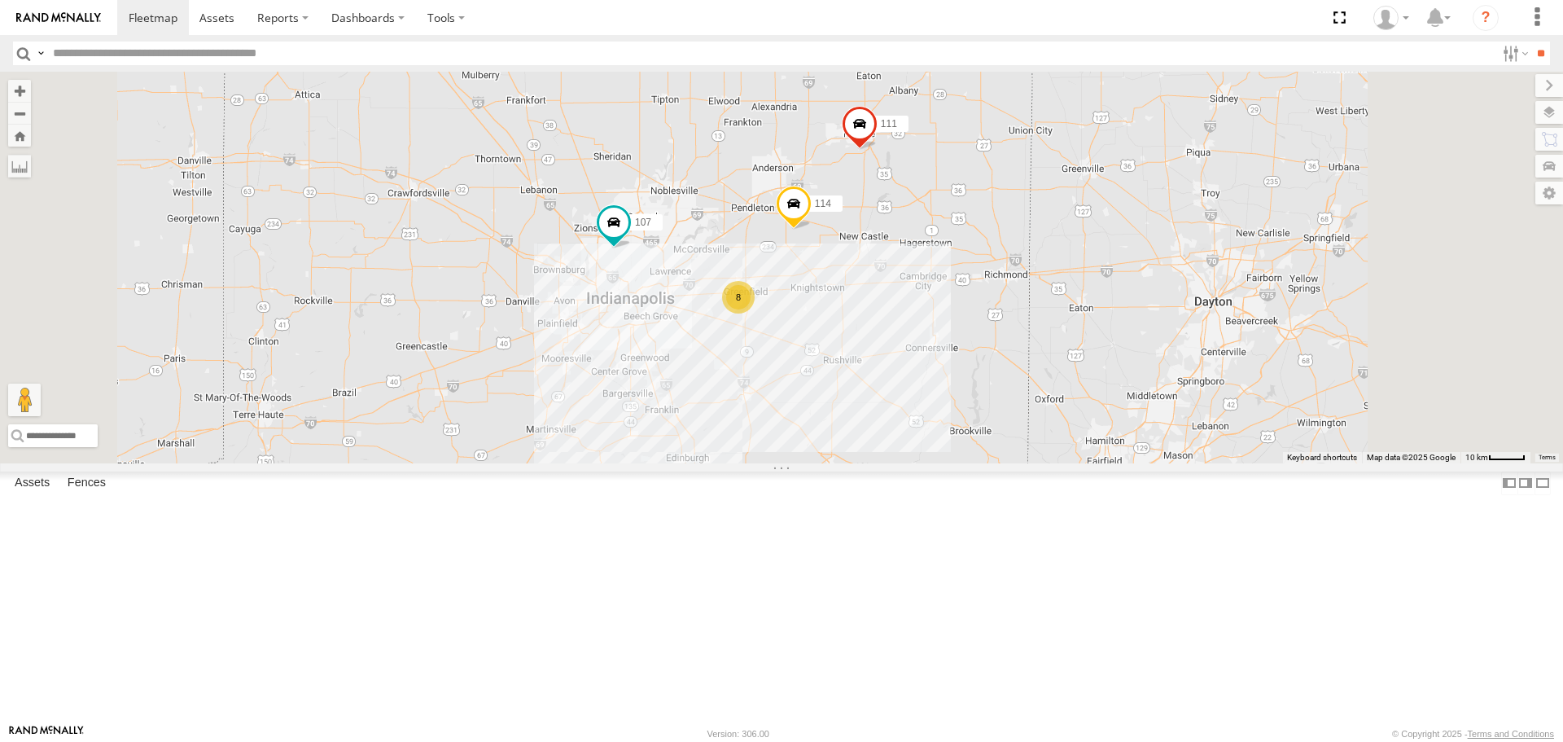
drag, startPoint x: 1059, startPoint y: 539, endPoint x: 1011, endPoint y: 466, distance: 86.9
click at [1011, 462] on div "114 107 111 8" at bounding box center [781, 267] width 1563 height 391
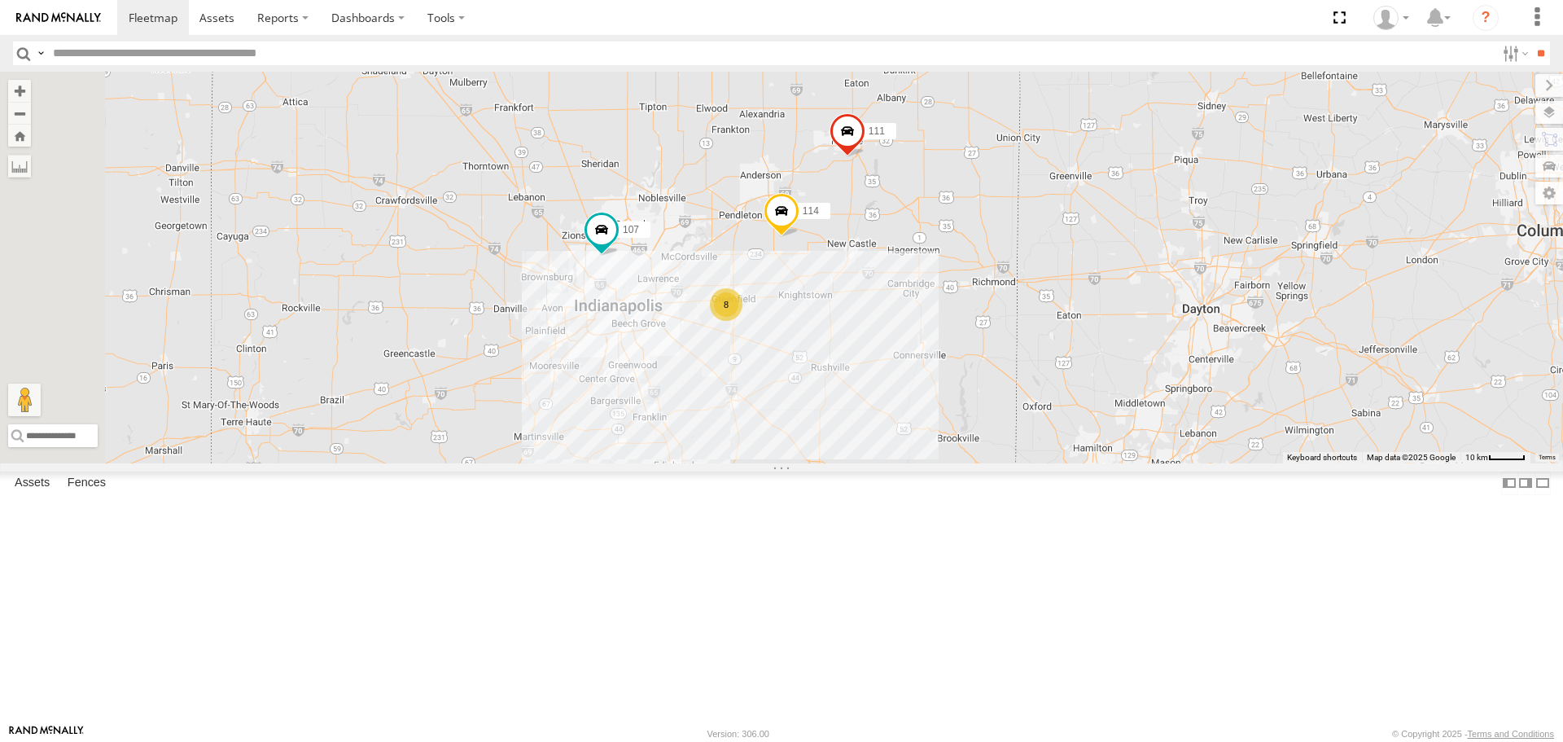
drag, startPoint x: 977, startPoint y: 452, endPoint x: 962, endPoint y: 464, distance: 19.1
click at [962, 462] on div "114 107 111 8" at bounding box center [781, 267] width 1563 height 391
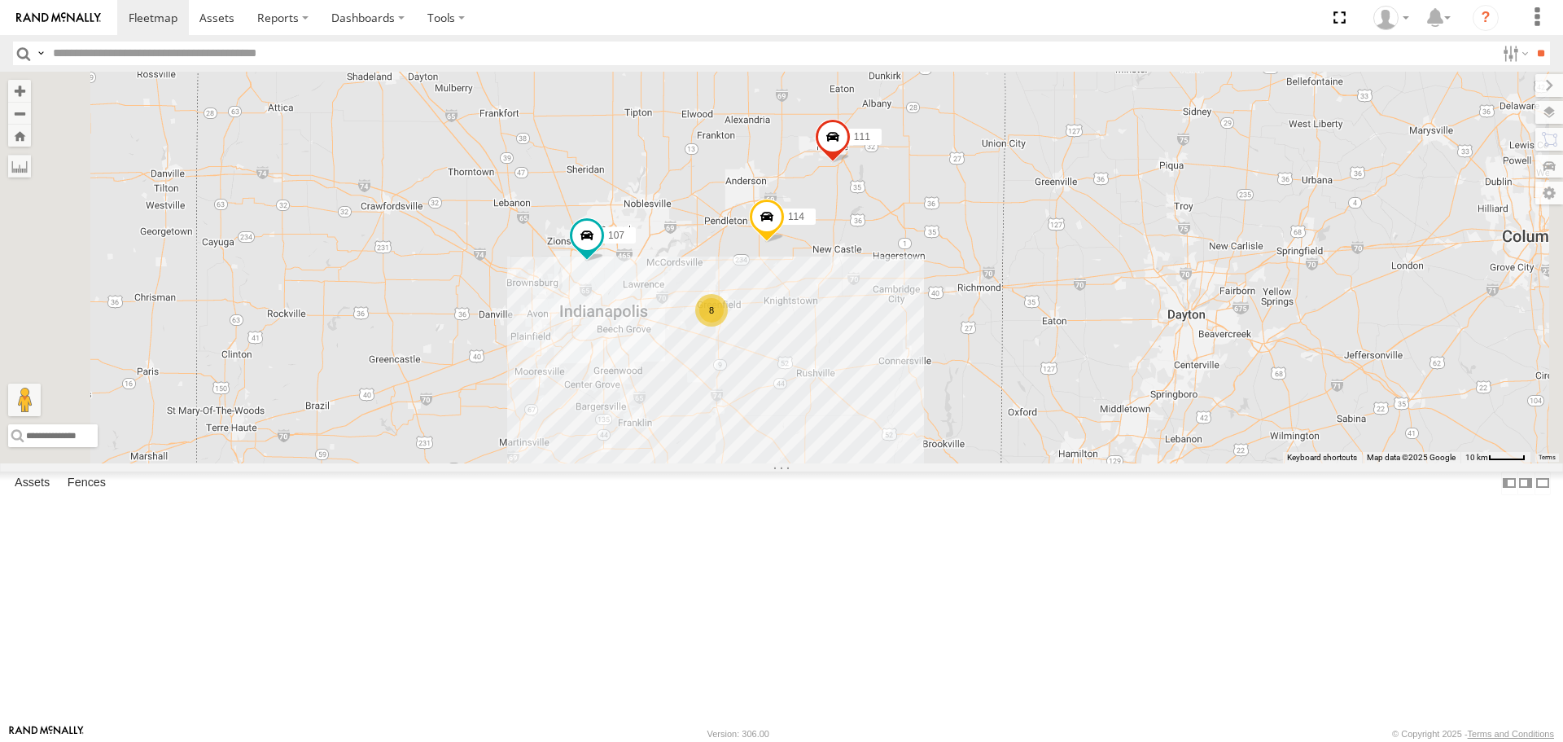
drag, startPoint x: 1027, startPoint y: 388, endPoint x: 1009, endPoint y: 396, distance: 19.4
click at [1009, 396] on div "114 107 111 8" at bounding box center [781, 267] width 1563 height 391
click at [874, 318] on div "114 107 111 8" at bounding box center [781, 267] width 1563 height 391
drag, startPoint x: 960, startPoint y: 462, endPoint x: 948, endPoint y: 459, distance: 11.7
click at [948, 459] on div "114 107 111 8" at bounding box center [781, 267] width 1563 height 391
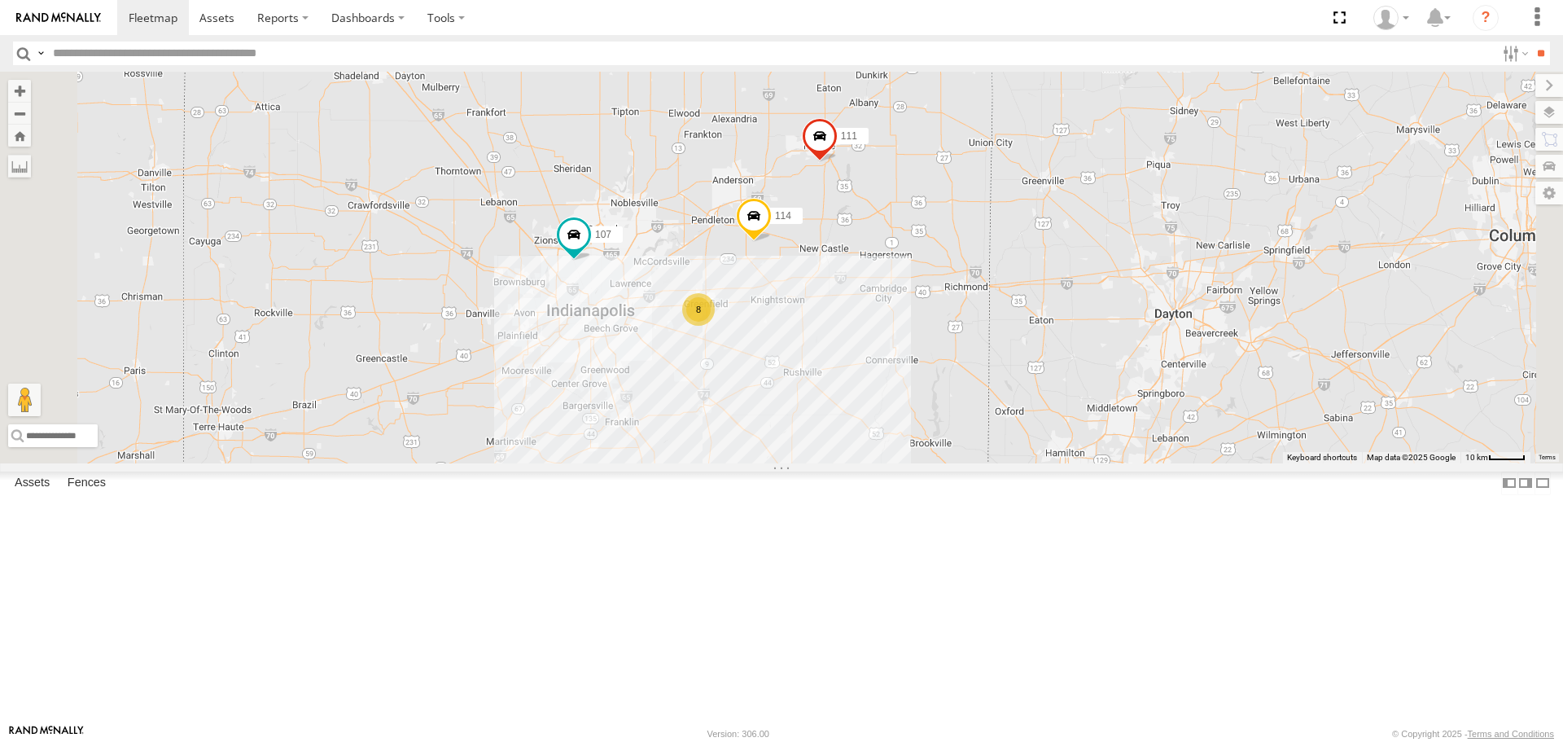
click at [945, 457] on div "114 107 111 8" at bounding box center [781, 267] width 1563 height 391
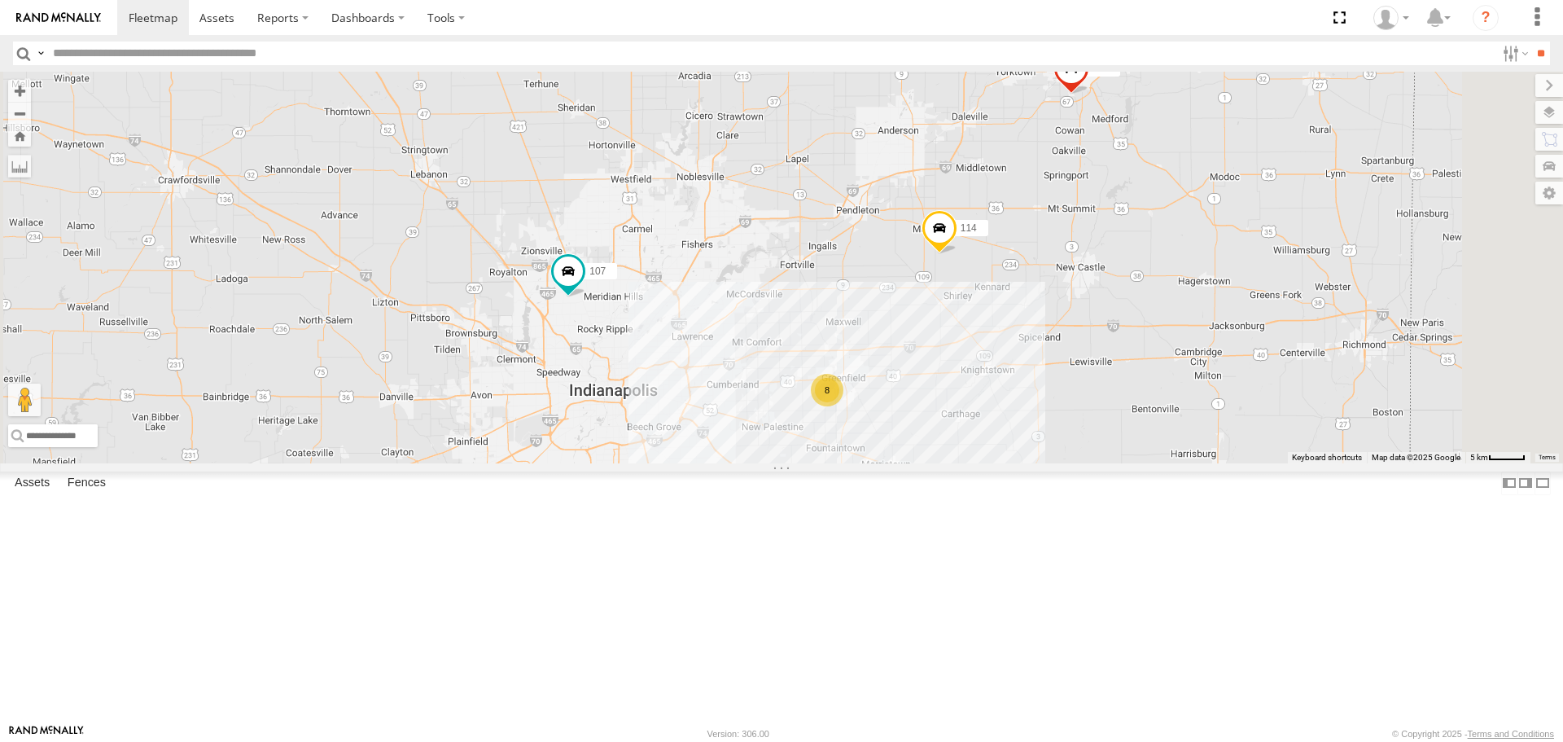
drag, startPoint x: 1132, startPoint y: 445, endPoint x: 1119, endPoint y: 445, distance: 13.0
click at [1119, 445] on div "114 107 111 8" at bounding box center [781, 267] width 1563 height 391
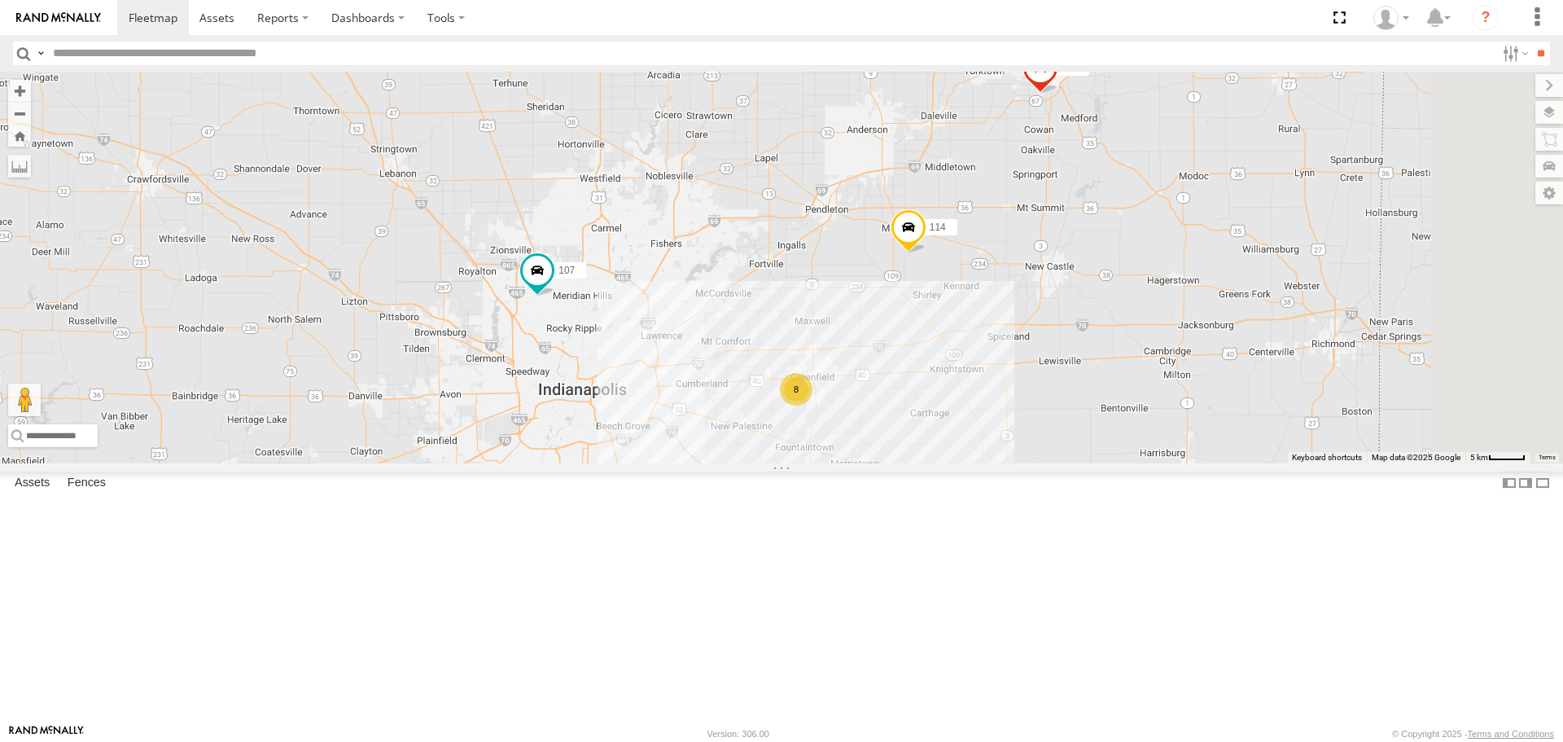
drag, startPoint x: 1115, startPoint y: 445, endPoint x: 1087, endPoint y: 445, distance: 28.5
click at [1087, 445] on div "114 107 111 8" at bounding box center [781, 267] width 1563 height 391
click at [1041, 379] on div "114 107 111 8" at bounding box center [781, 267] width 1563 height 391
